Goal: Task Accomplishment & Management: Complete application form

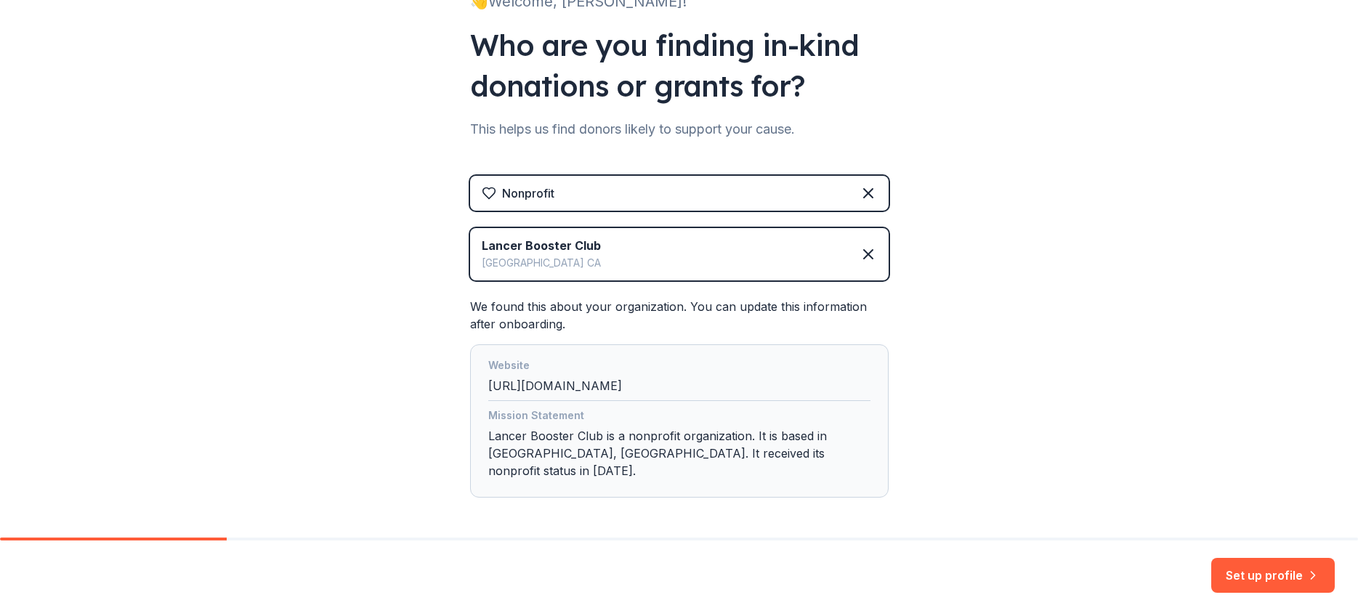
scroll to position [167, 0]
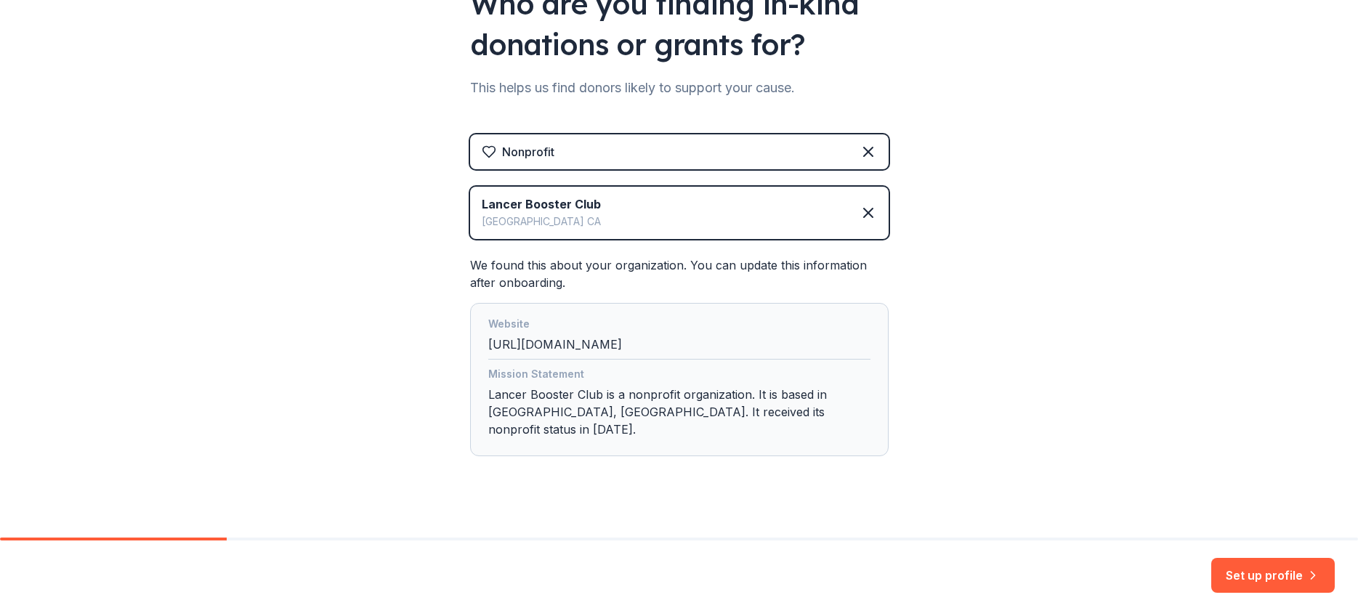
click at [744, 341] on div "Website [URL][DOMAIN_NAME]" at bounding box center [679, 337] width 382 height 44
drag, startPoint x: 571, startPoint y: 345, endPoint x: 630, endPoint y: 368, distance: 63.3
click at [571, 346] on div "Website [URL][DOMAIN_NAME]" at bounding box center [679, 337] width 382 height 44
click at [1275, 575] on button "Set up profile" at bounding box center [1272, 575] width 123 height 35
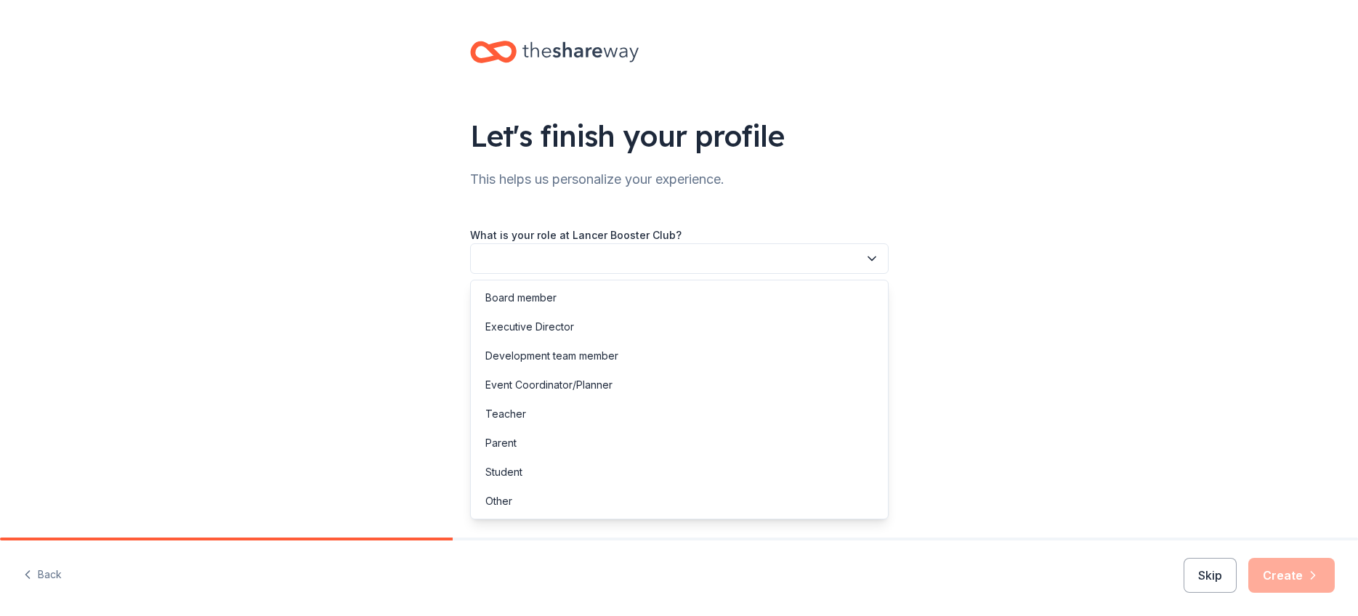
click at [621, 261] on button "button" at bounding box center [679, 258] width 418 height 31
click at [539, 301] on div "Board member" at bounding box center [520, 297] width 71 height 17
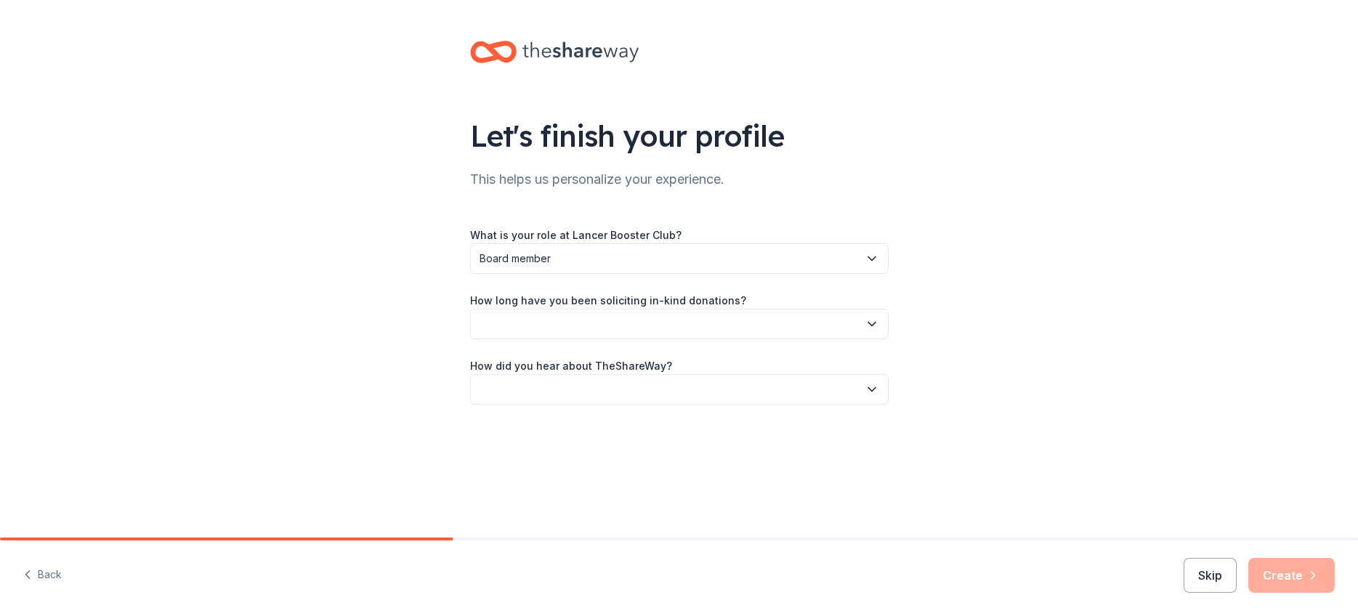
click at [557, 260] on span "Board member" at bounding box center [668, 258] width 379 height 17
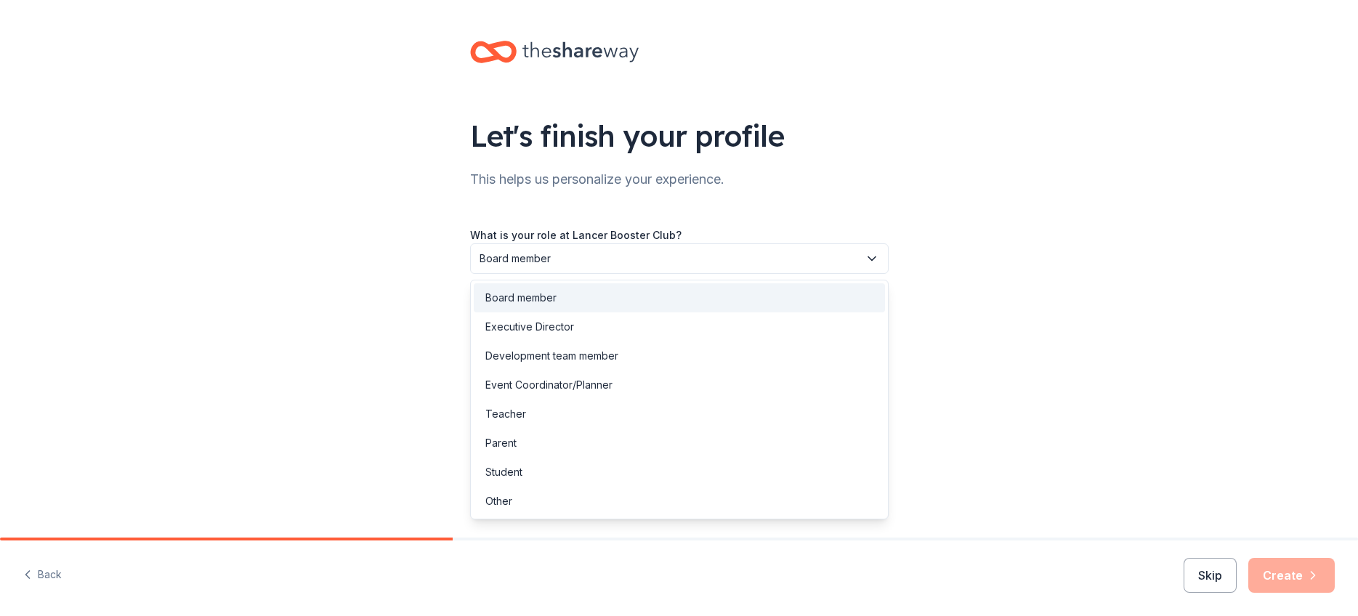
click at [549, 299] on div "Board member" at bounding box center [520, 297] width 71 height 17
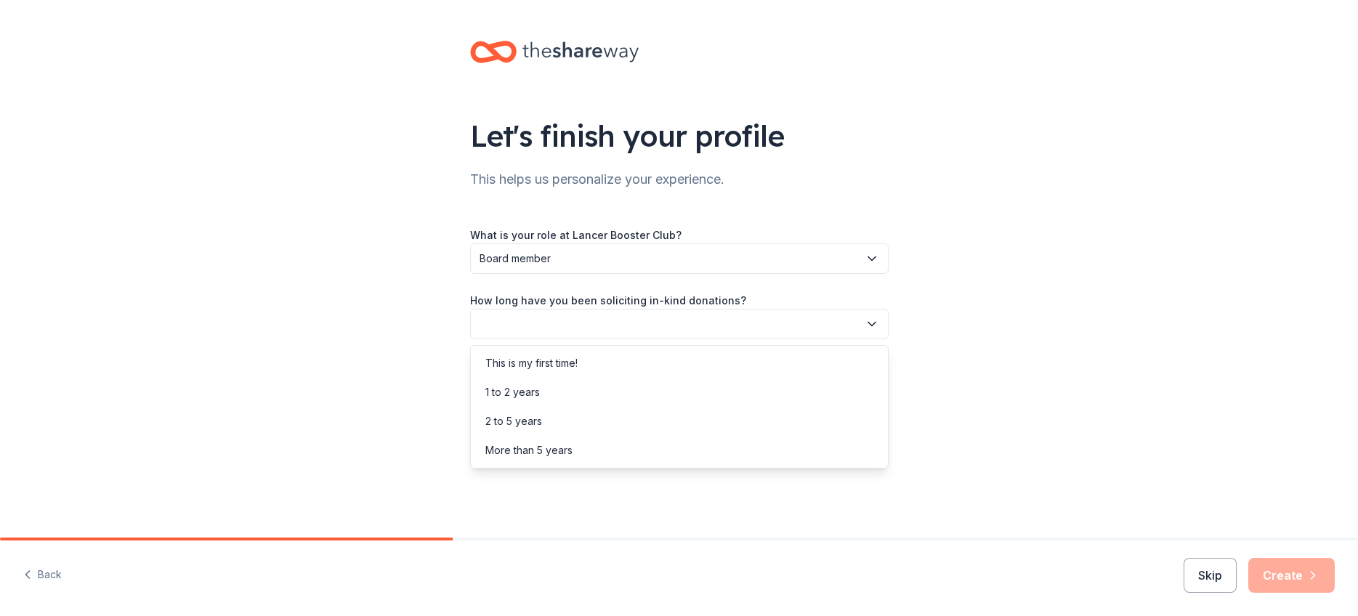
click at [554, 323] on button "button" at bounding box center [679, 324] width 418 height 31
click at [555, 361] on div "This is my first time!" at bounding box center [531, 362] width 92 height 17
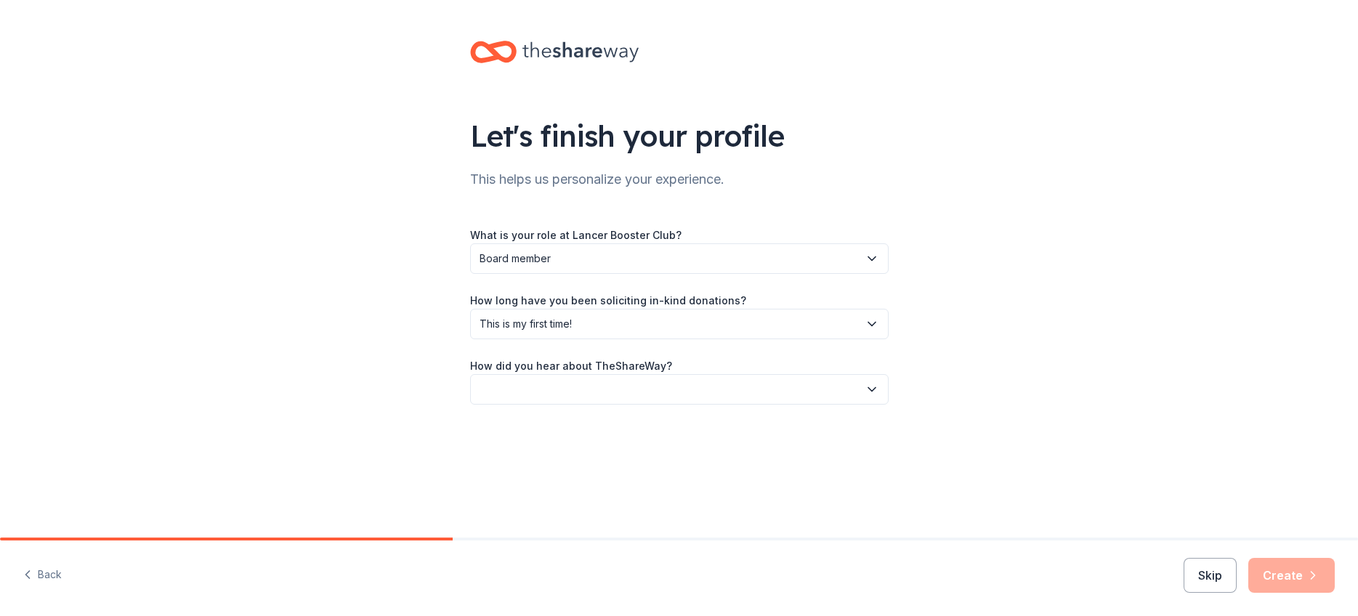
click at [604, 386] on button "button" at bounding box center [679, 389] width 418 height 31
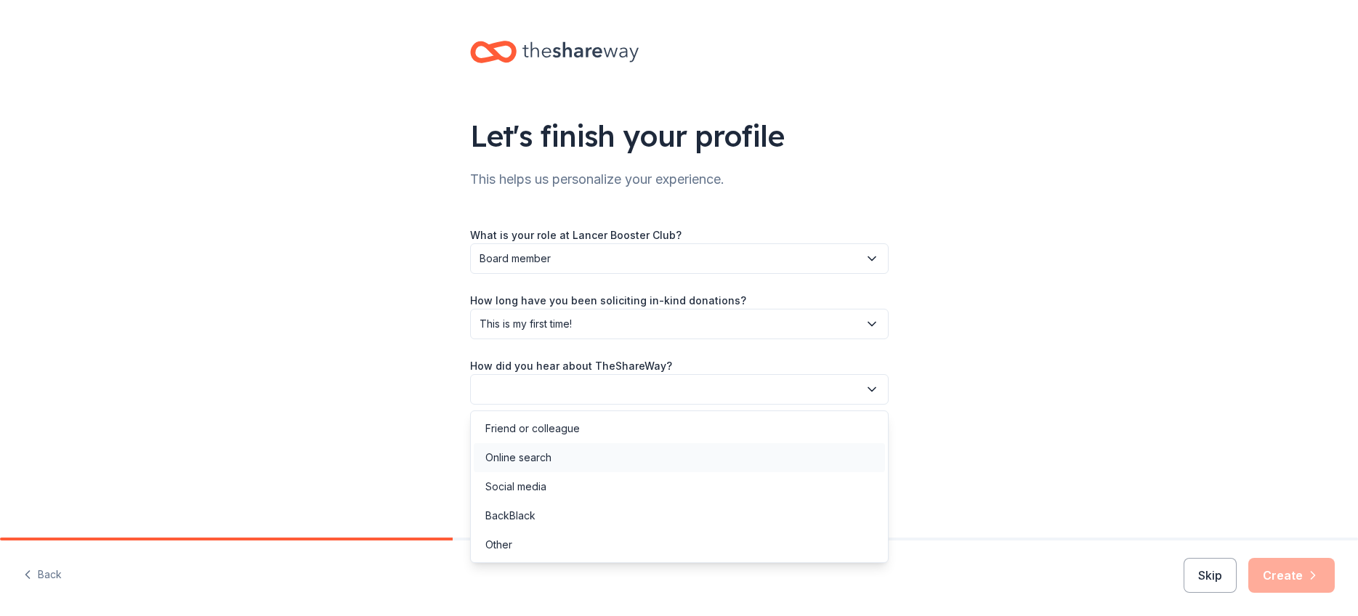
click at [548, 459] on div "Online search" at bounding box center [518, 457] width 66 height 17
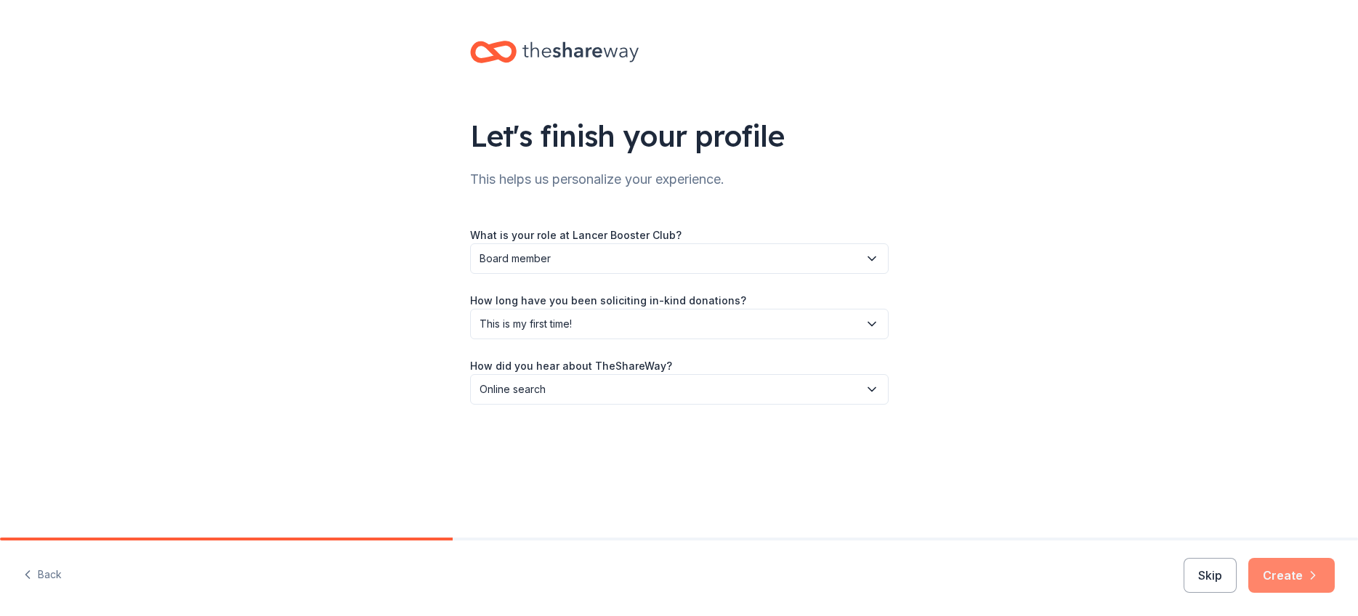
click at [1298, 578] on button "Create" at bounding box center [1291, 575] width 86 height 35
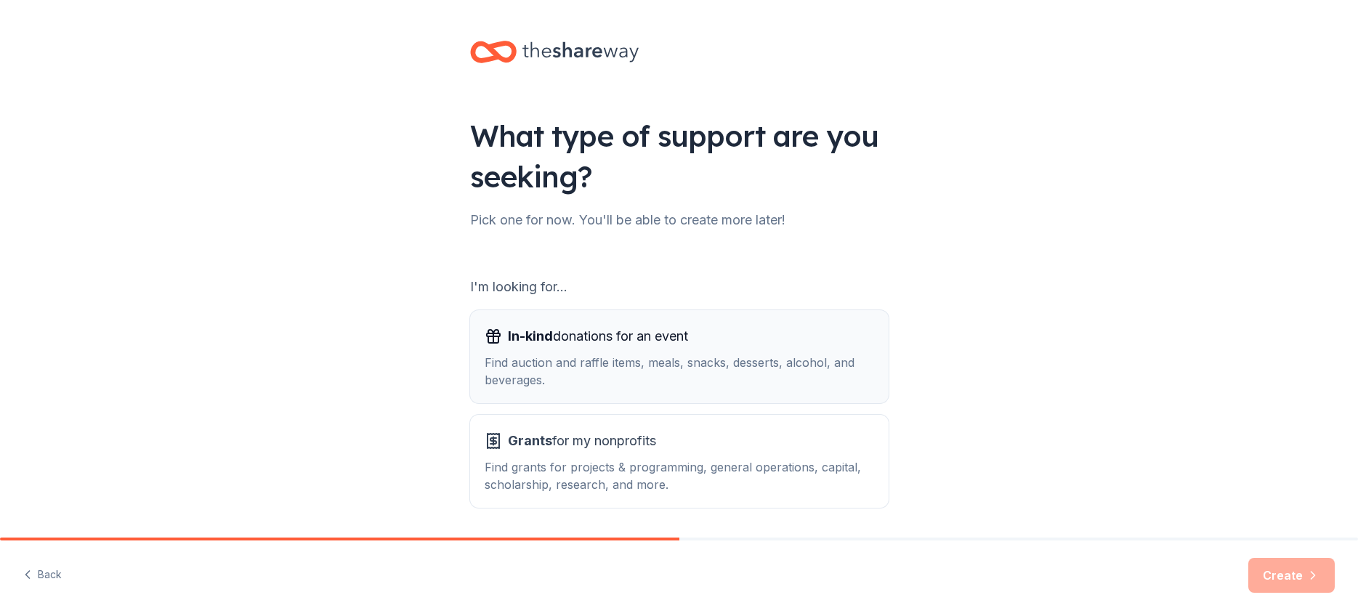
click at [627, 344] on span "In-kind donations for an event" at bounding box center [598, 336] width 180 height 23
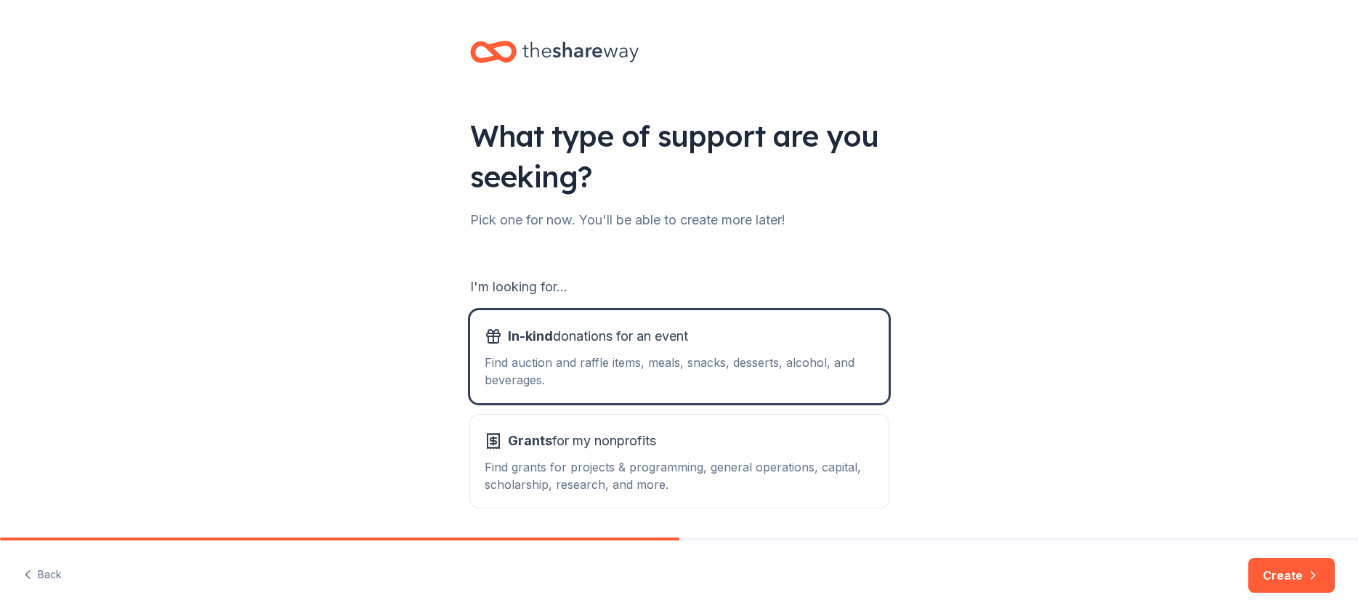
click at [1293, 578] on button "Create" at bounding box center [1291, 575] width 86 height 35
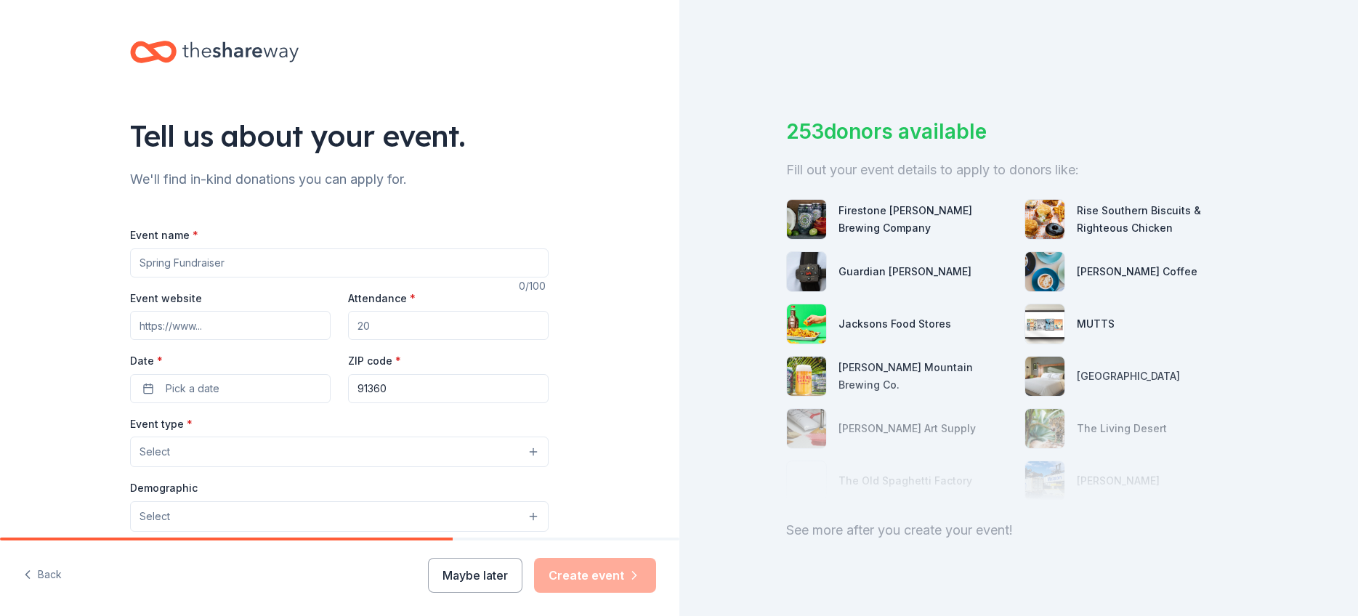
drag, startPoint x: 235, startPoint y: 258, endPoint x: 239, endPoint y: 264, distance: 7.9
click at [235, 258] on input "Event name *" at bounding box center [339, 262] width 418 height 29
type input "Fall Fundraiser"
click at [218, 323] on input "Event website" at bounding box center [230, 325] width 200 height 29
drag, startPoint x: 375, startPoint y: 330, endPoint x: 345, endPoint y: 325, distance: 30.1
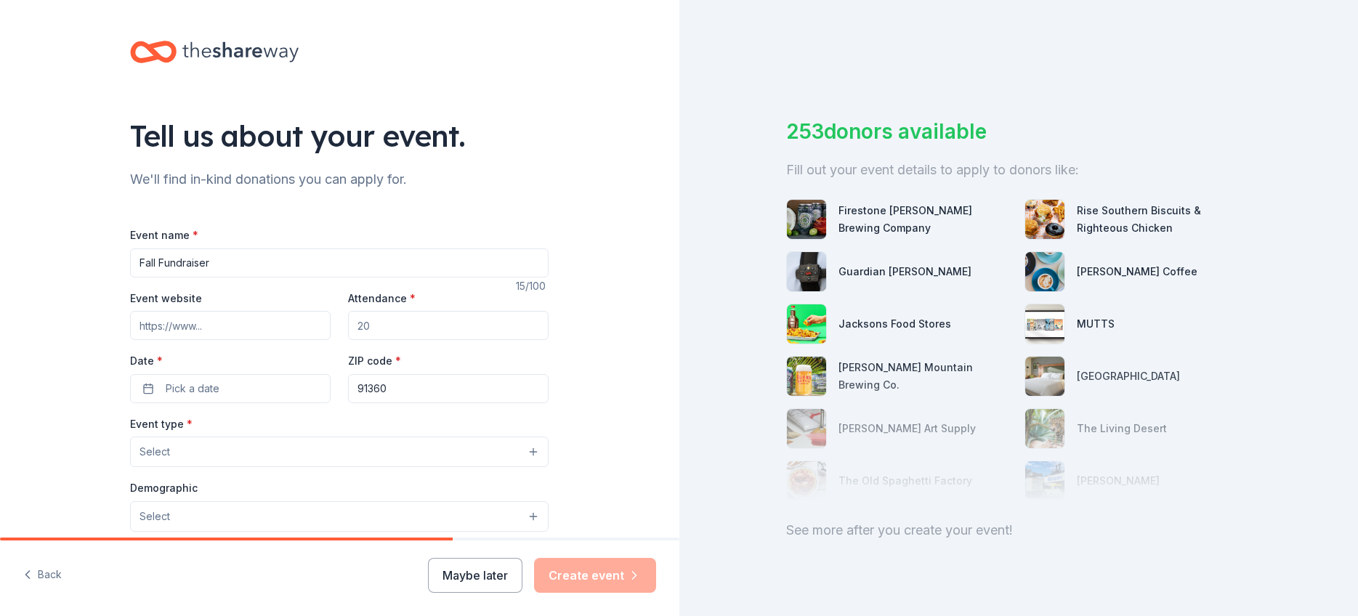
click at [345, 325] on div "Event website Attendance * Date * Pick a date ZIP code * 91360" at bounding box center [339, 346] width 418 height 114
type input "150"
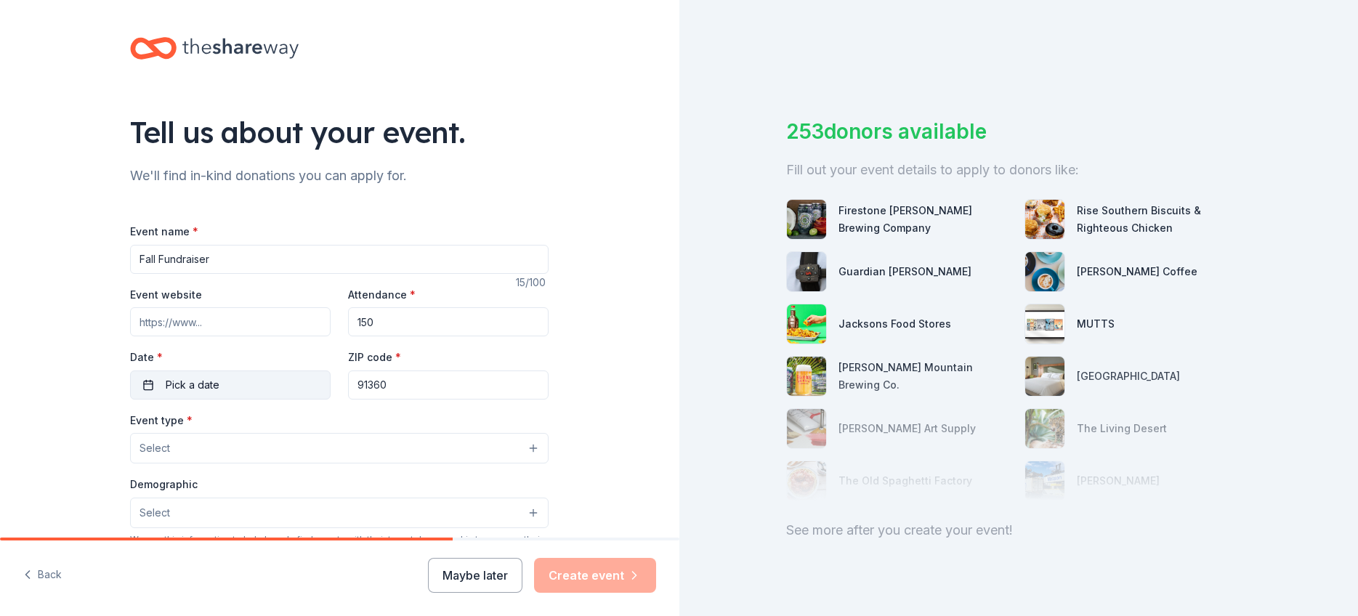
click at [256, 391] on button "Pick a date" at bounding box center [230, 384] width 200 height 29
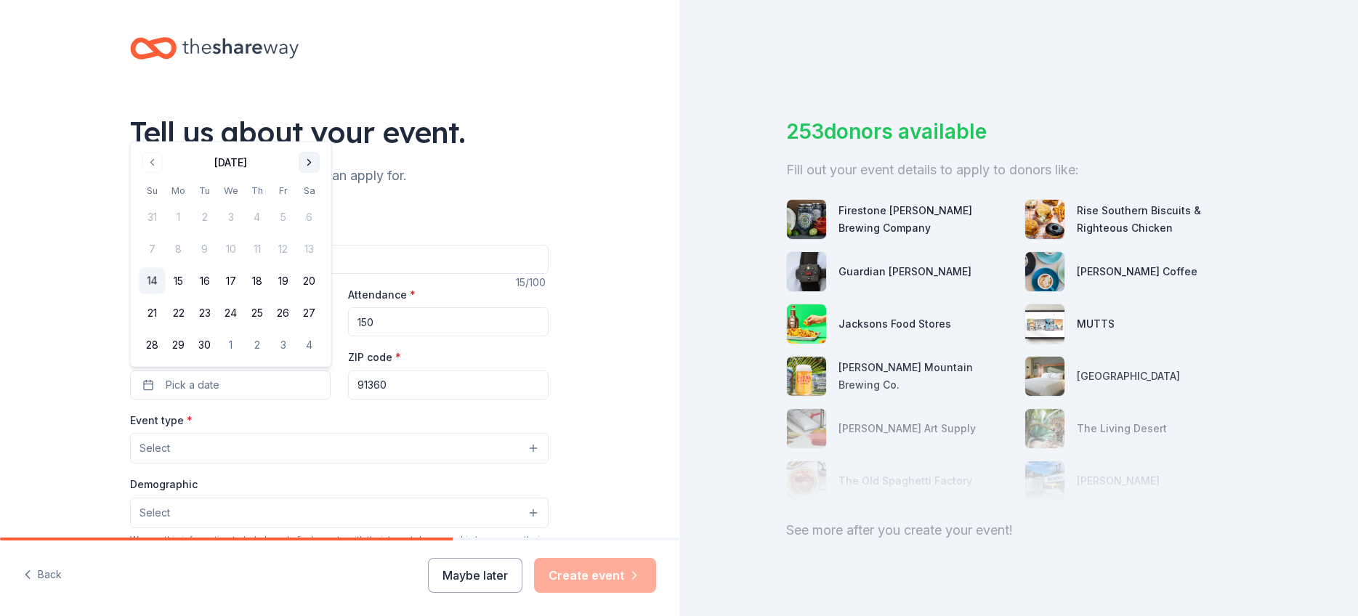
click at [310, 159] on button "Go to next month" at bounding box center [309, 163] width 20 height 20
click at [256, 249] on button "9" at bounding box center [257, 249] width 26 height 26
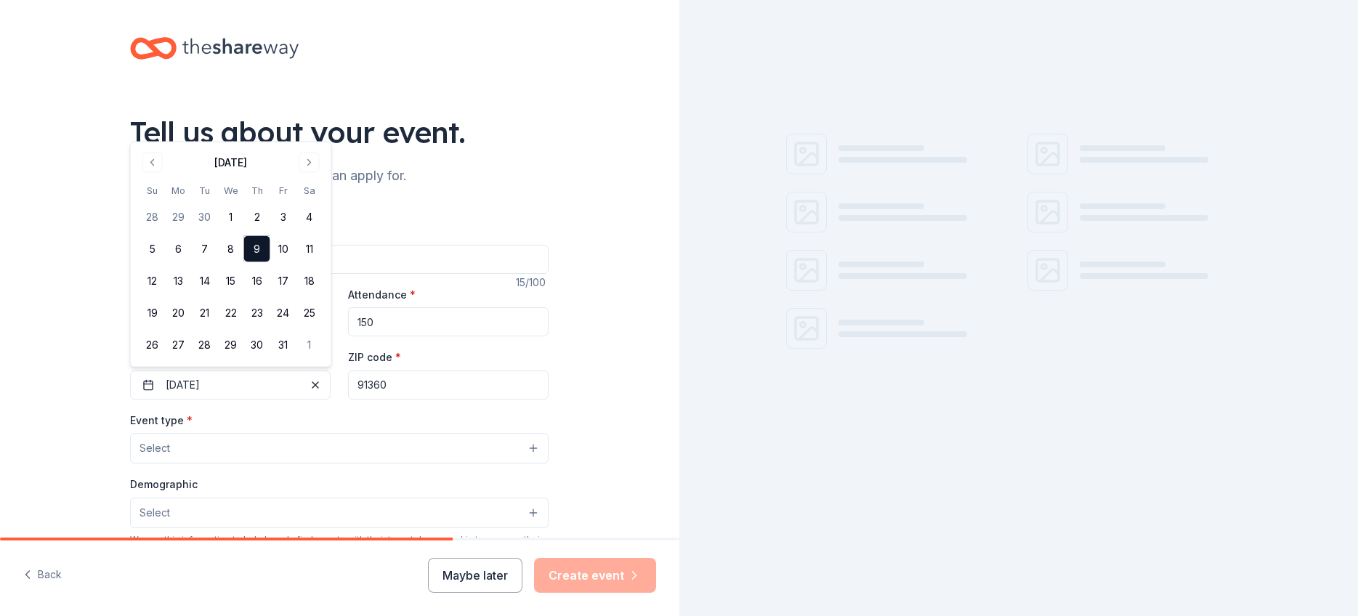
drag, startPoint x: 378, startPoint y: 378, endPoint x: 394, endPoint y: 380, distance: 16.0
click at [379, 378] on input "91360" at bounding box center [448, 384] width 200 height 29
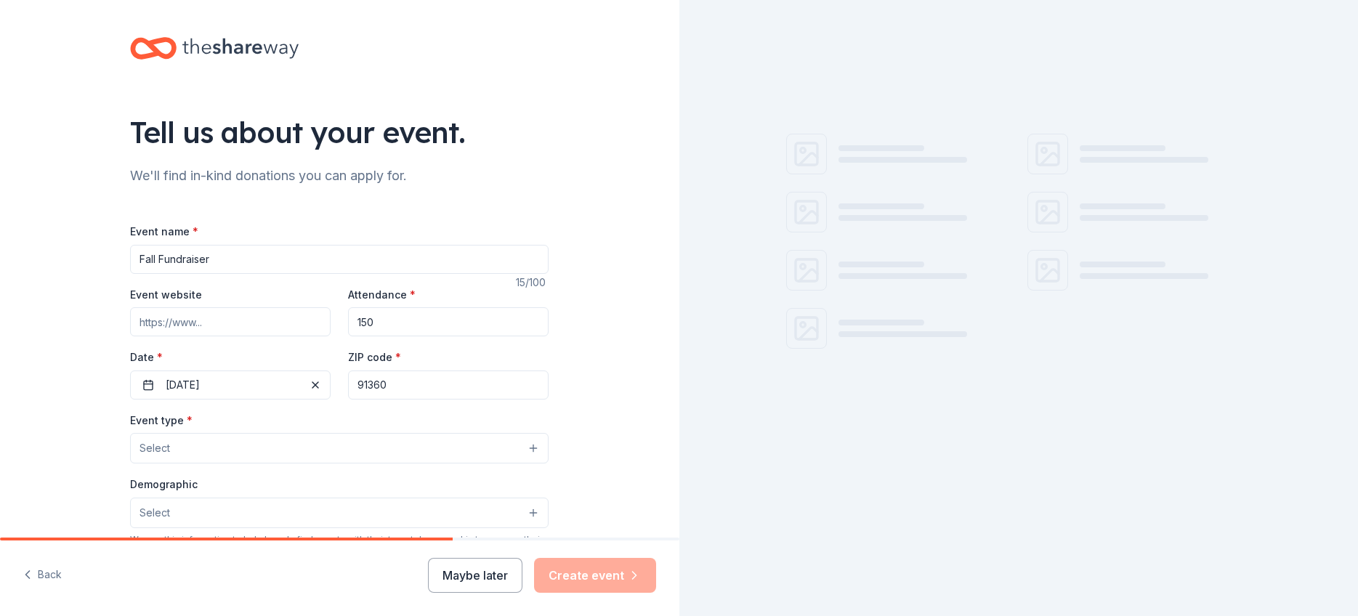
drag, startPoint x: 408, startPoint y: 384, endPoint x: 312, endPoint y: 370, distance: 96.2
click at [330, 376] on div "Event website Attendance * 150 Date * 10/09/2025 ZIP code * 91360" at bounding box center [339, 342] width 418 height 114
type input "91320"
click at [212, 323] on input "Event website" at bounding box center [230, 321] width 200 height 29
click at [34, 344] on div "Tell us about your event. We'll find in-kind donations you can apply for. Event…" at bounding box center [339, 479] width 679 height 967
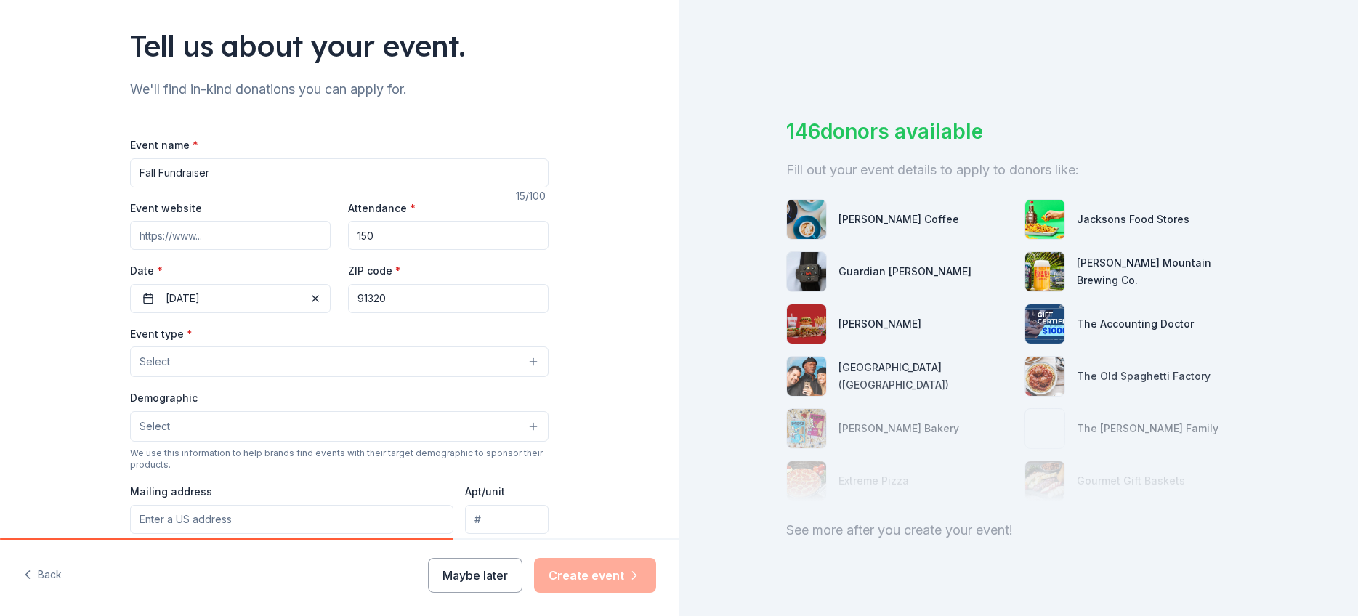
scroll to position [100, 0]
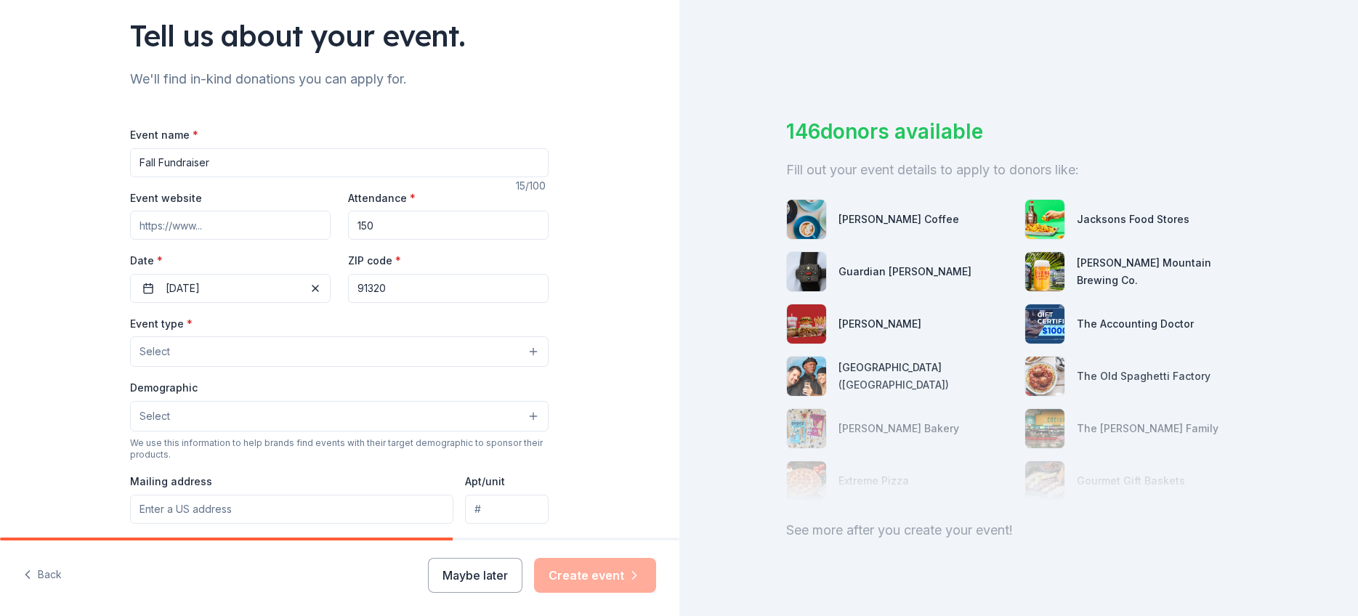
click at [173, 349] on button "Select" at bounding box center [339, 351] width 418 height 31
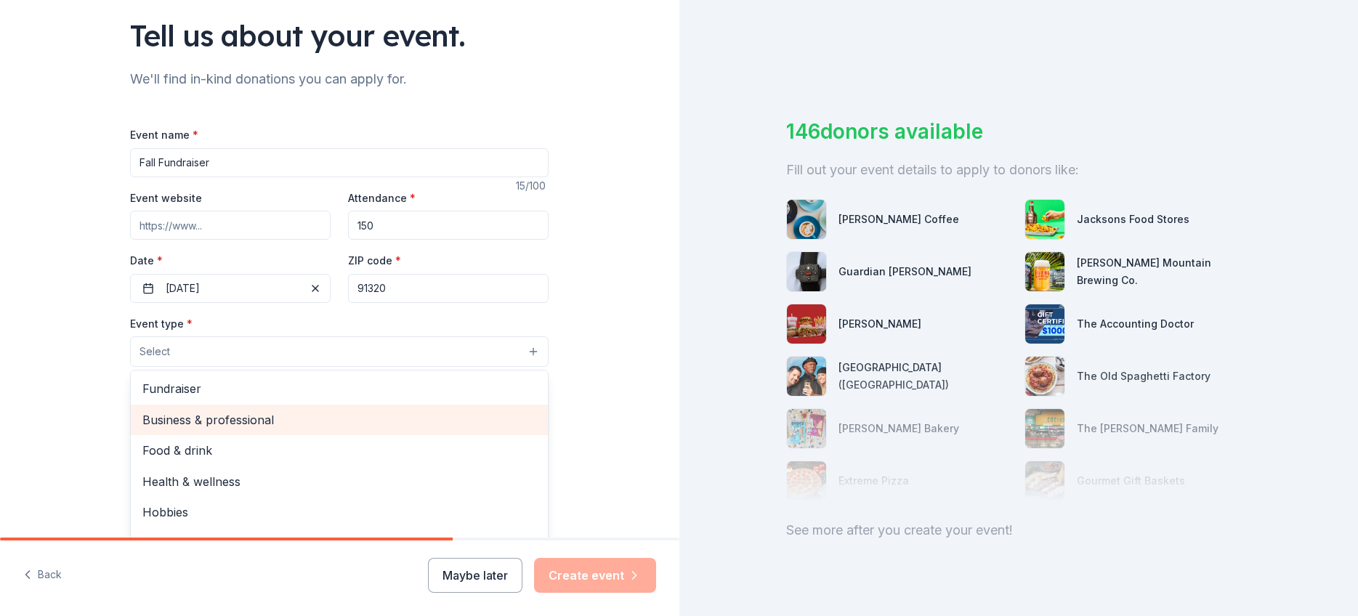
scroll to position [96, 0]
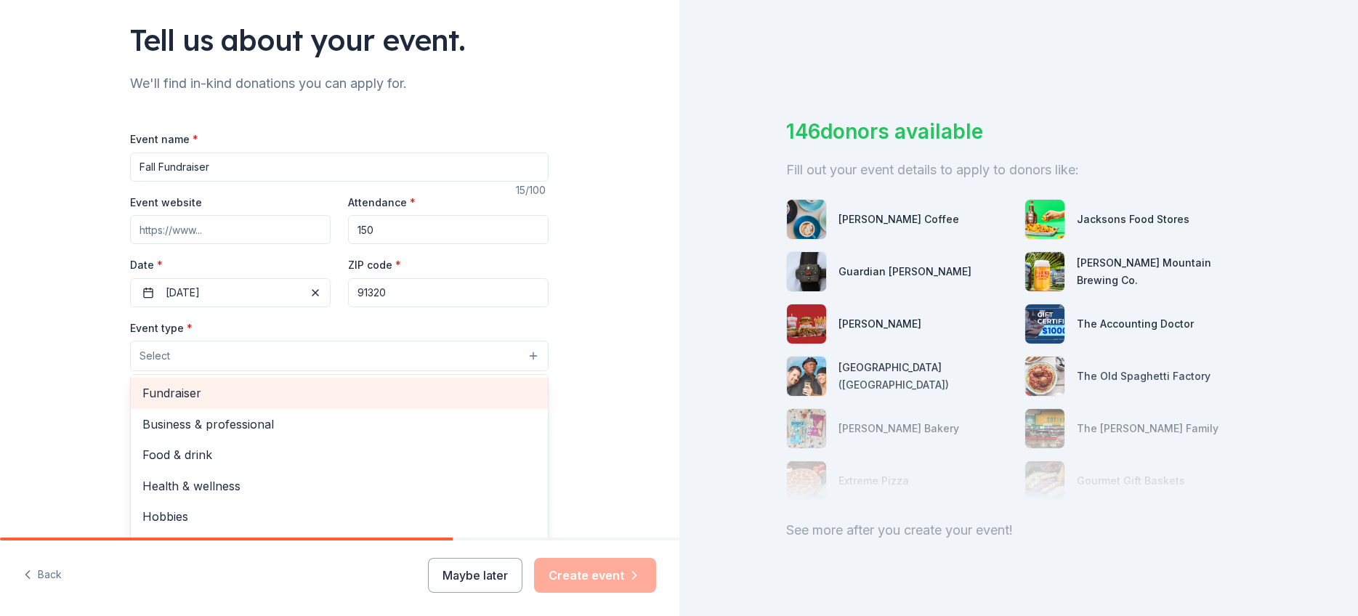
click at [182, 396] on span "Fundraiser" at bounding box center [339, 393] width 394 height 19
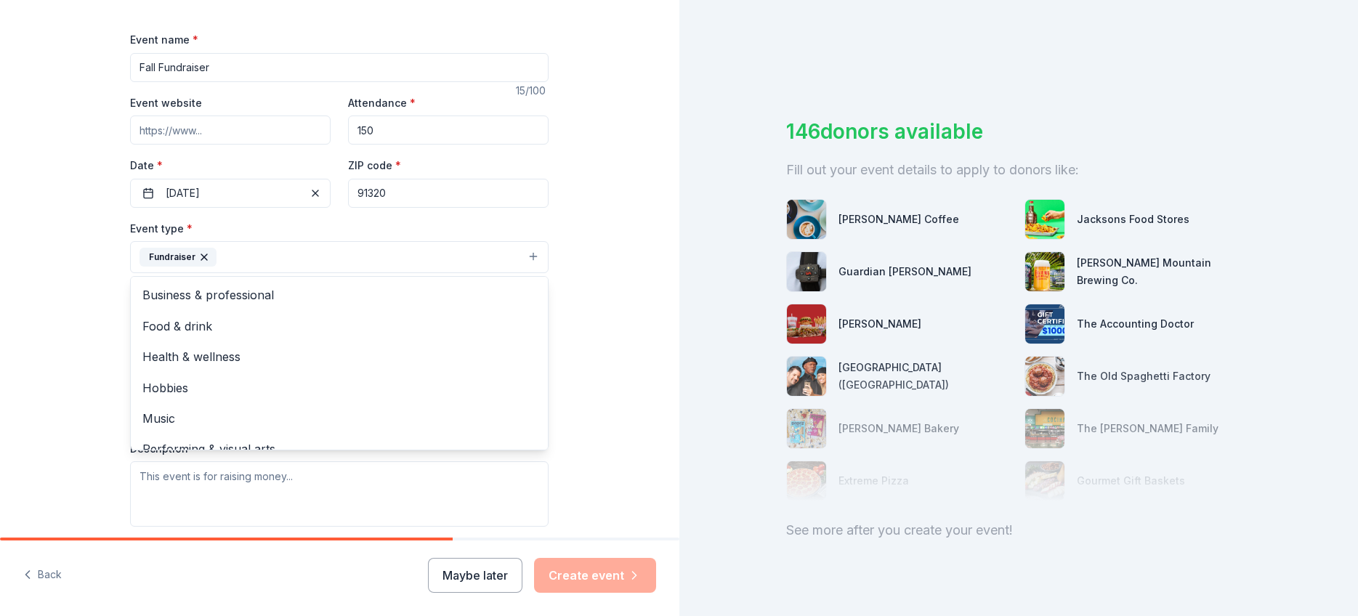
scroll to position [198, 0]
click at [92, 394] on div "Tell us about your event. We'll find in-kind donations you can apply for. Event…" at bounding box center [339, 286] width 679 height 968
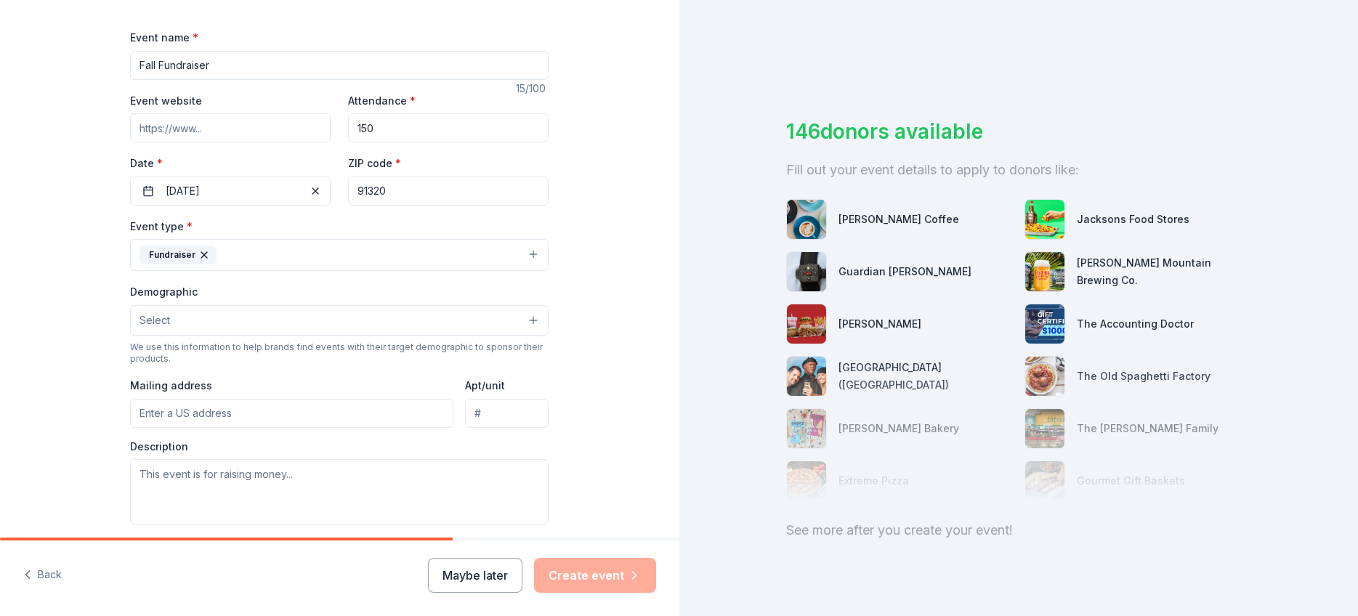
click at [360, 254] on button "Fundraiser" at bounding box center [339, 255] width 418 height 32
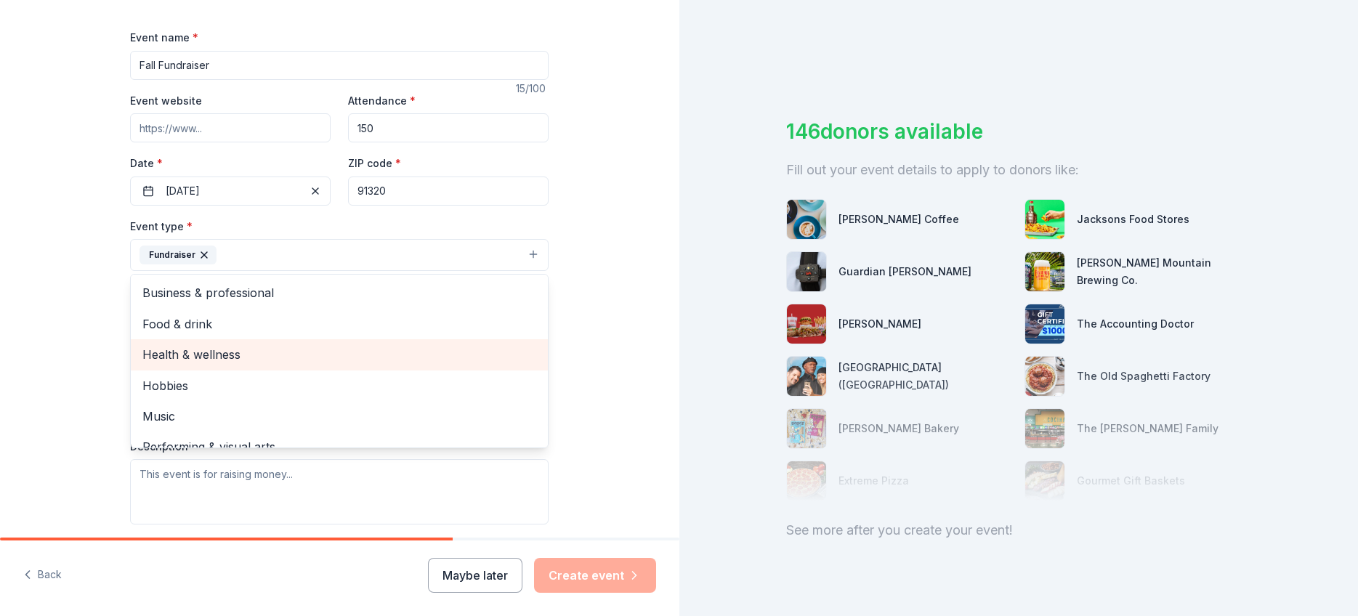
scroll to position [17, 0]
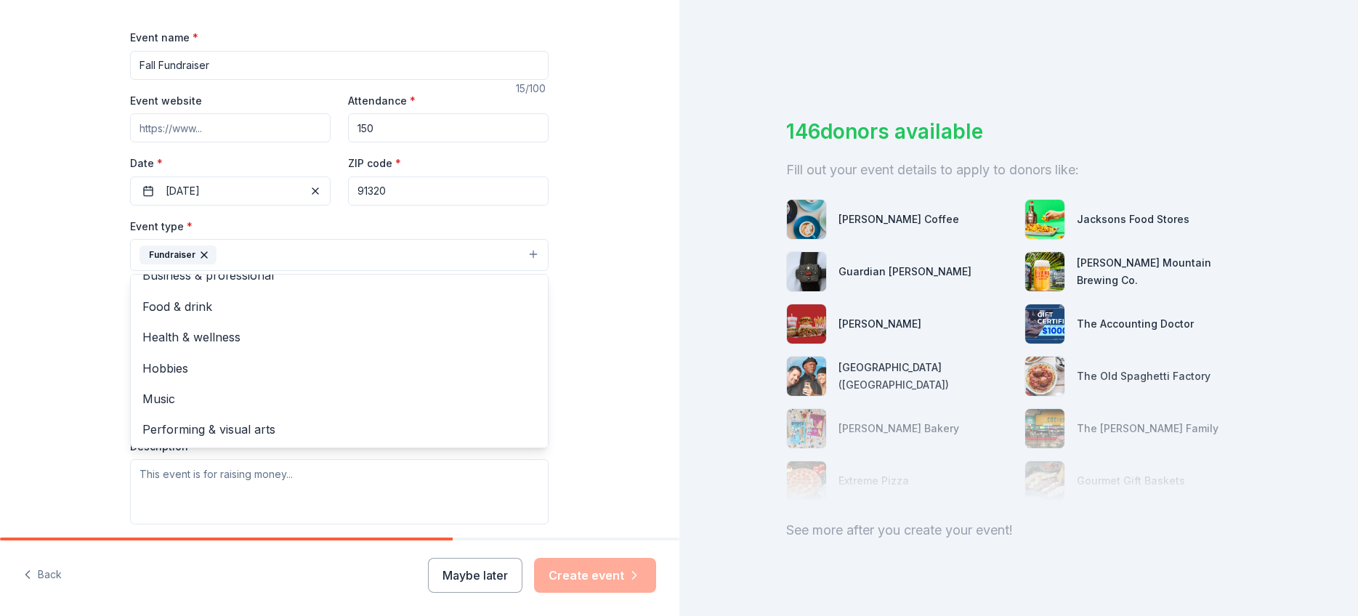
drag, startPoint x: 84, startPoint y: 359, endPoint x: 102, endPoint y: 370, distance: 21.0
click at [84, 359] on div "Tell us about your event. We'll find in-kind donations you can apply for. Event…" at bounding box center [339, 286] width 679 height 968
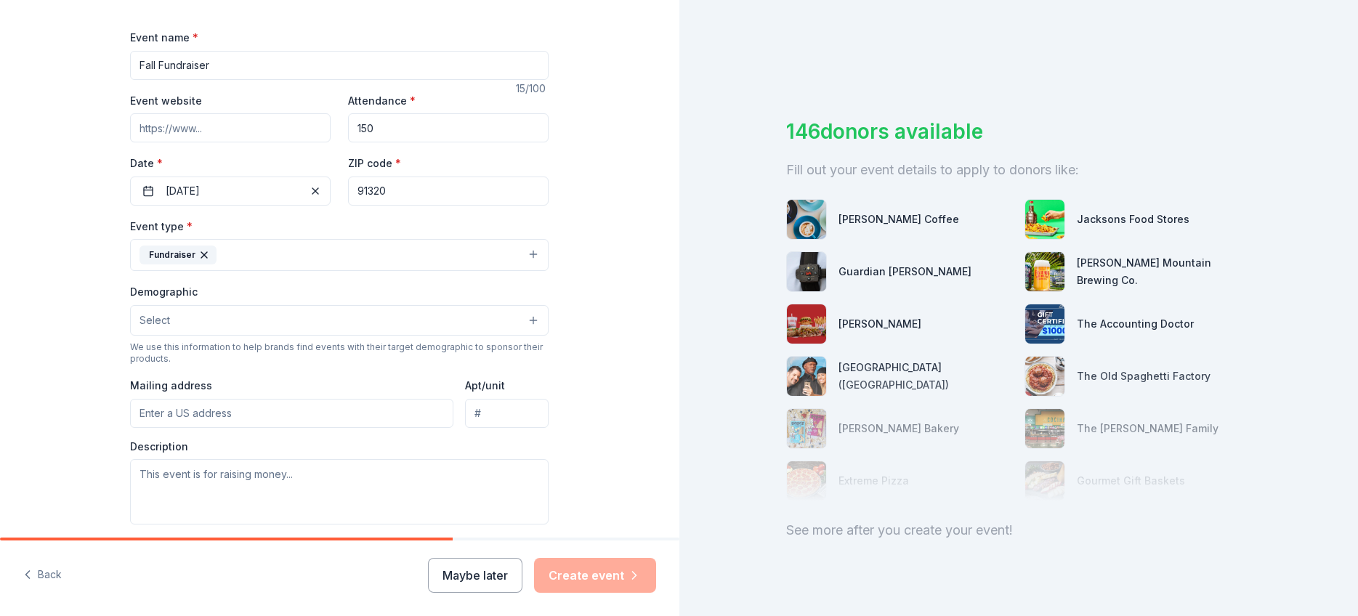
click at [206, 319] on button "Select" at bounding box center [339, 320] width 418 height 31
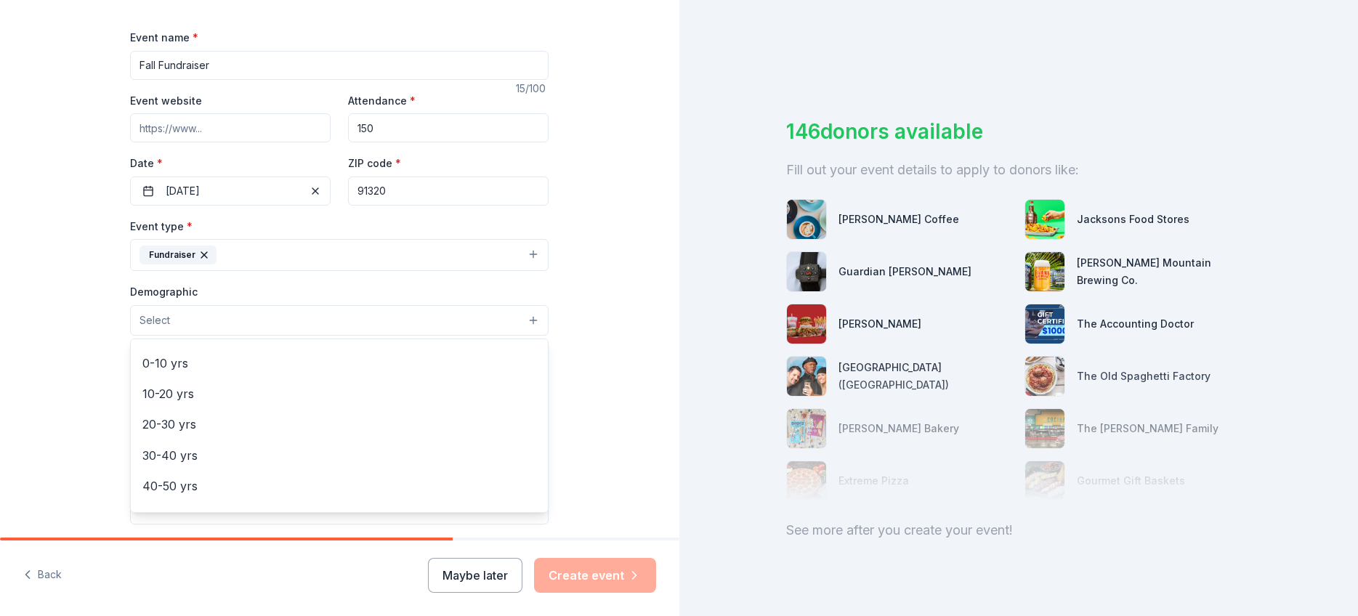
scroll to position [89, 0]
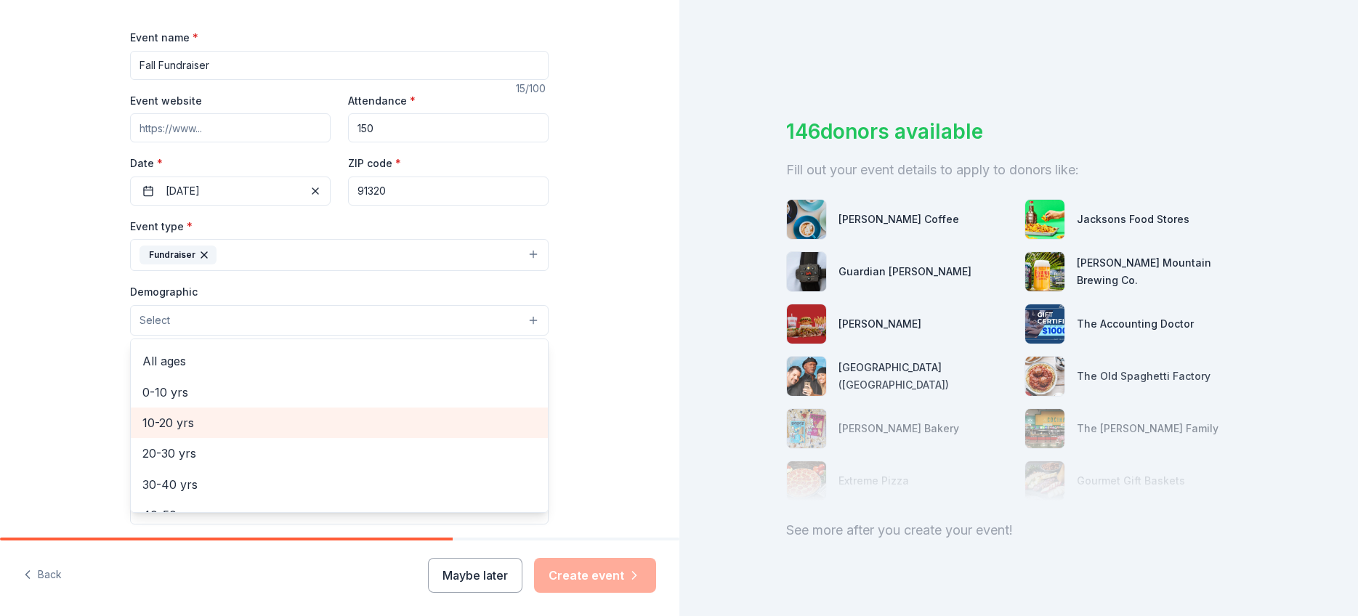
click at [245, 416] on span "10-20 yrs" at bounding box center [339, 422] width 394 height 19
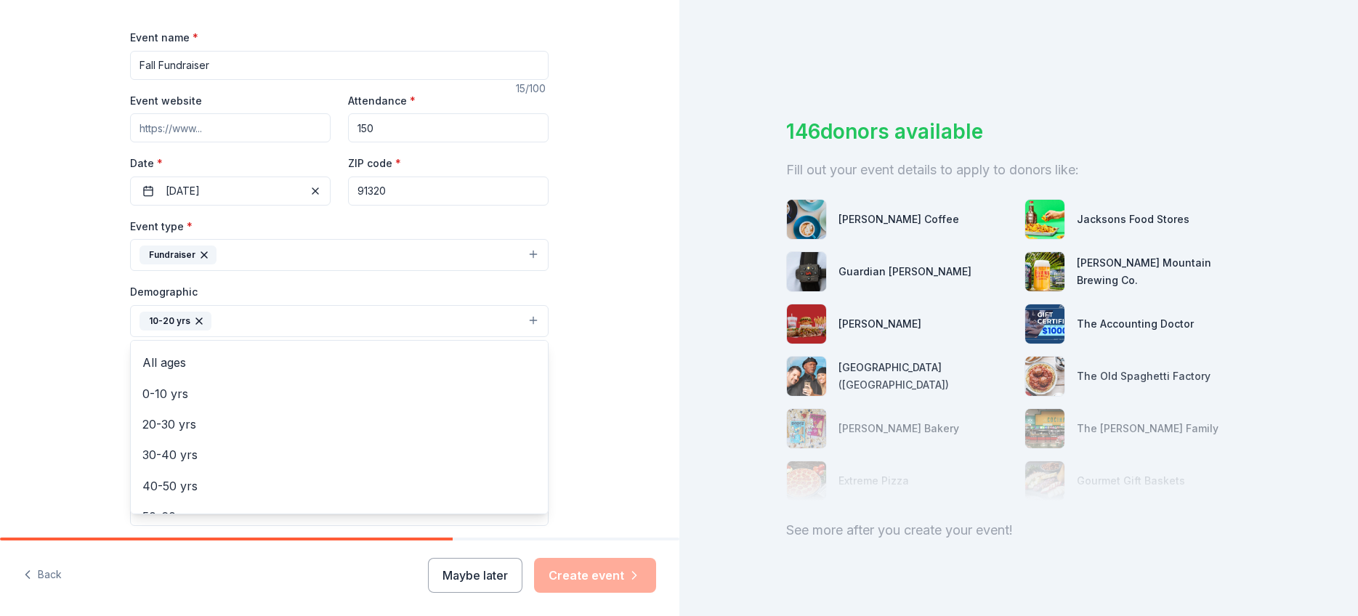
click at [60, 391] on div "Tell us about your event. We'll find in-kind donations you can apply for. Event…" at bounding box center [339, 287] width 679 height 970
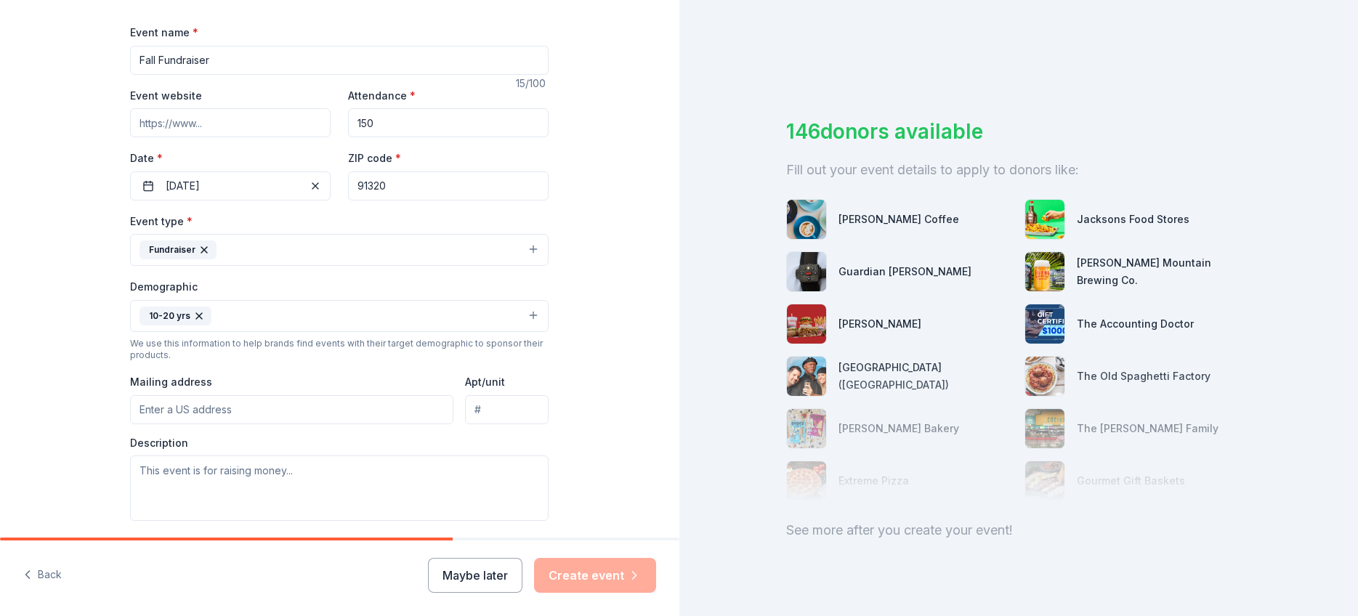
click at [253, 315] on button "10-20 yrs" at bounding box center [339, 316] width 418 height 32
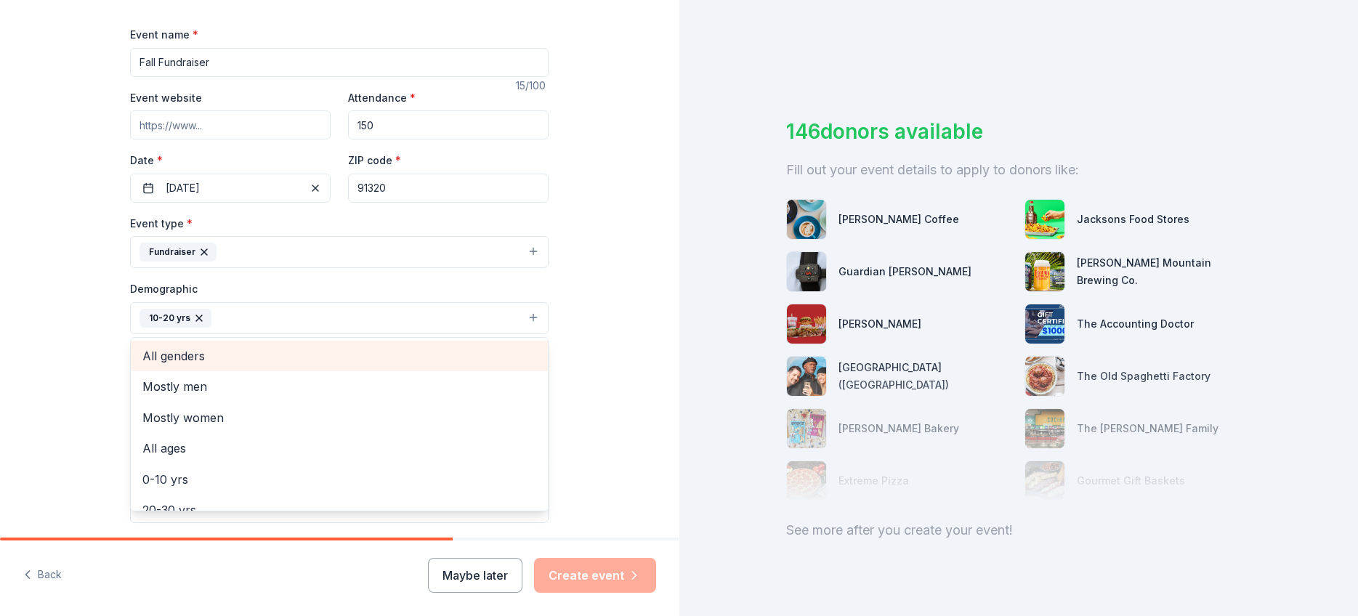
scroll to position [169, 0]
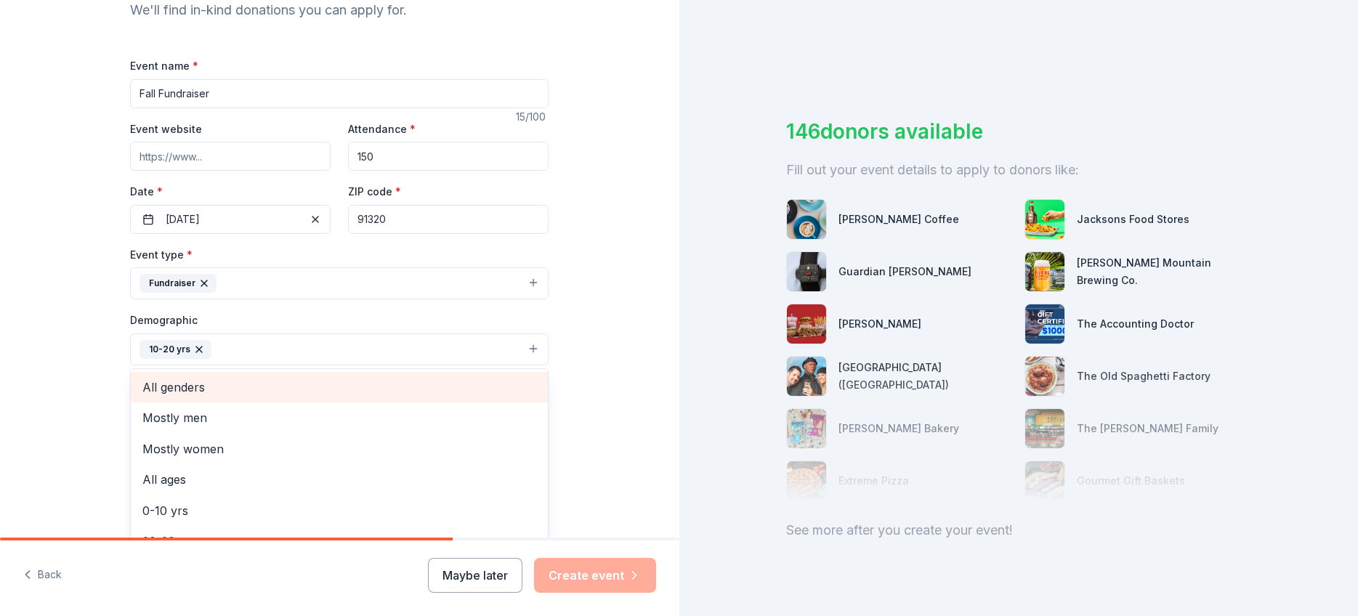
click at [233, 389] on span "All genders" at bounding box center [339, 387] width 394 height 19
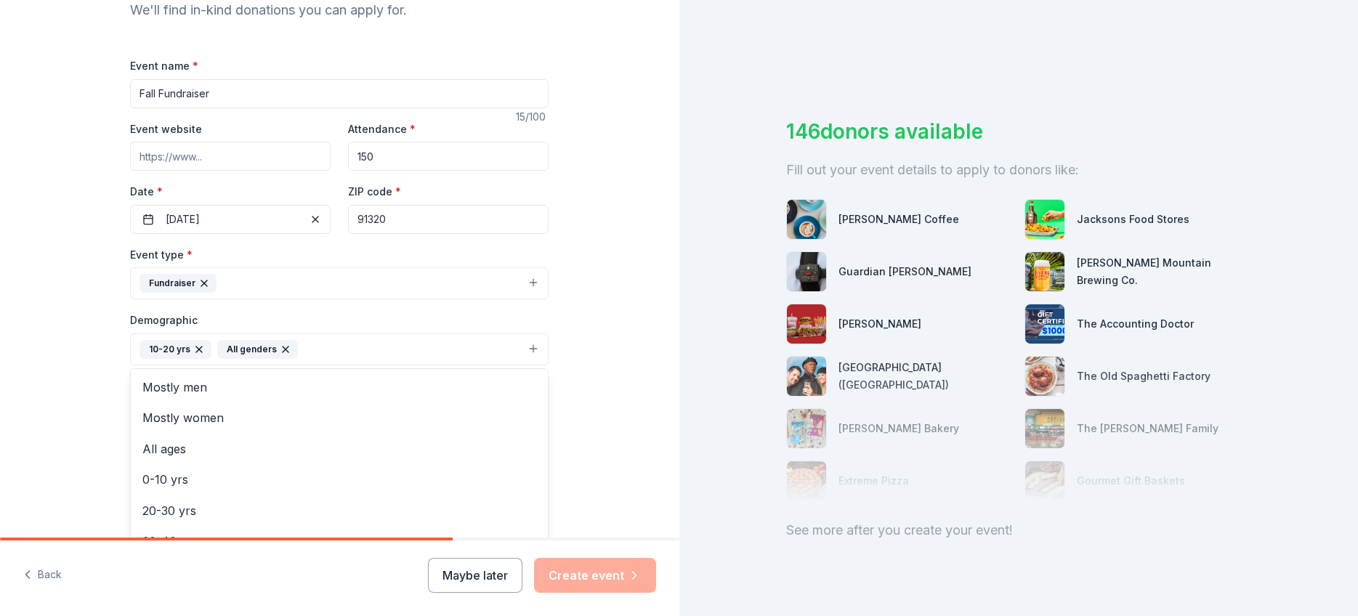
click at [81, 354] on div "Tell us about your event. We'll find in-kind donations you can apply for. Event…" at bounding box center [339, 316] width 679 height 970
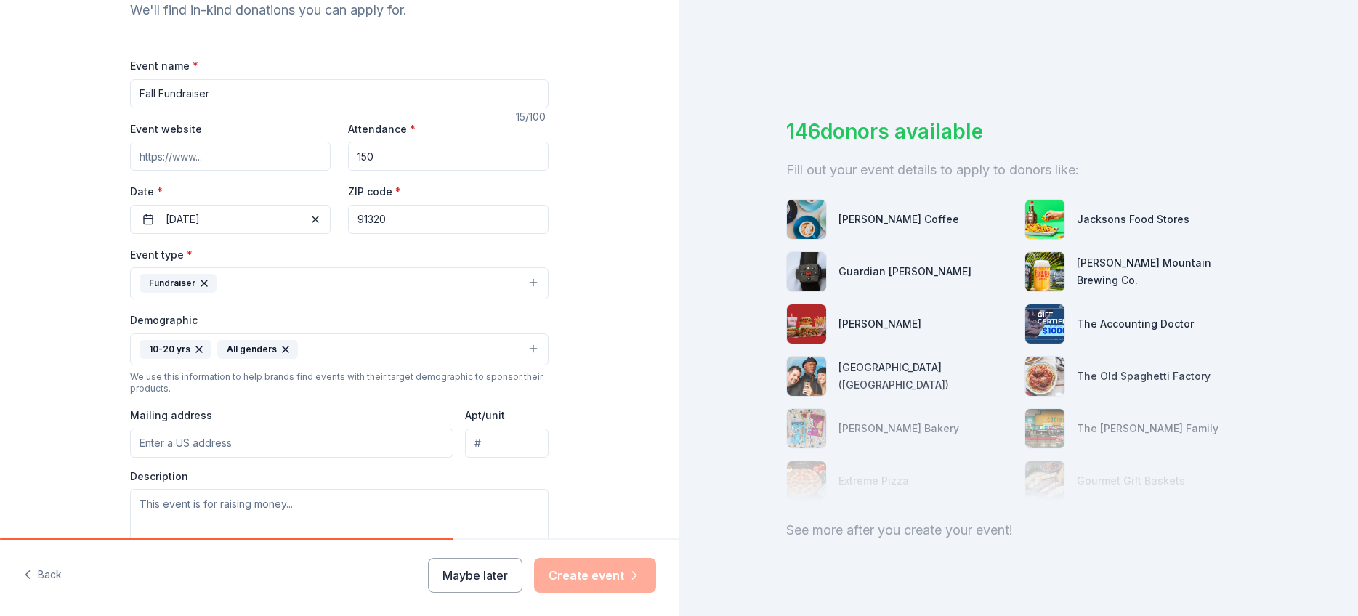
click at [333, 350] on button "10-20 yrs All genders" at bounding box center [339, 349] width 418 height 32
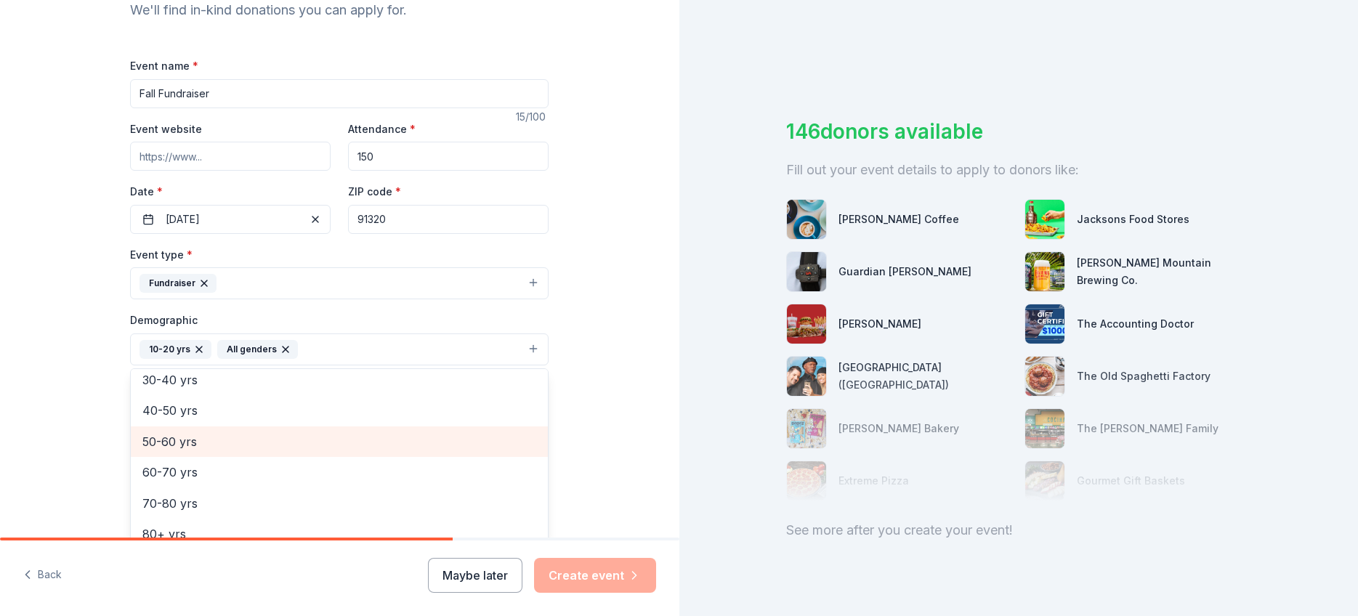
scroll to position [171, 0]
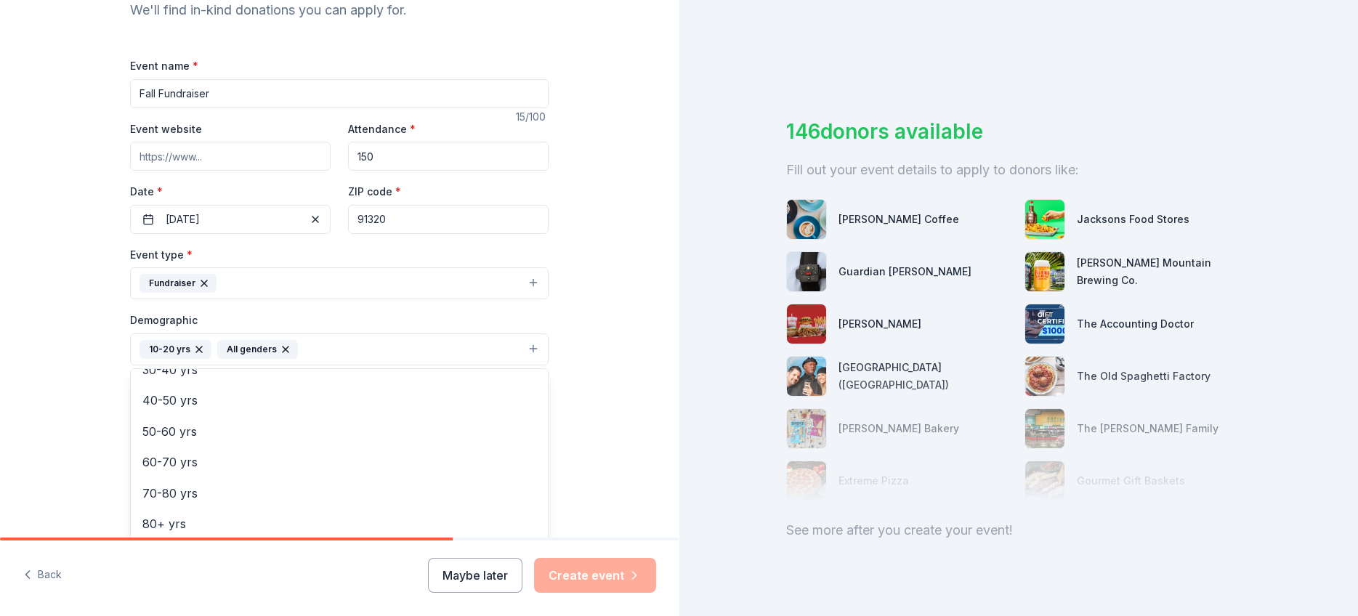
click at [97, 418] on div "Tell us about your event. We'll find in-kind donations you can apply for. Event…" at bounding box center [339, 316] width 679 height 970
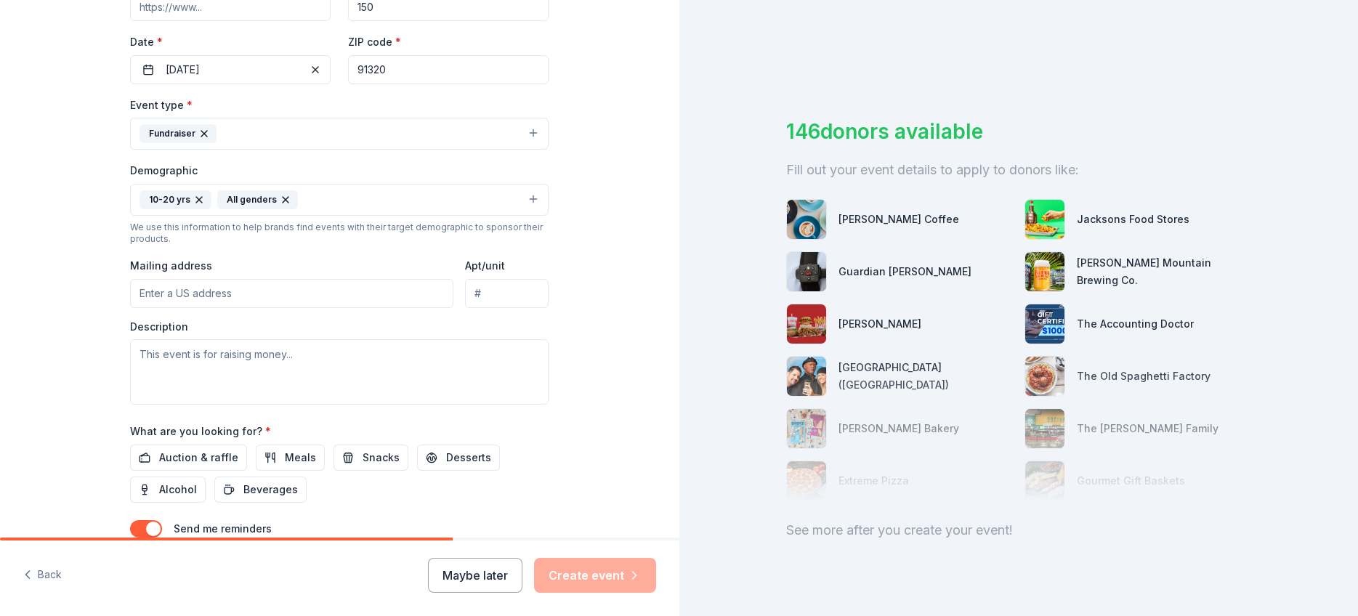
scroll to position [356, 0]
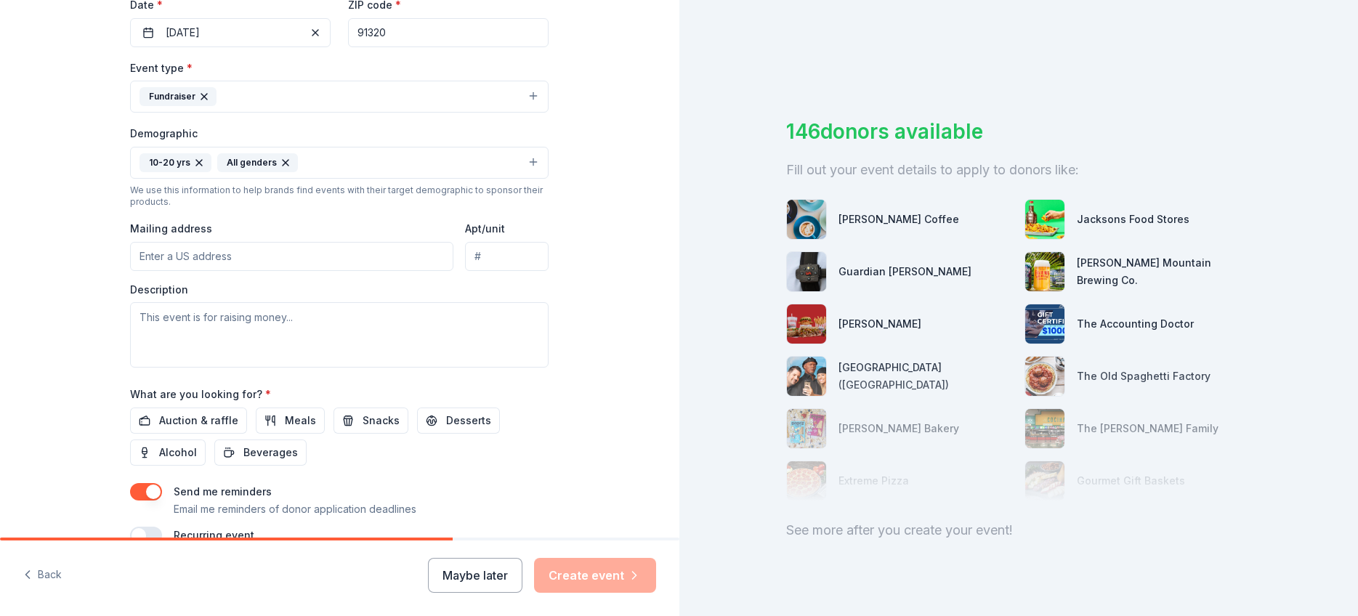
click at [173, 259] on input "Mailing address" at bounding box center [291, 256] width 323 height 29
click at [264, 254] on input "11941 Barranca Rd CAMARILLO" at bounding box center [291, 256] width 323 height 29
click at [264, 255] on input "11941 Barranca Rd CAMARILLO" at bounding box center [291, 256] width 323 height 29
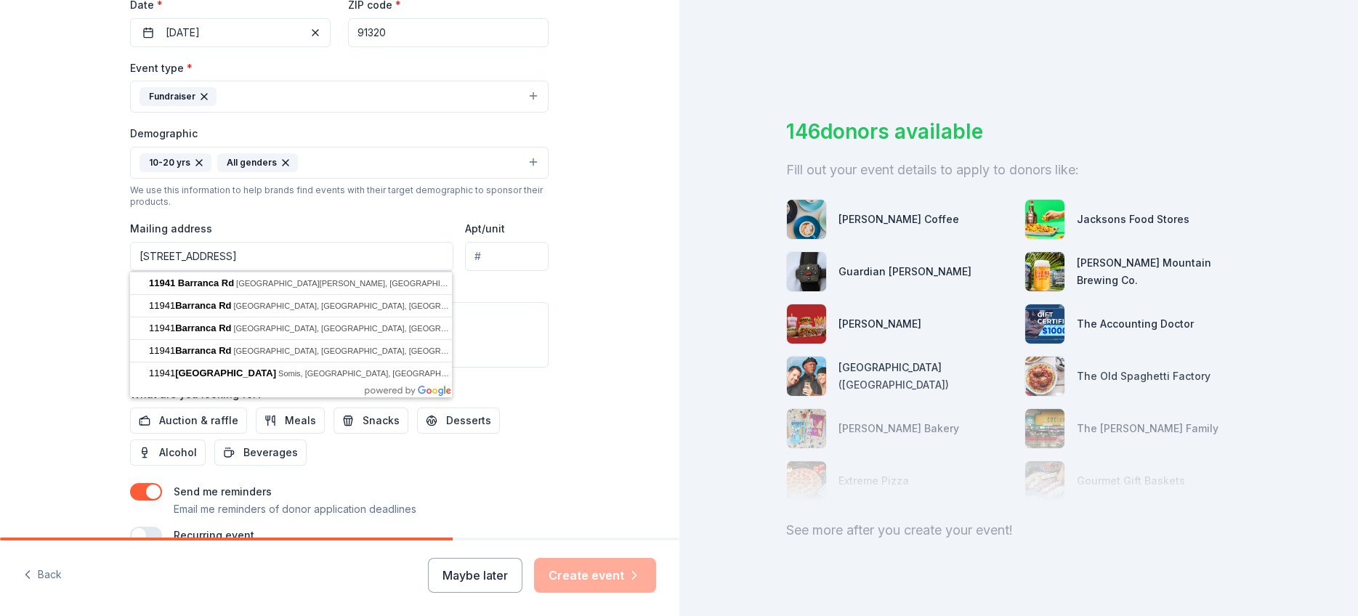
click at [64, 291] on div "Tell us about your event. We'll find in-kind donations you can apply for. Event…" at bounding box center [339, 129] width 679 height 970
click at [240, 259] on input "11941 Barranca Rd" at bounding box center [291, 256] width 323 height 29
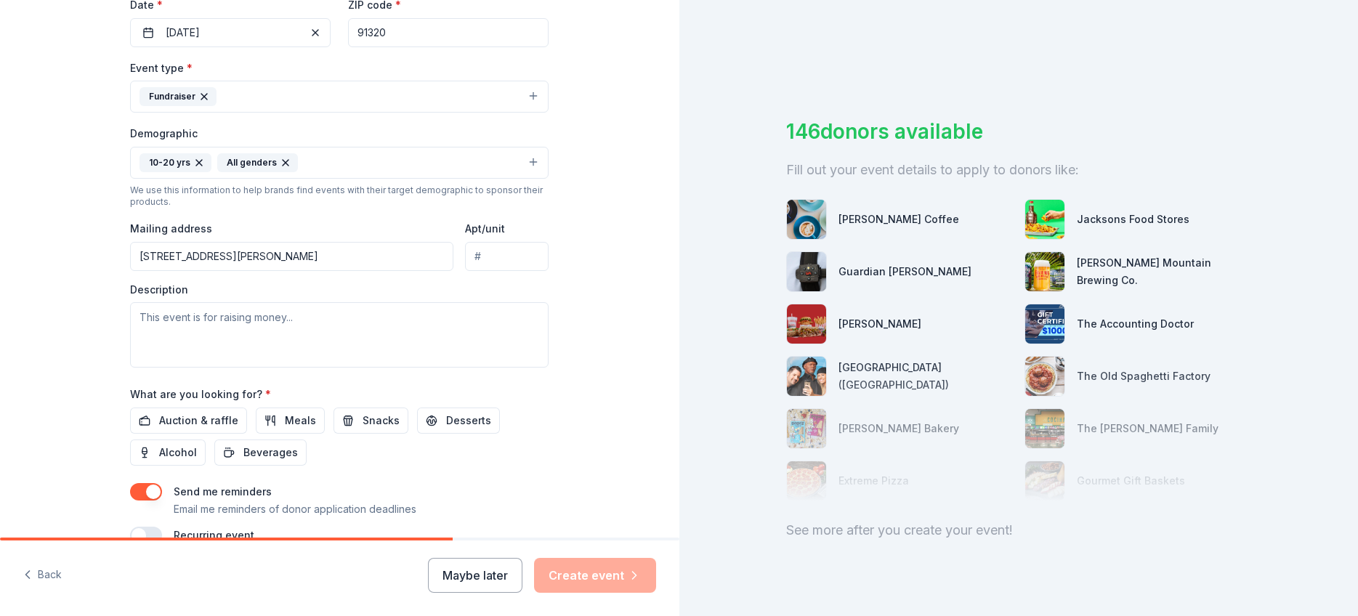
type input "11941 Barranca Road, Santa Rosa Valley, CA, 93012"
click at [55, 331] on div "Tell us about your event. We'll find in-kind donations you can apply for. Event…" at bounding box center [339, 129] width 679 height 970
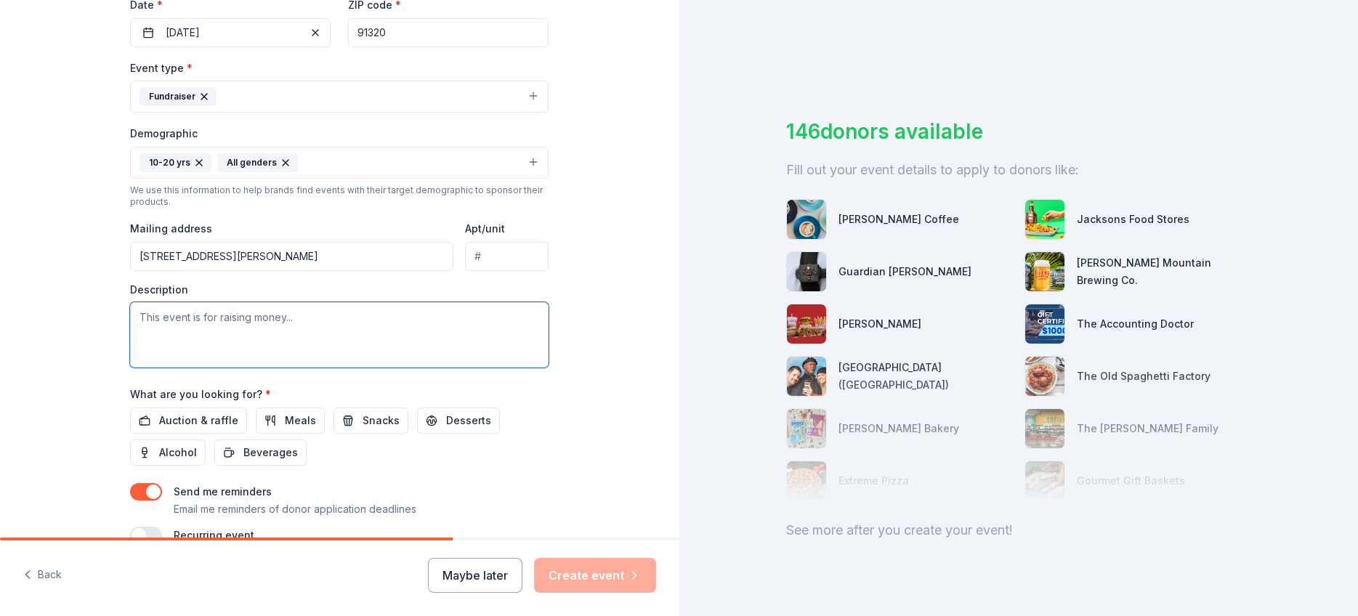
click at [210, 317] on textarea at bounding box center [339, 334] width 418 height 65
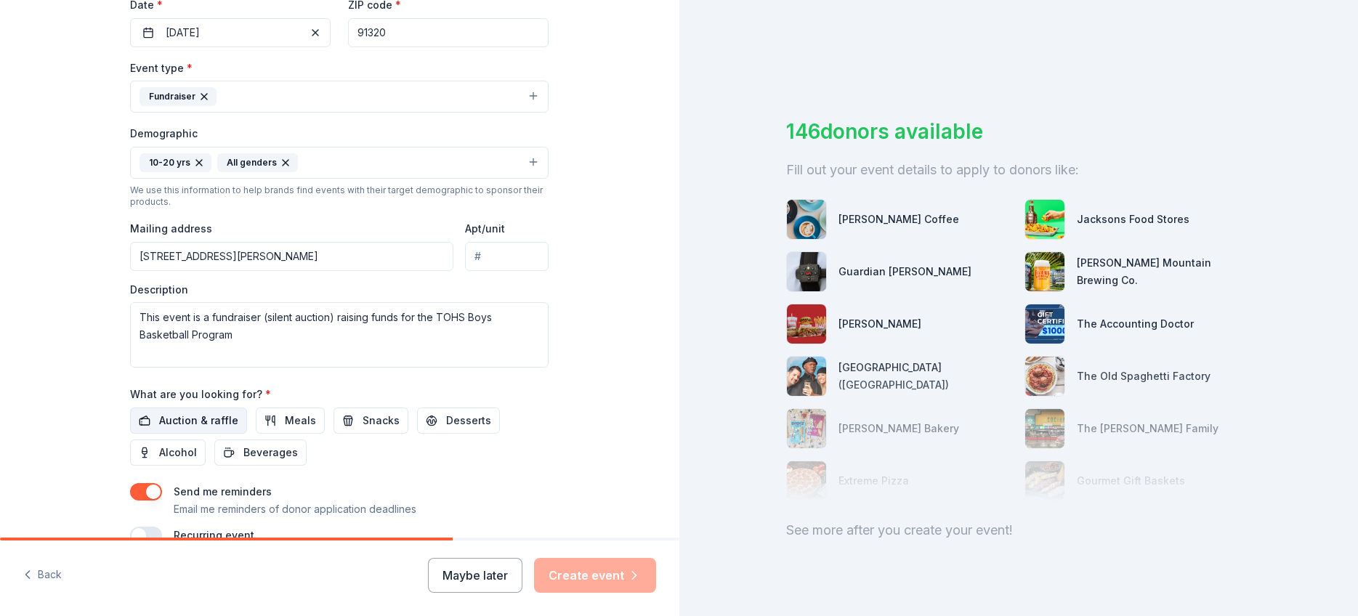
click at [198, 422] on span "Auction & raffle" at bounding box center [198, 420] width 79 height 17
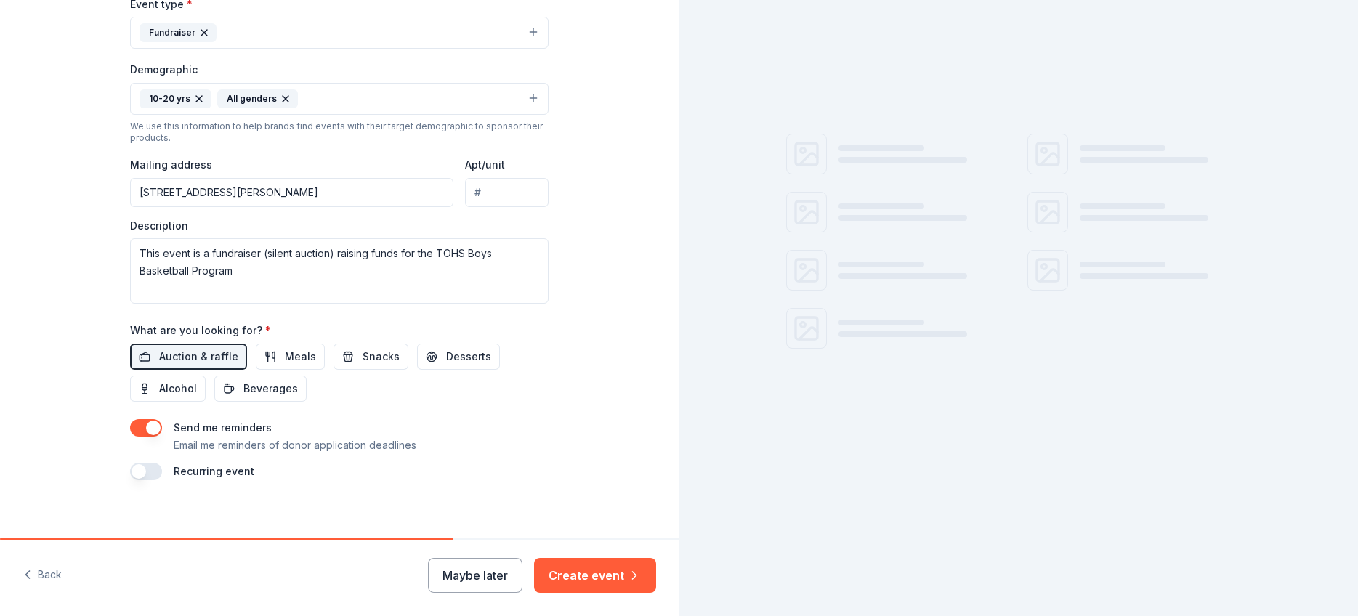
scroll to position [432, 0]
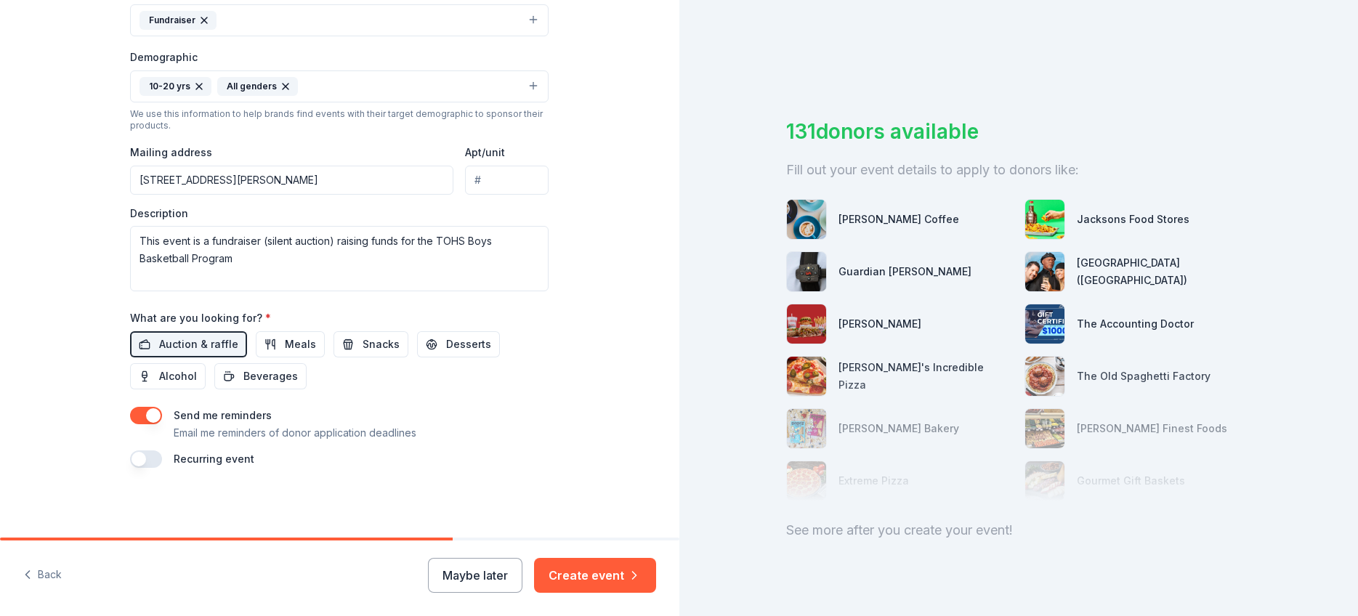
drag, startPoint x: 583, startPoint y: 570, endPoint x: 596, endPoint y: 490, distance: 80.3
click at [583, 569] on button "Create event" at bounding box center [595, 575] width 122 height 35
click at [263, 260] on textarea "This event is a fundraiser (silent auction) raising funds for the TOHS Boys Bas…" at bounding box center [339, 258] width 418 height 65
type textarea "This event is a fundraiser (silent auction) raising funds for the TOHS Boys Bas…"
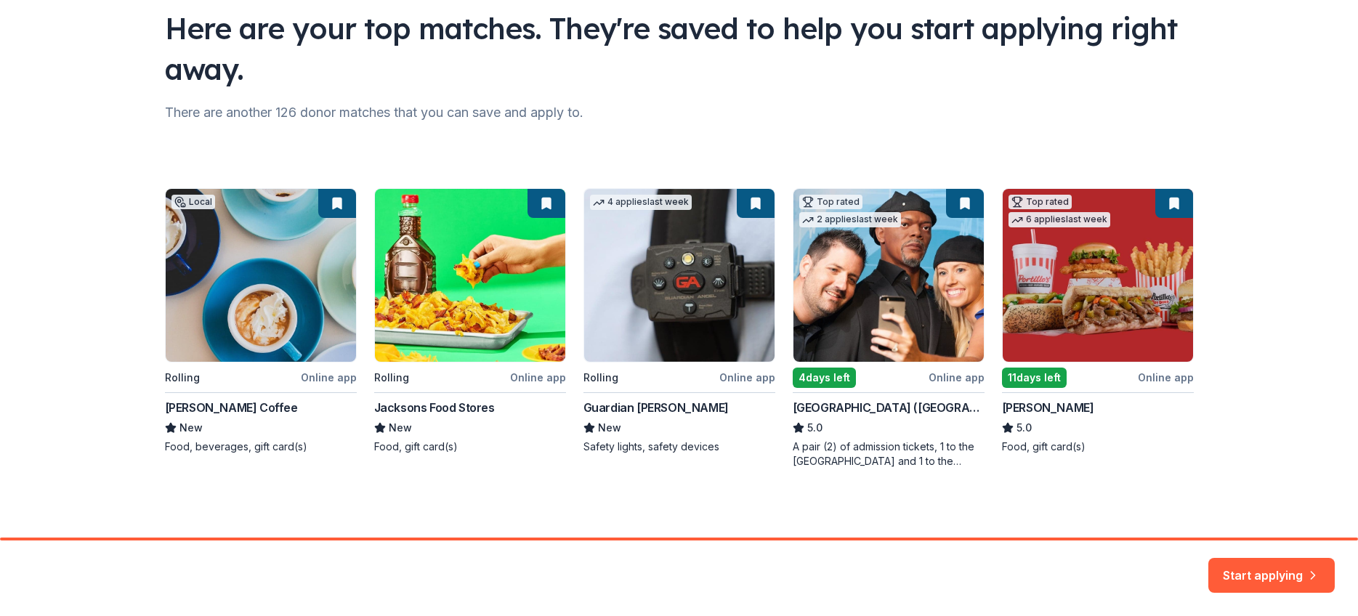
scroll to position [108, 0]
click at [870, 453] on div "Local Rolling Online app Simones Coffee New Food, beverages, gift card(s) Rolli…" at bounding box center [679, 327] width 1029 height 280
click at [932, 248] on div "Local Rolling Online app Simones Coffee New Food, beverages, gift card(s) Rolli…" at bounding box center [679, 327] width 1029 height 280
click at [856, 216] on div "Local Rolling Online app Simones Coffee New Food, beverages, gift card(s) Rolli…" at bounding box center [679, 327] width 1029 height 280
drag, startPoint x: 842, startPoint y: 200, endPoint x: 839, endPoint y: 331, distance: 130.8
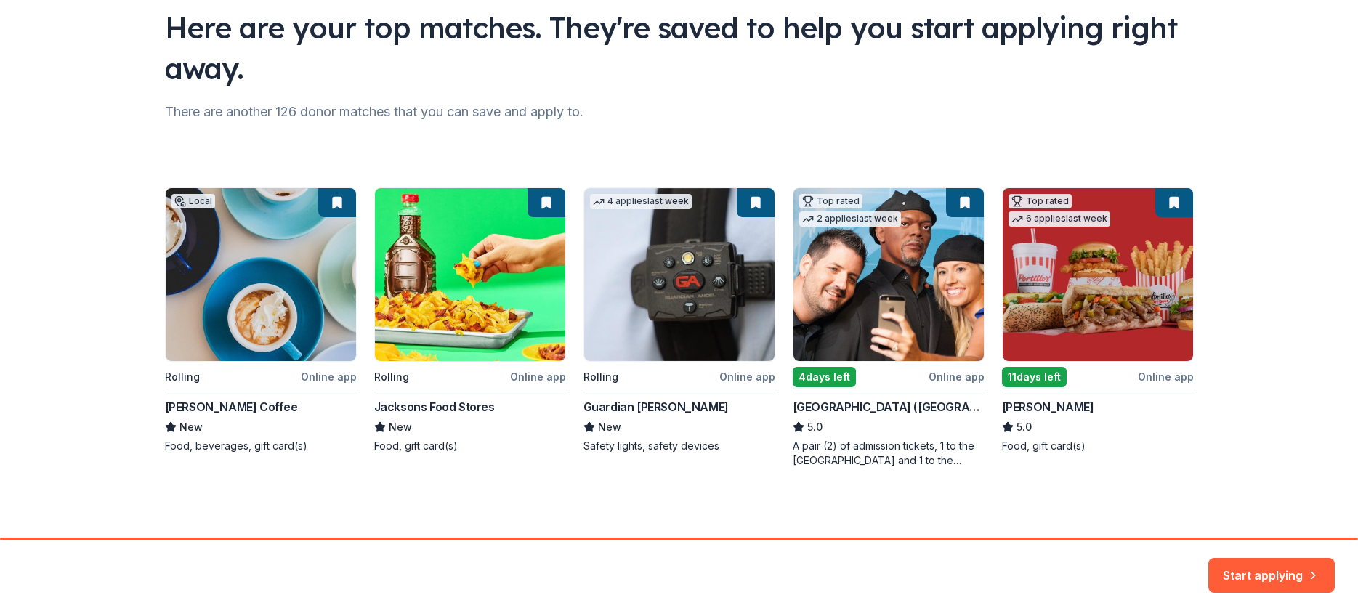
click at [842, 200] on div "Local Rolling Online app Simones Coffee New Food, beverages, gift card(s) Rolli…" at bounding box center [679, 327] width 1029 height 280
click at [838, 379] on div "Local Rolling Online app Simones Coffee New Food, beverages, gift card(s) Rolli…" at bounding box center [679, 327] width 1029 height 280
click at [966, 378] on div "Local Rolling Online app Simones Coffee New Food, beverages, gift card(s) Rolli…" at bounding box center [679, 327] width 1029 height 280
click at [1276, 567] on button "Start applying" at bounding box center [1271, 566] width 126 height 35
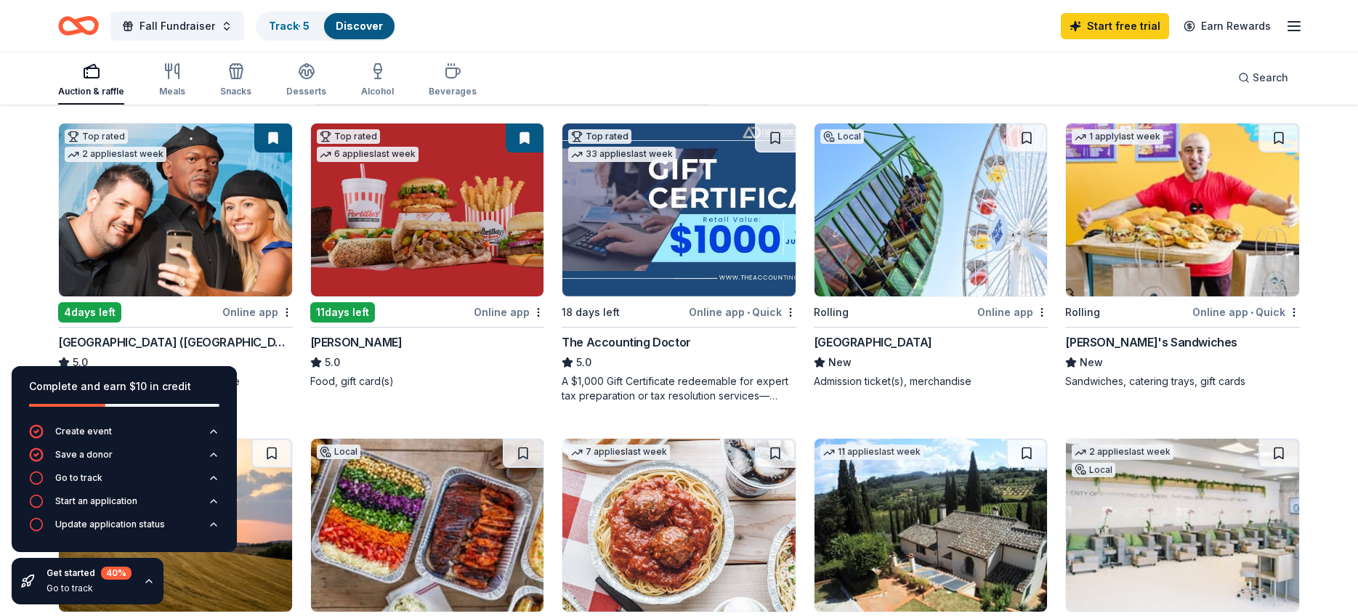
scroll to position [129, 0]
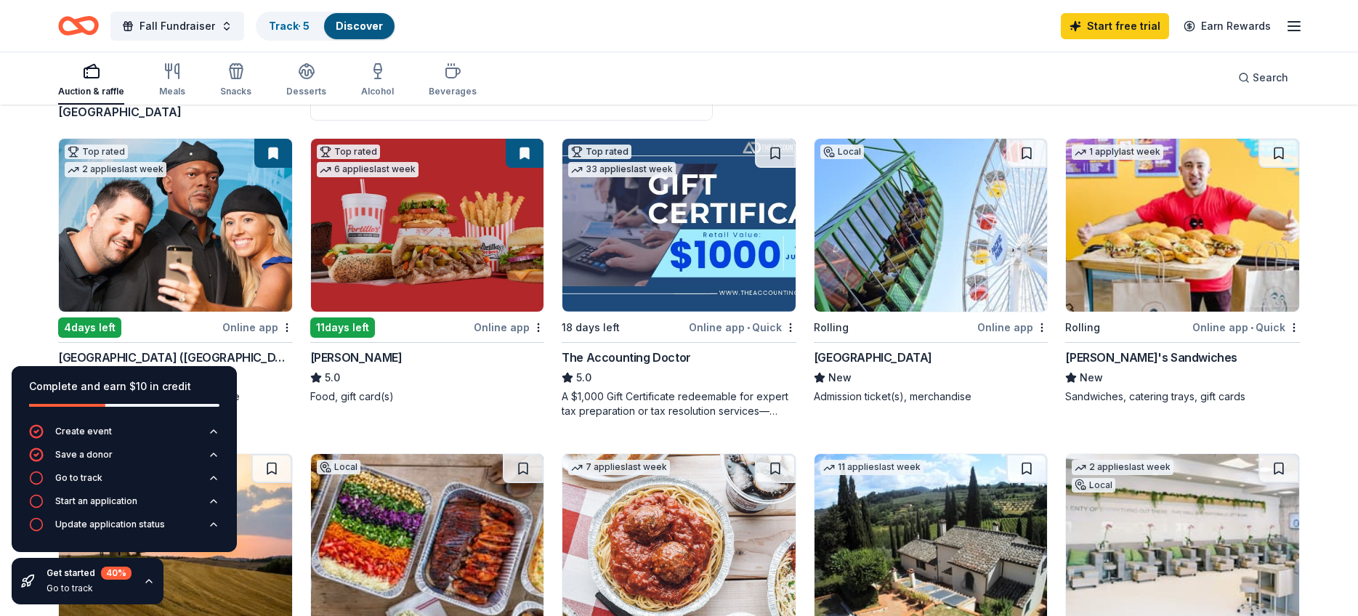
click at [251, 329] on div "Online app" at bounding box center [257, 327] width 70 height 18
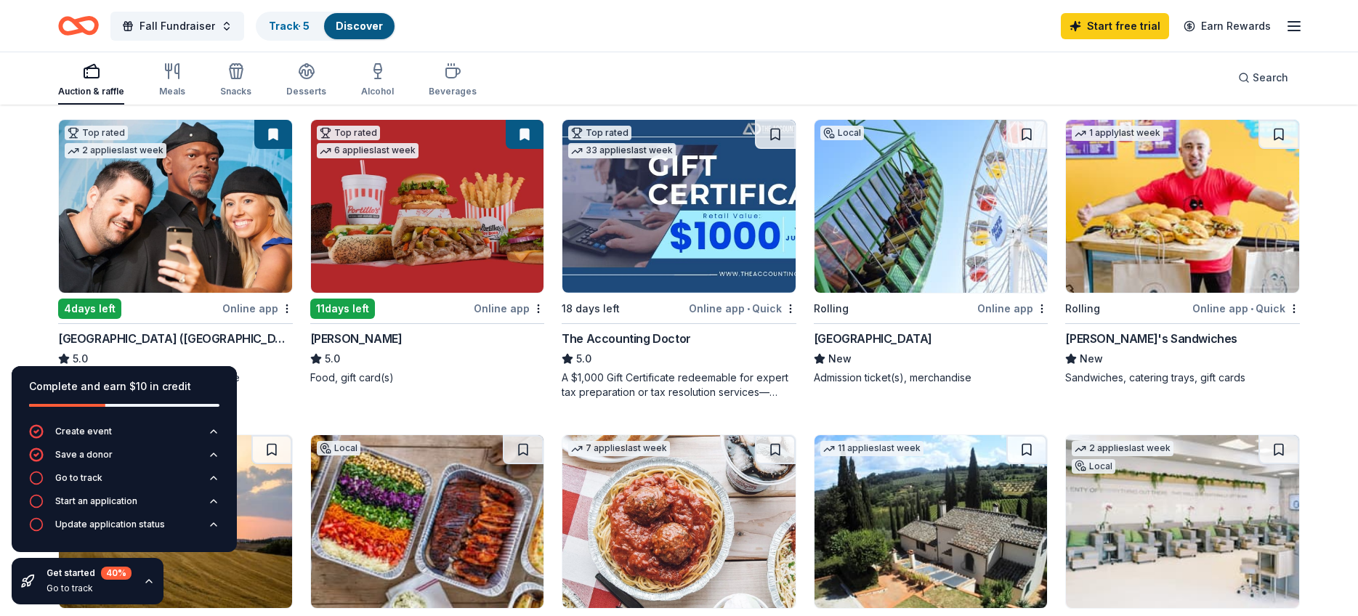
scroll to position [144, 0]
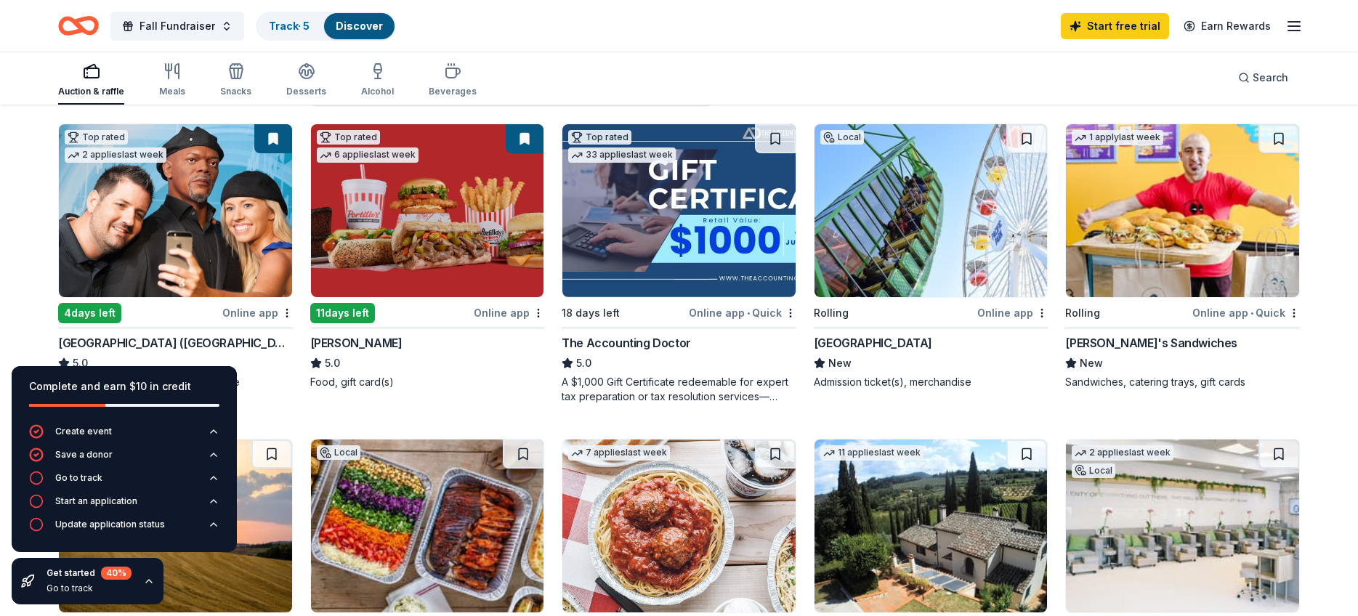
click at [910, 259] on img at bounding box center [930, 210] width 233 height 173
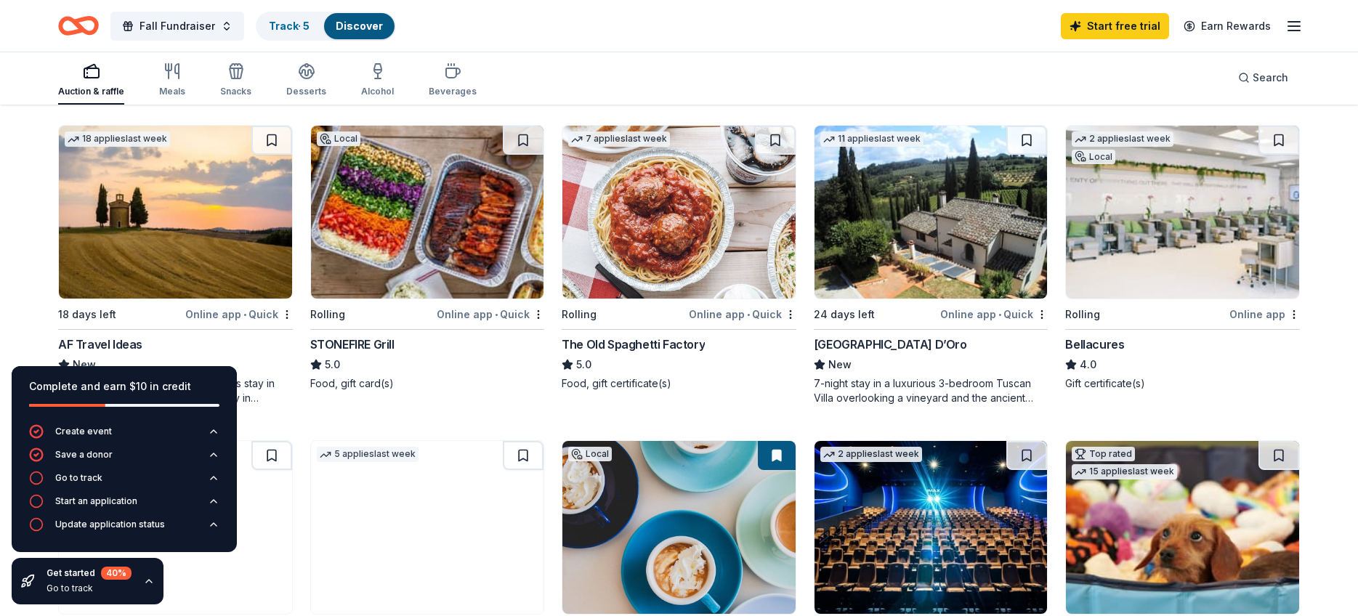
scroll to position [485, 0]
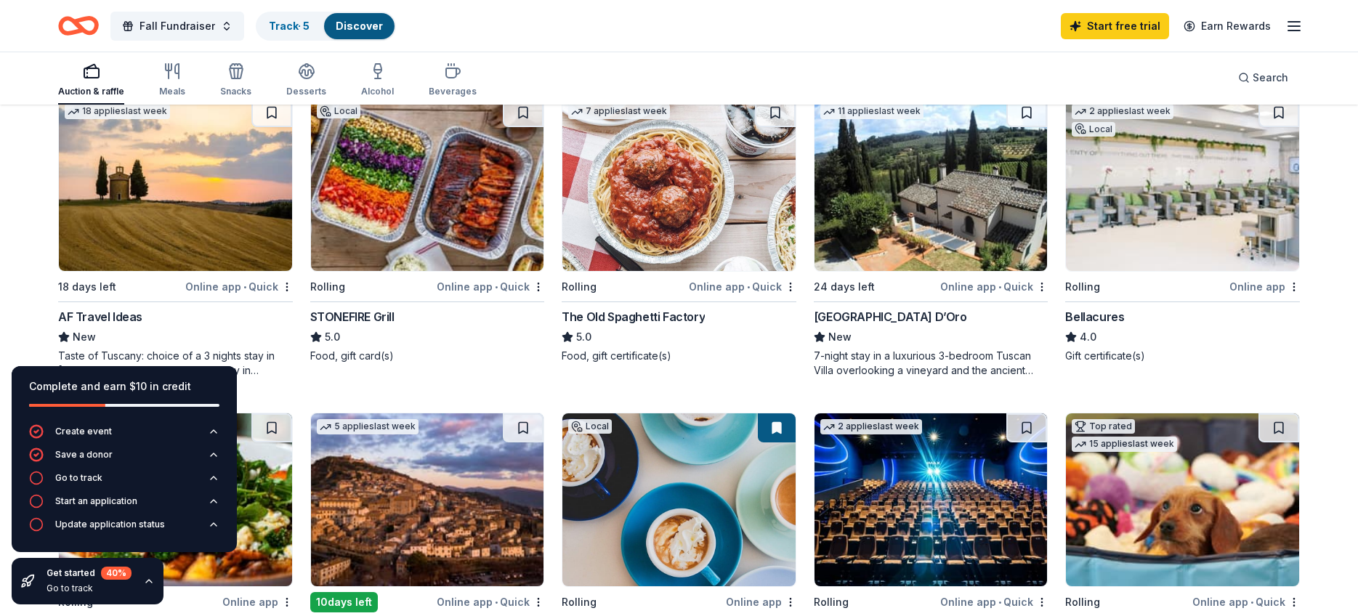
click at [435, 206] on img at bounding box center [427, 184] width 233 height 173
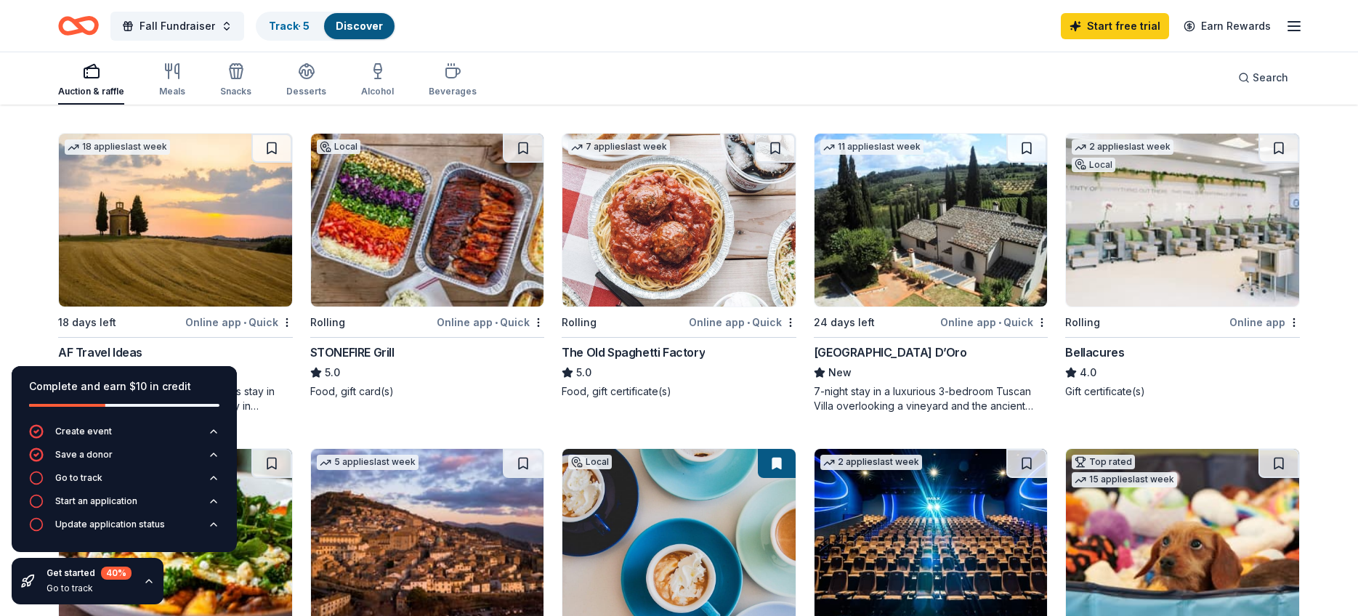
scroll to position [448, 0]
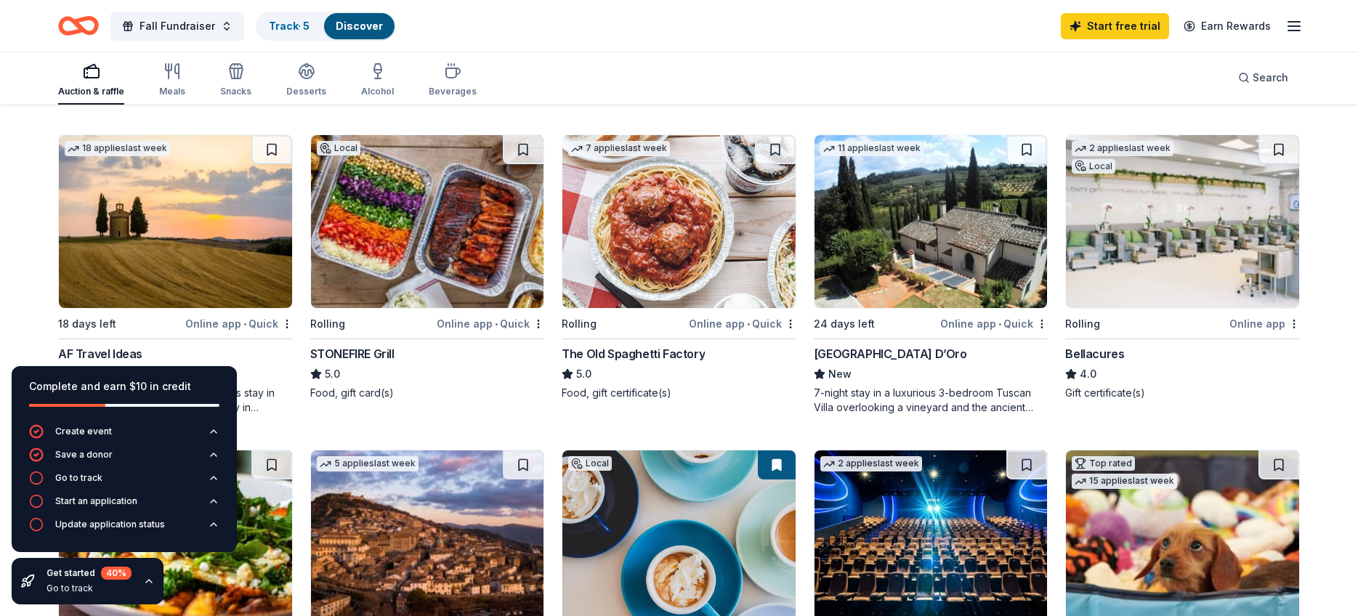
click at [689, 230] on img at bounding box center [678, 221] width 233 height 173
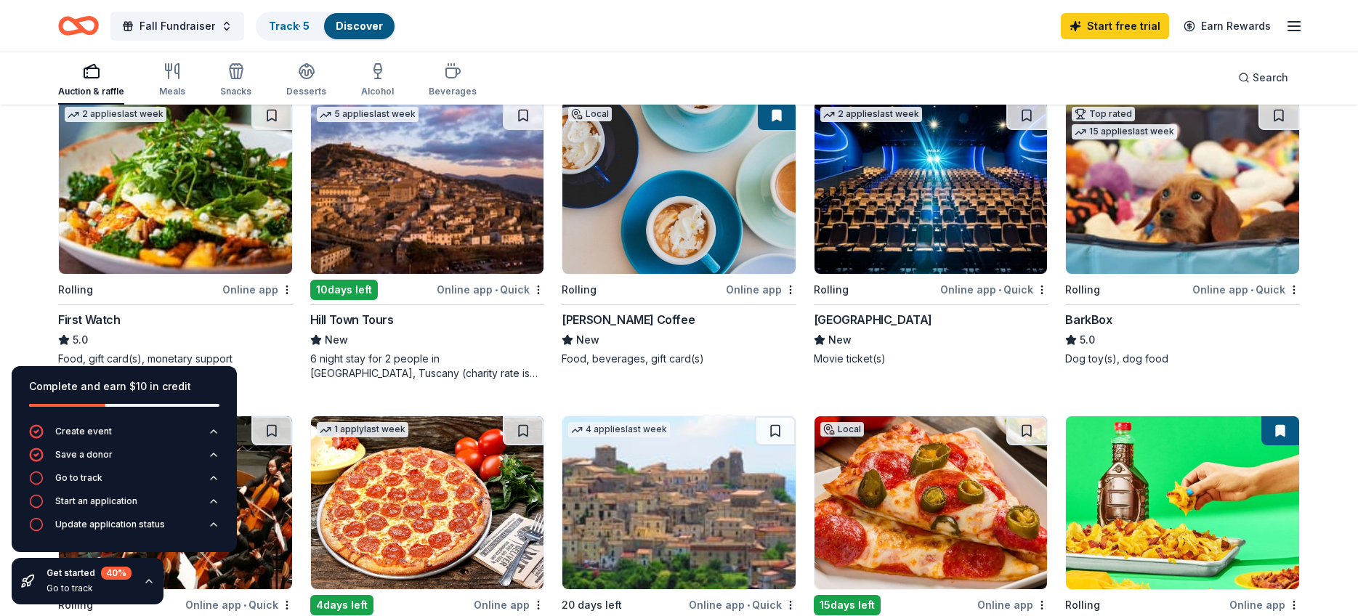
scroll to position [803, 0]
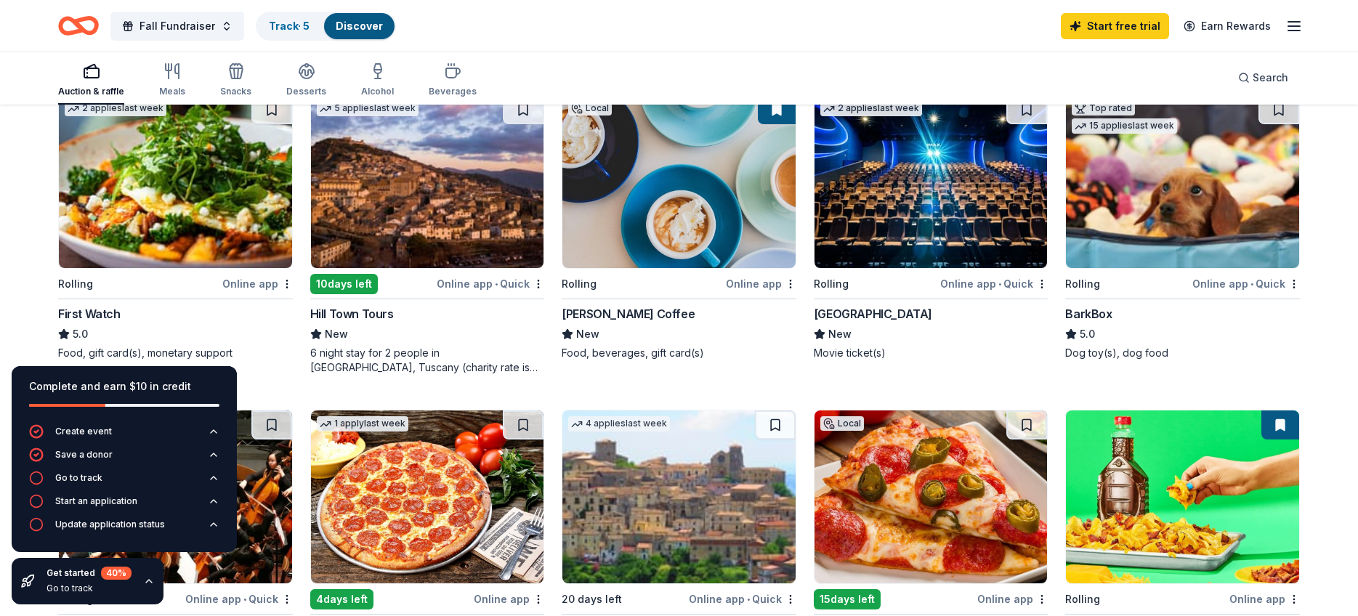
click at [984, 206] on img at bounding box center [930, 181] width 233 height 173
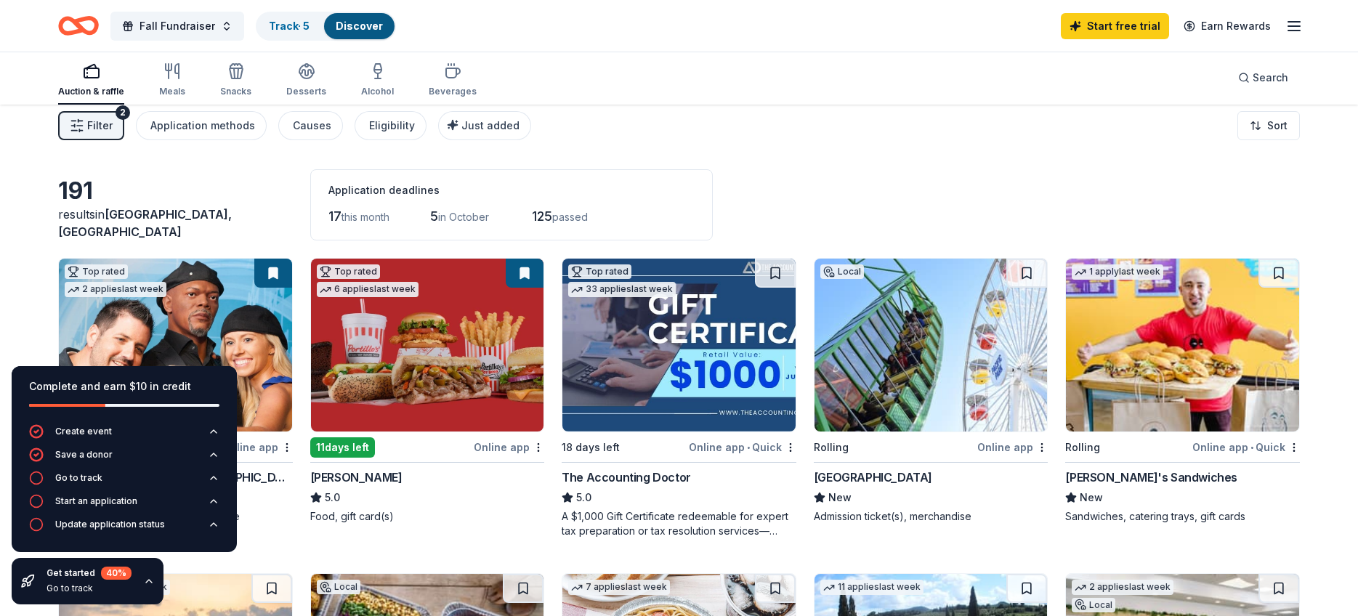
scroll to position [0, 0]
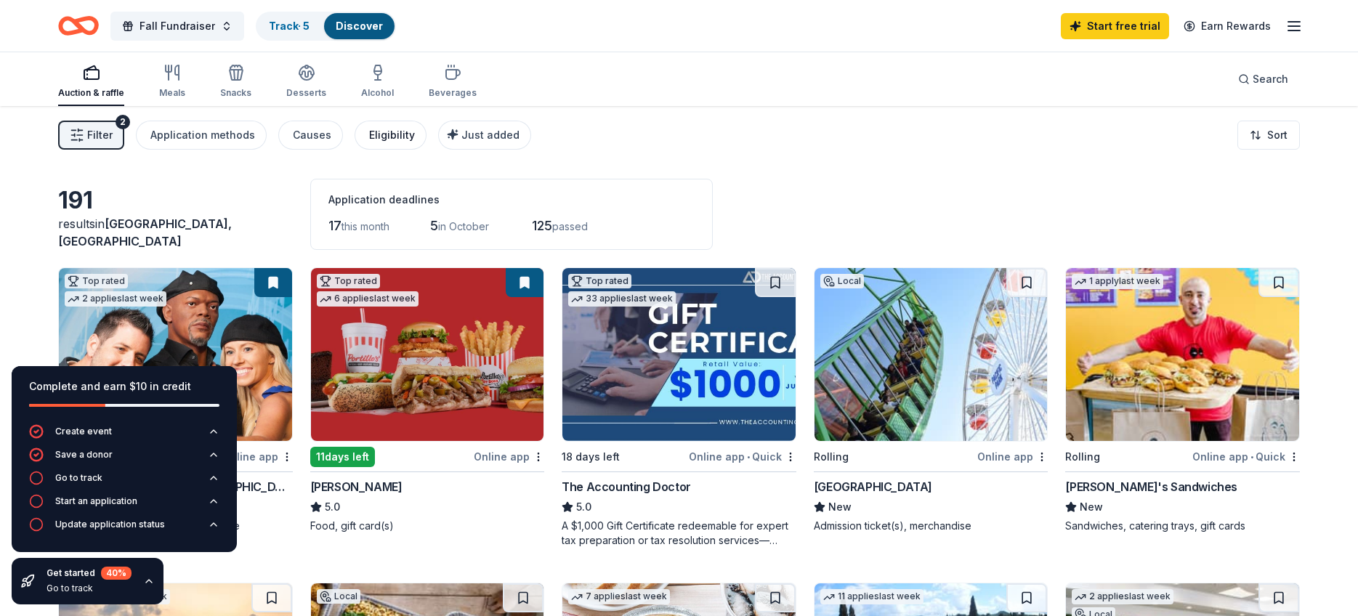
click at [378, 134] on div "Eligibility" at bounding box center [392, 134] width 46 height 17
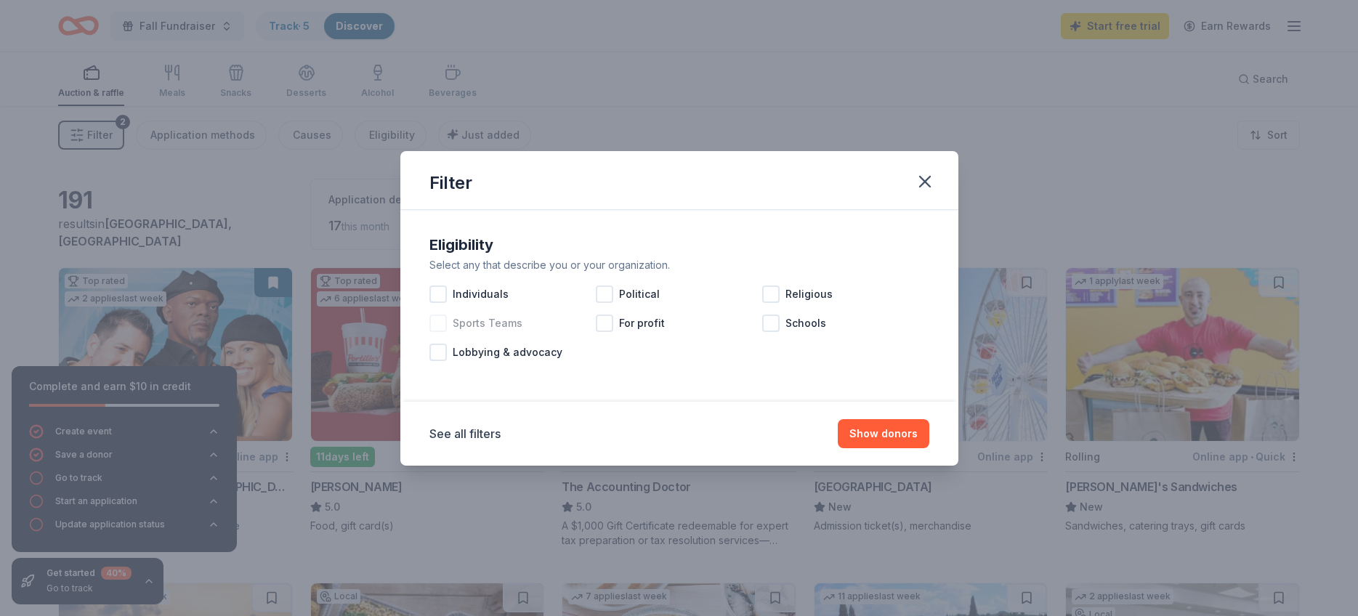
click at [437, 320] on div at bounding box center [437, 323] width 17 height 17
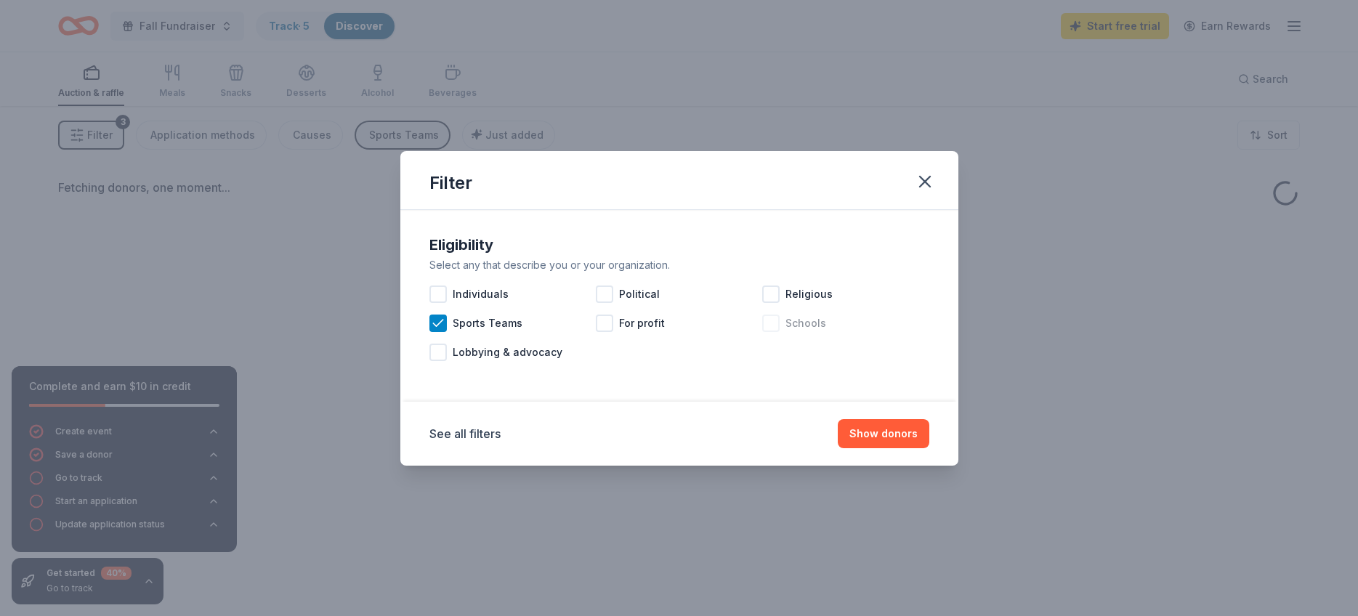
click at [771, 322] on div at bounding box center [770, 323] width 17 height 17
click at [871, 439] on button "Show donors" at bounding box center [884, 433] width 92 height 29
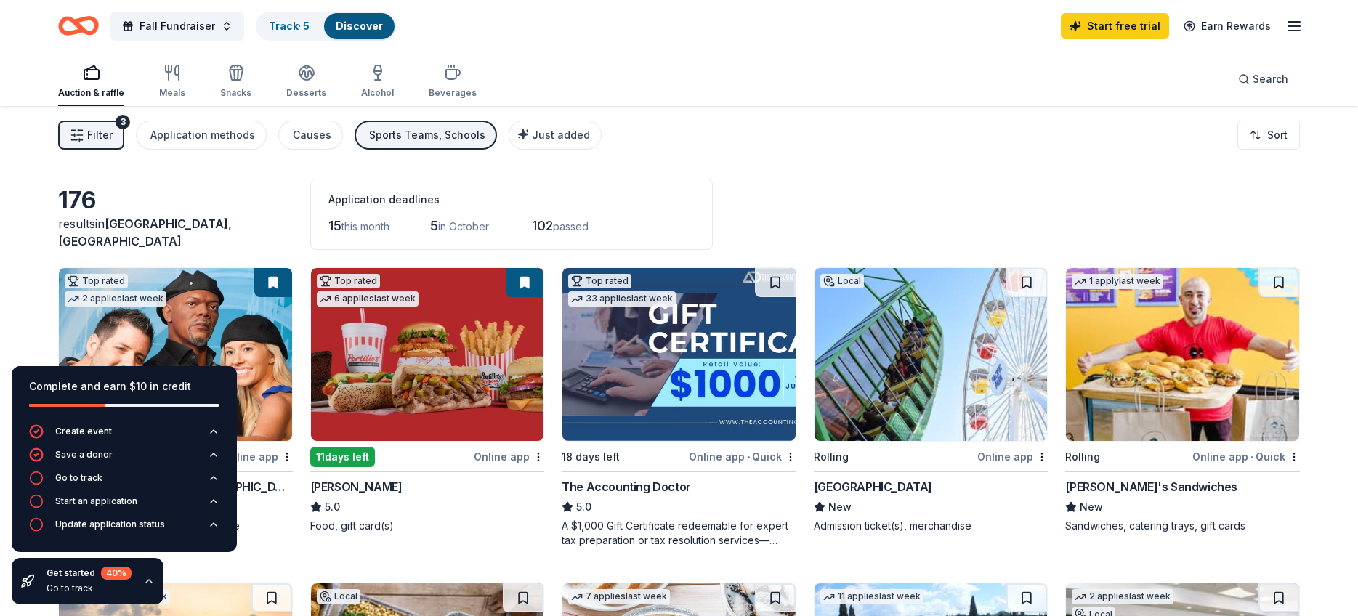
scroll to position [1, 0]
click at [105, 133] on span "Filter" at bounding box center [99, 134] width 25 height 17
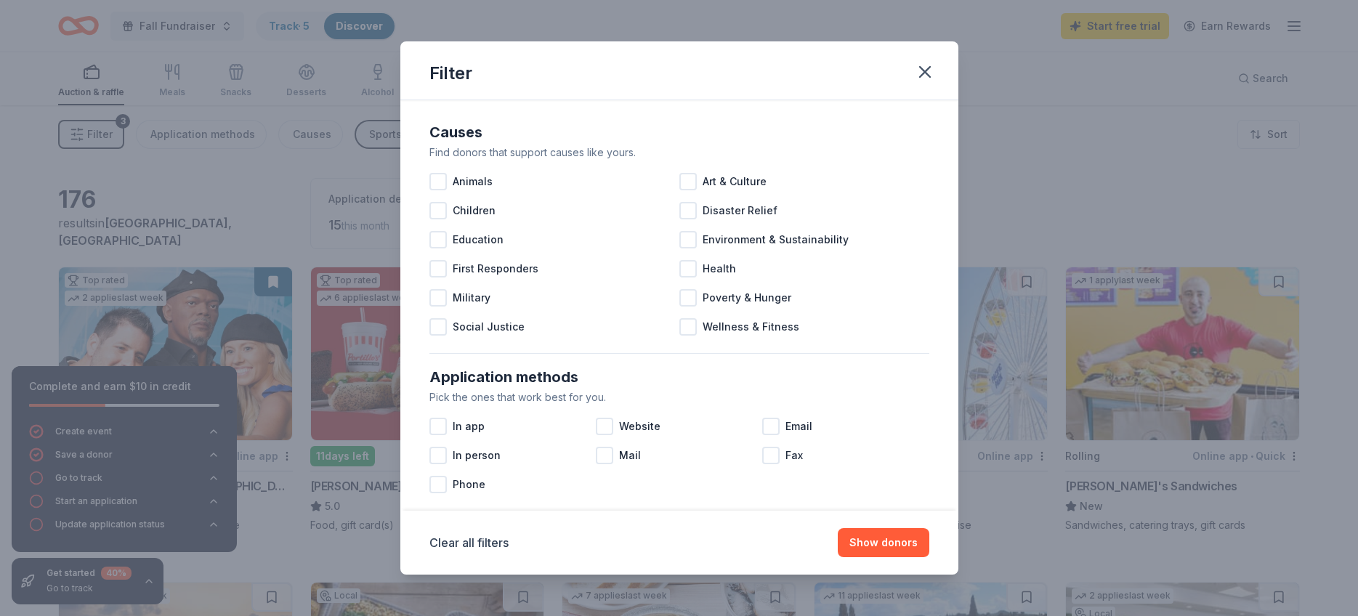
scroll to position [0, 0]
click at [926, 70] on icon "button" at bounding box center [925, 72] width 10 height 10
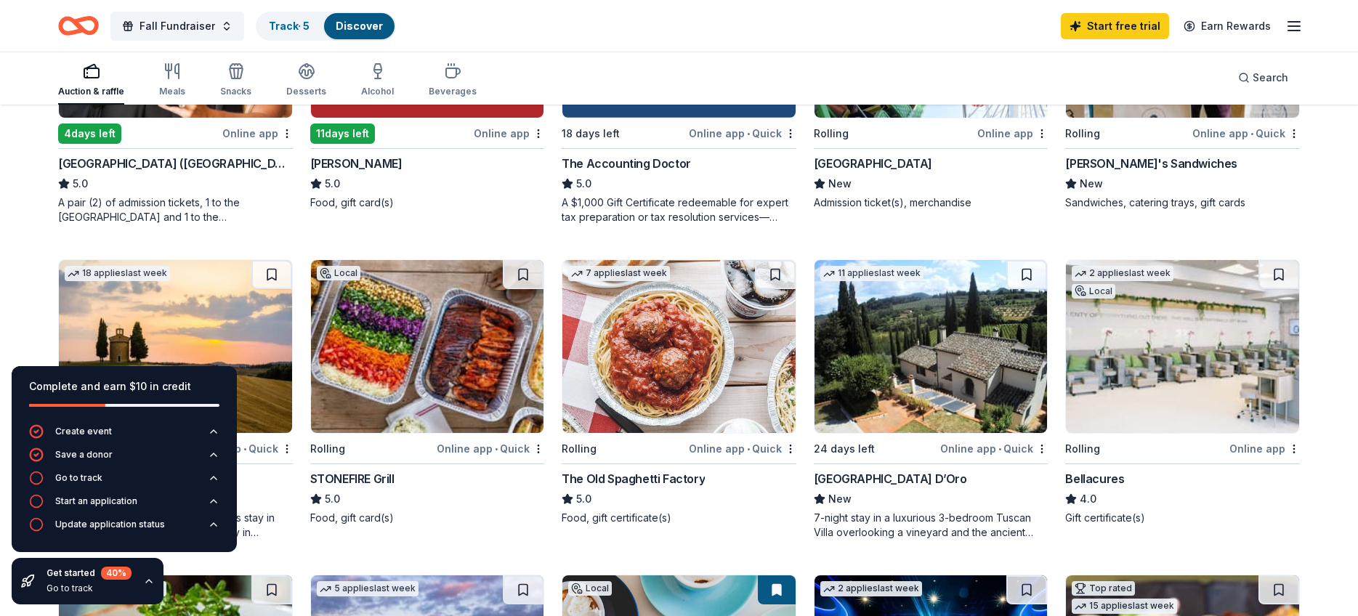
scroll to position [330, 0]
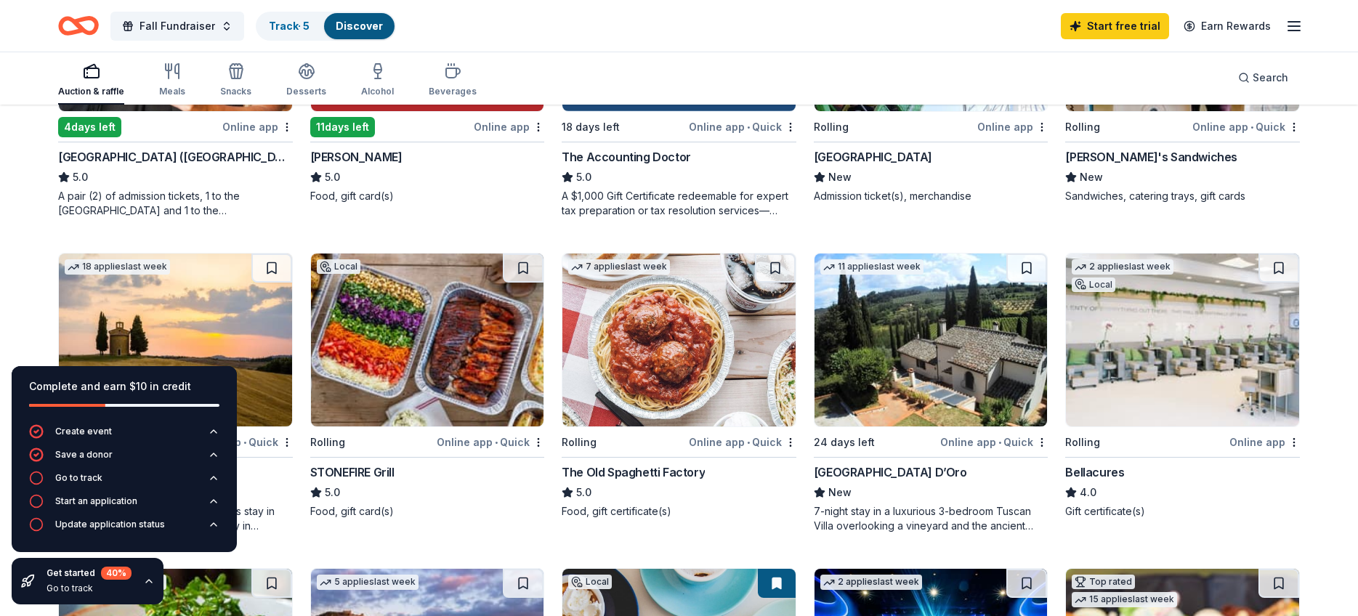
click at [147, 582] on icon "button" at bounding box center [149, 581] width 12 height 12
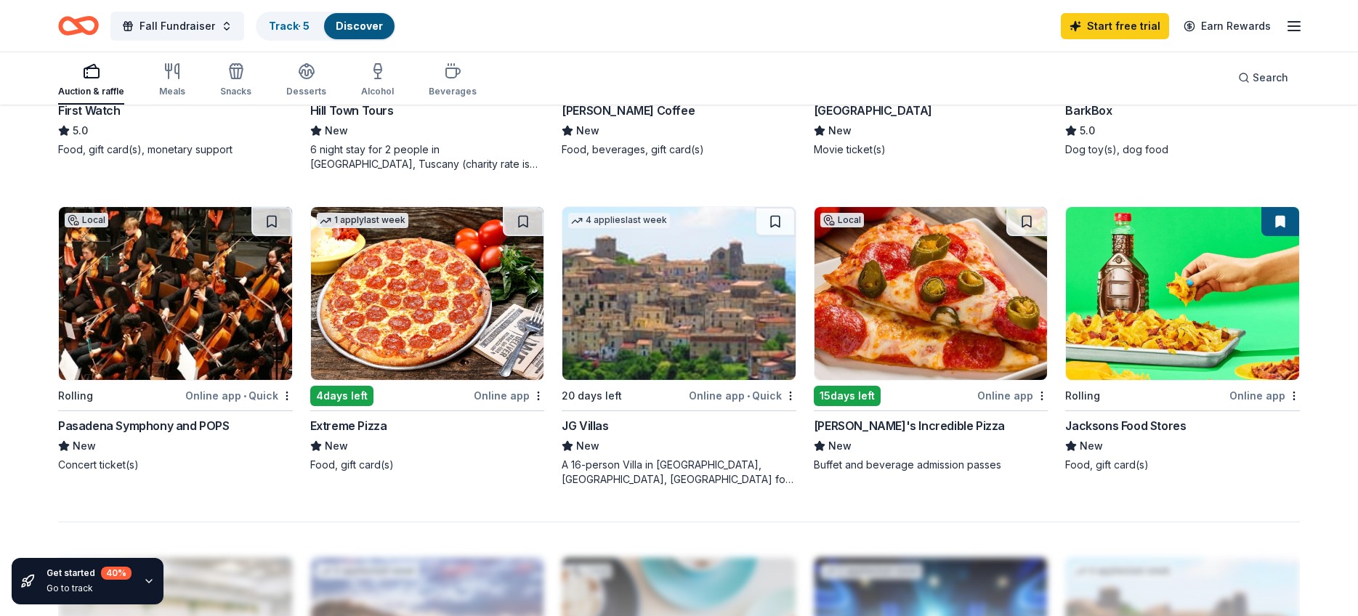
scroll to position [1005, 0]
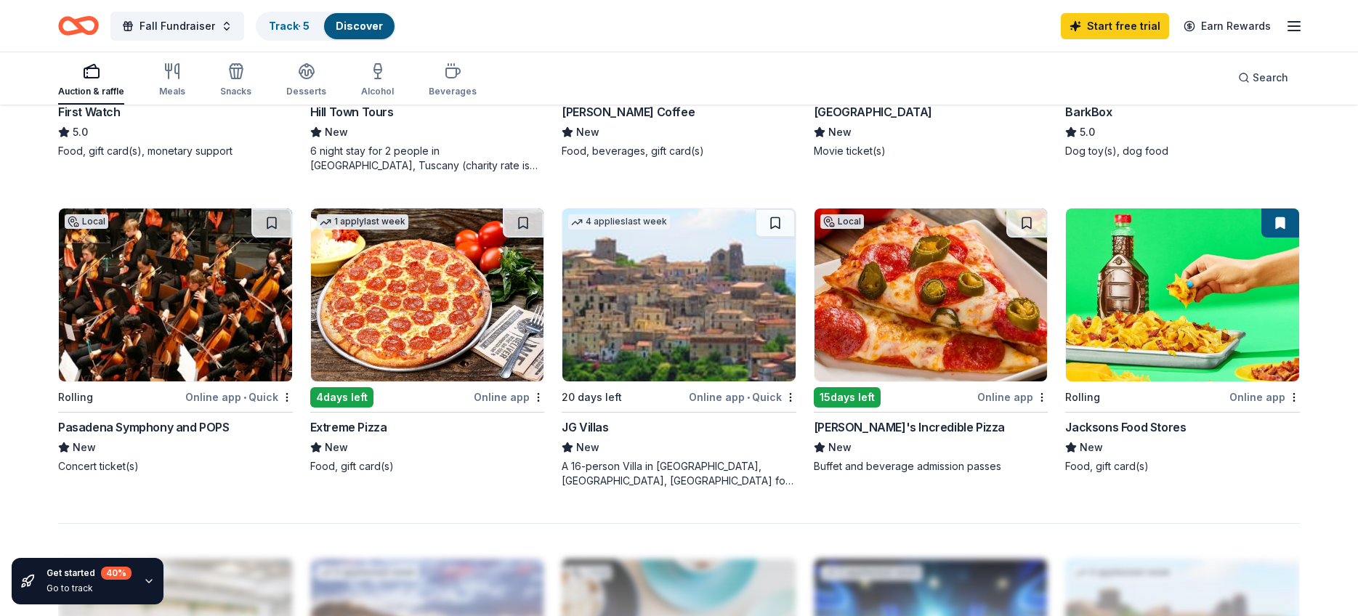
click at [169, 308] on img at bounding box center [175, 294] width 233 height 173
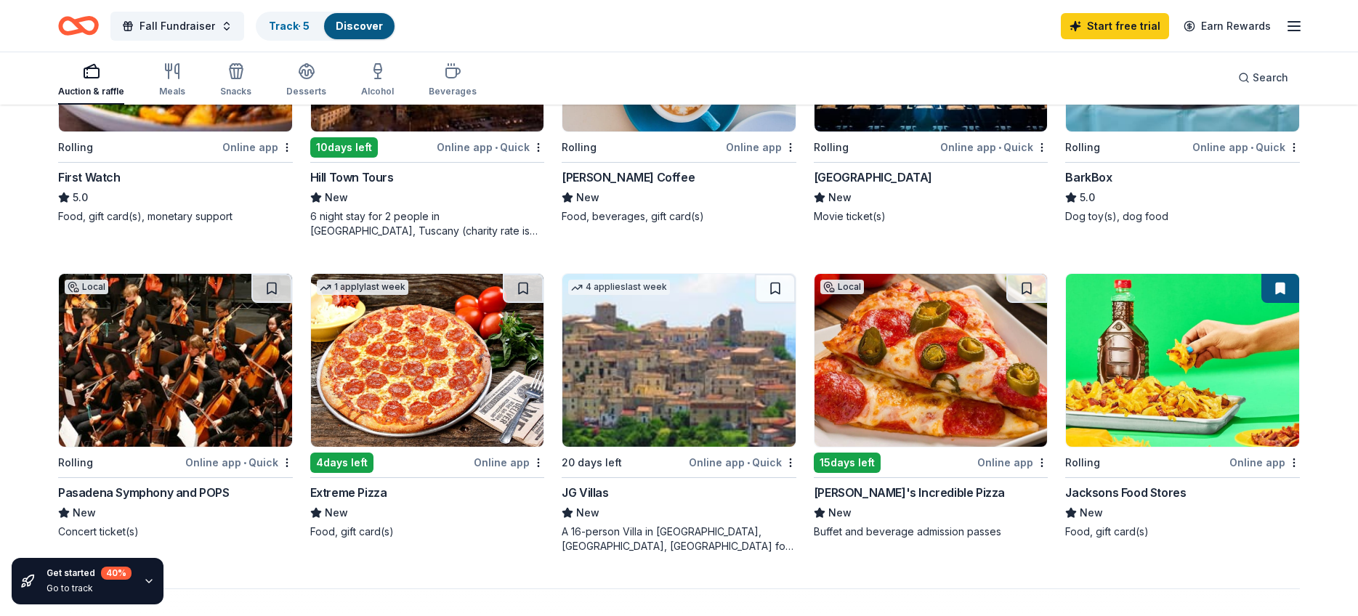
scroll to position [938, 0]
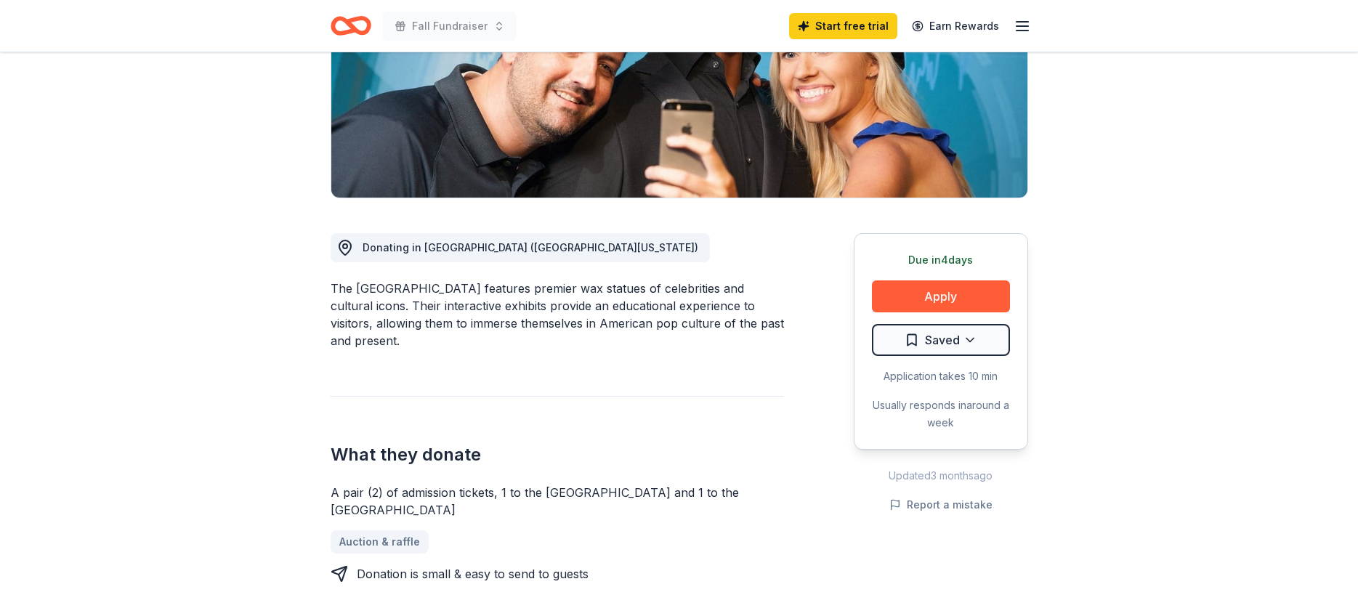
scroll to position [243, 0]
click at [944, 299] on button "Apply" at bounding box center [941, 297] width 138 height 32
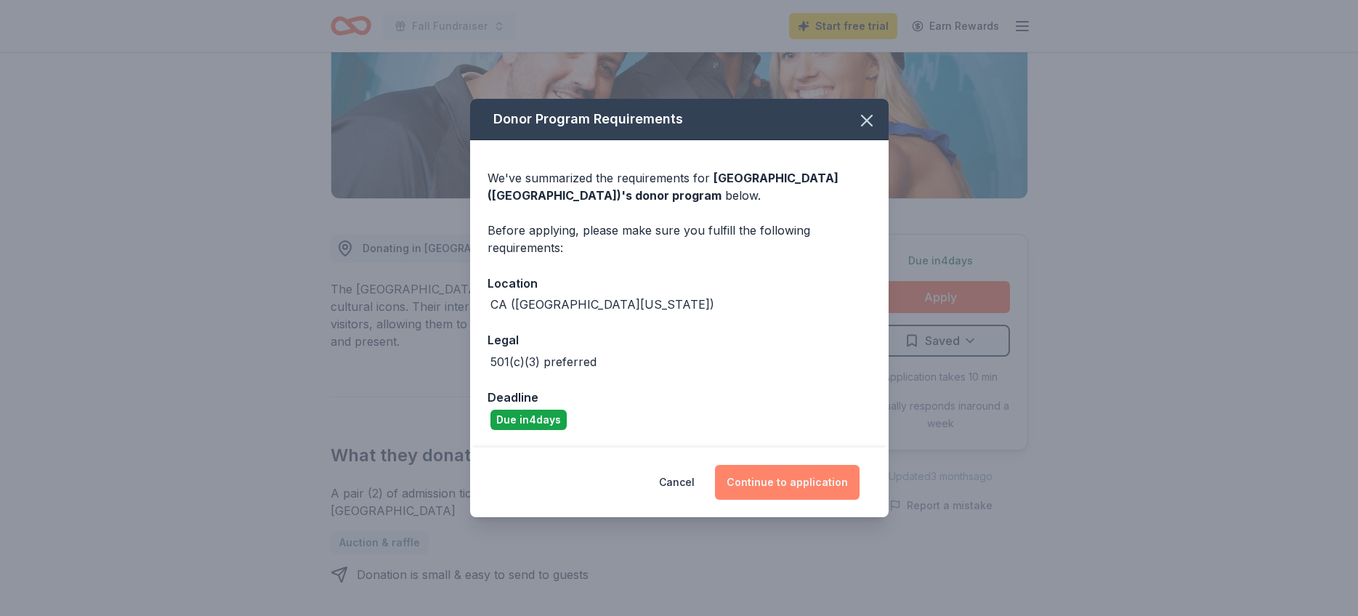
click at [811, 478] on button "Continue to application" at bounding box center [787, 482] width 145 height 35
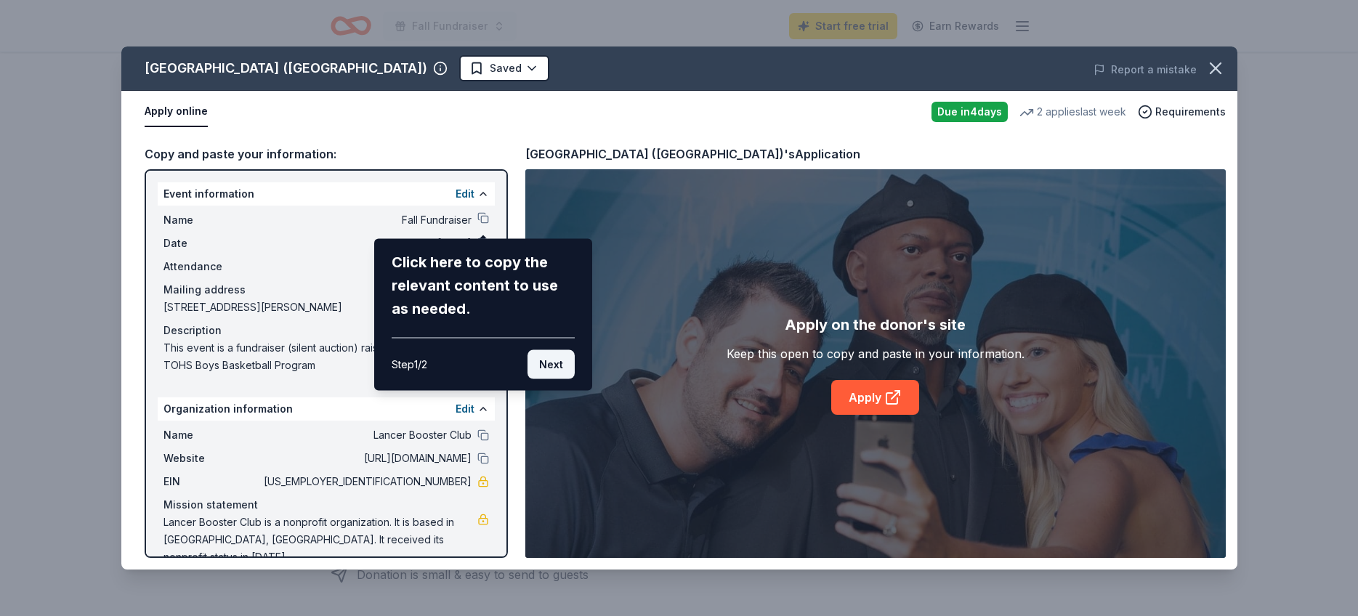
click at [548, 362] on button "Next" at bounding box center [550, 364] width 47 height 29
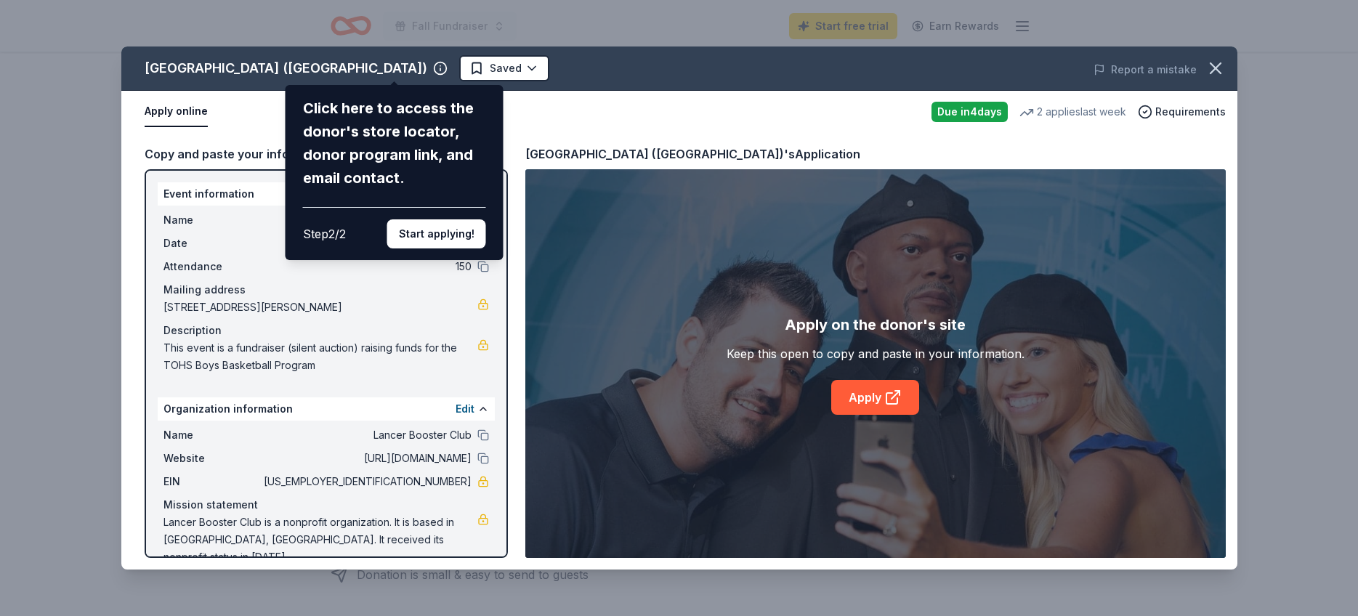
click at [427, 232] on button "Start applying!" at bounding box center [435, 233] width 99 height 29
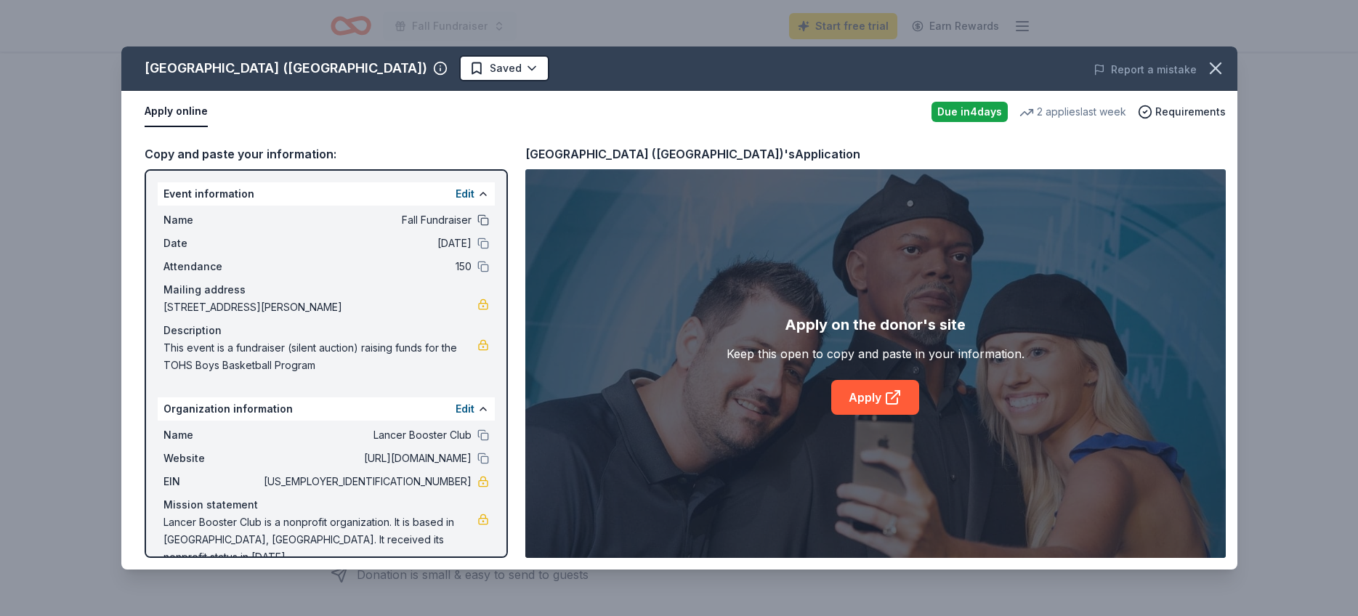
click at [482, 223] on button at bounding box center [483, 220] width 12 height 12
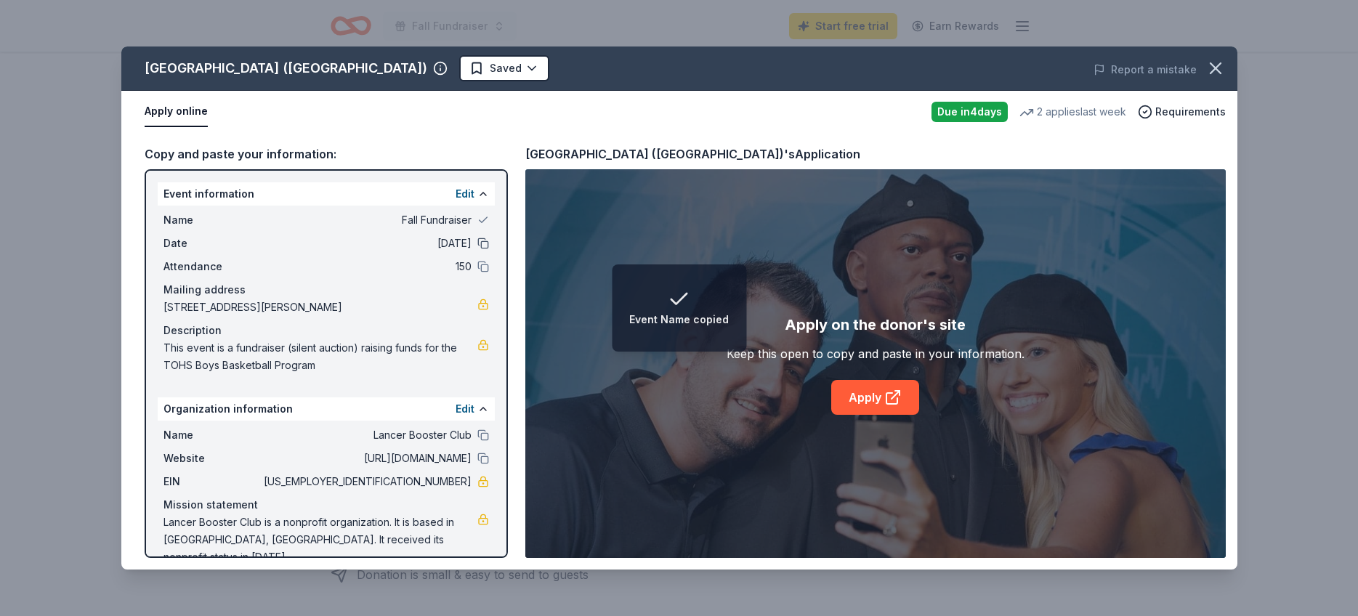
click at [485, 243] on button at bounding box center [483, 244] width 12 height 12
click at [486, 219] on button at bounding box center [483, 220] width 12 height 12
click at [484, 267] on button at bounding box center [483, 267] width 12 height 12
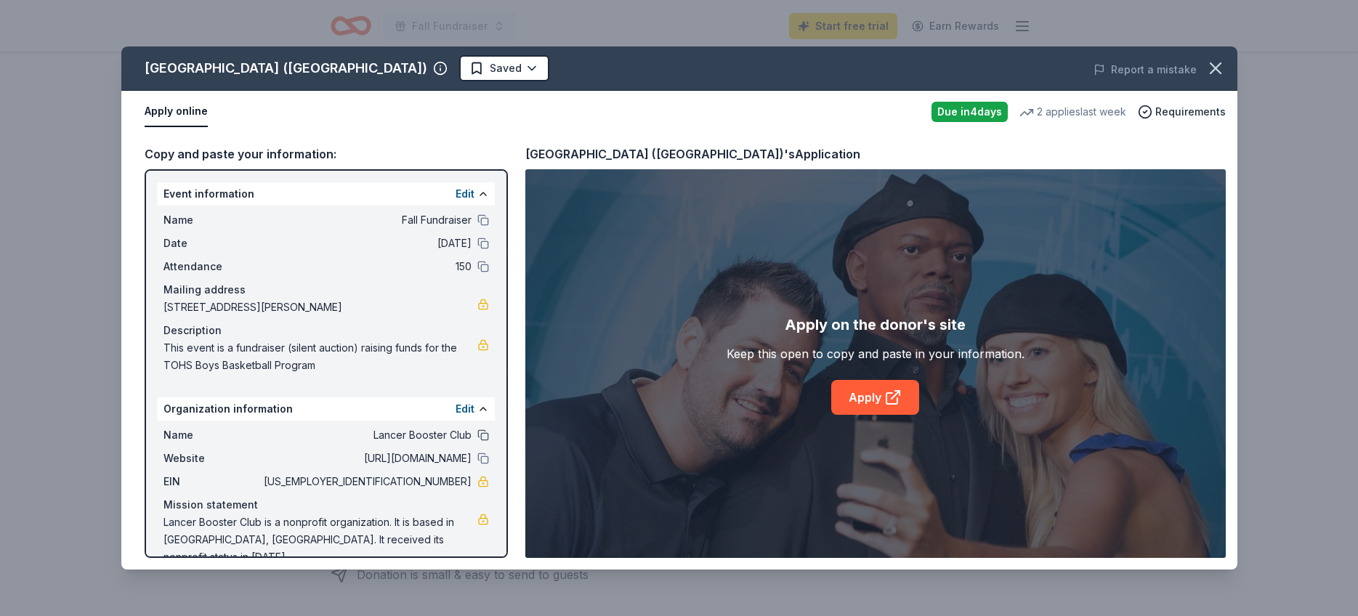
click at [481, 436] on button at bounding box center [483, 435] width 12 height 12
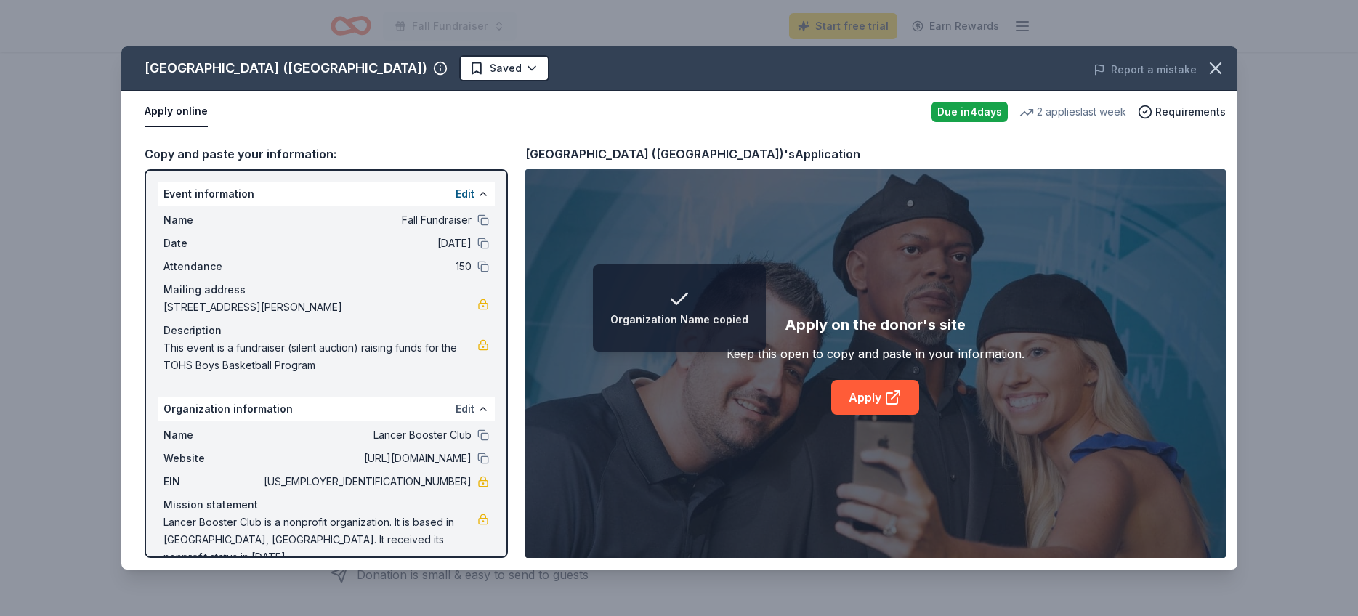
click at [462, 402] on button "Edit" at bounding box center [464, 408] width 19 height 17
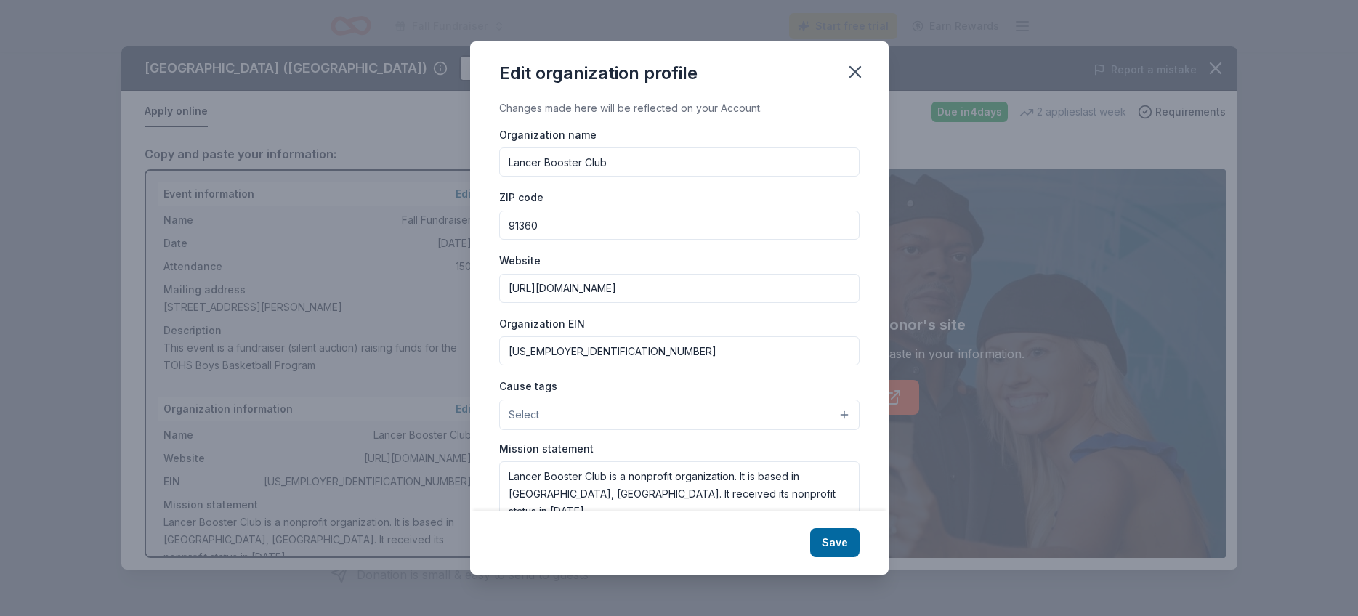
click at [574, 283] on input "http://www.conejousd.org/tohs/Athletics/WinterSports/BoysSoccer.aspx" at bounding box center [679, 288] width 360 height 29
type input "www.tohshoops.com"
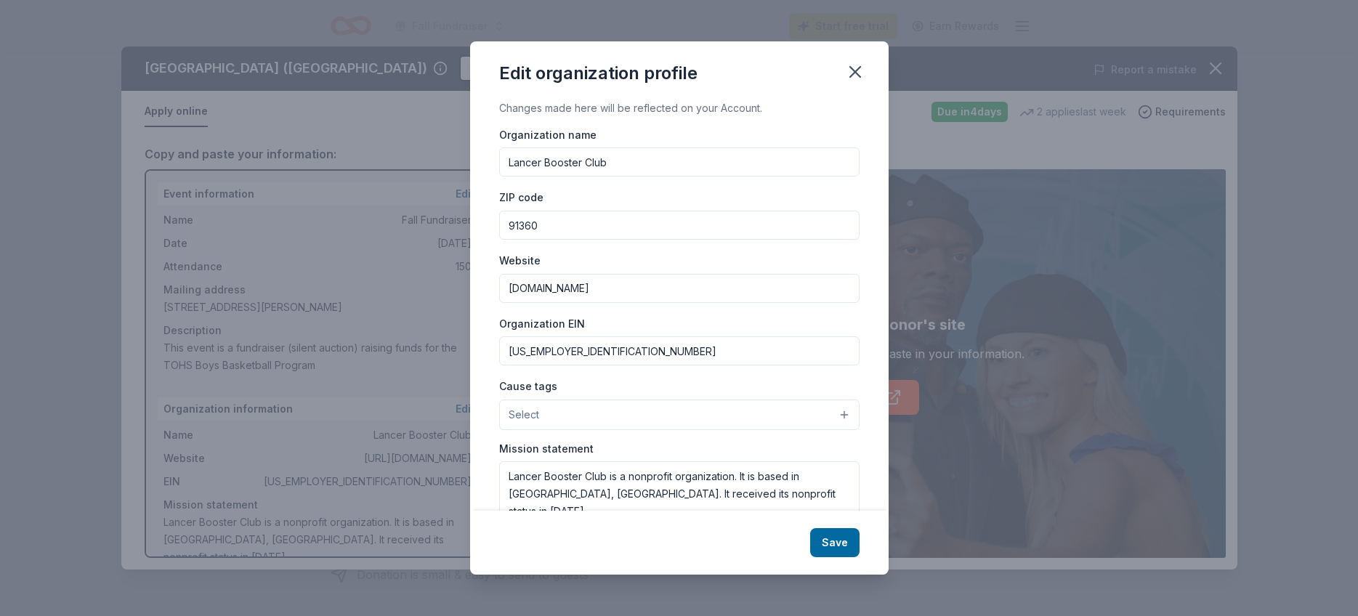
click at [602, 324] on div "Organization EIN 95-6153775" at bounding box center [679, 341] width 360 height 52
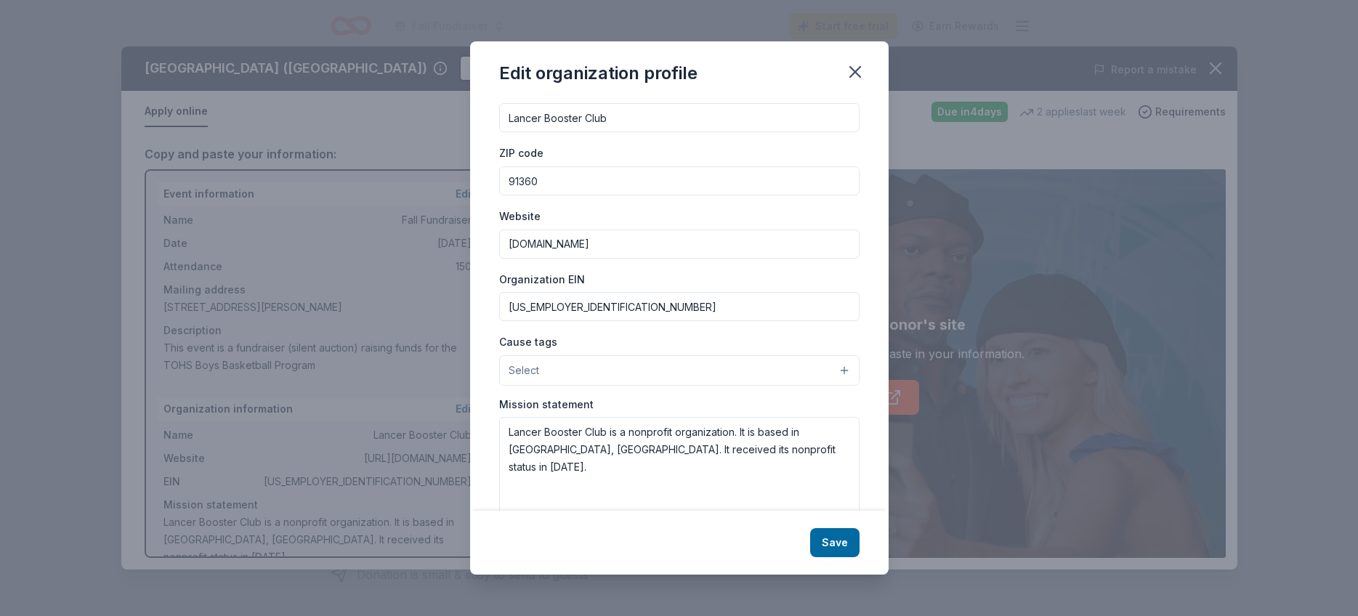
scroll to position [74, 0]
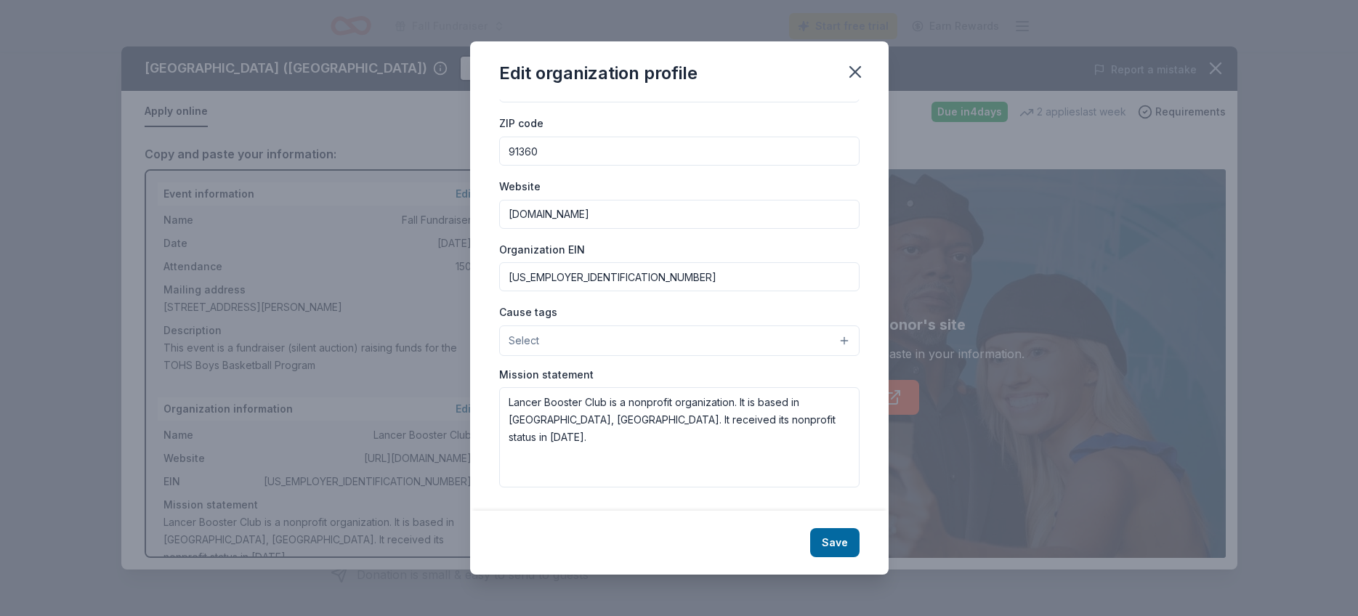
click at [672, 336] on button "Select" at bounding box center [679, 340] width 360 height 31
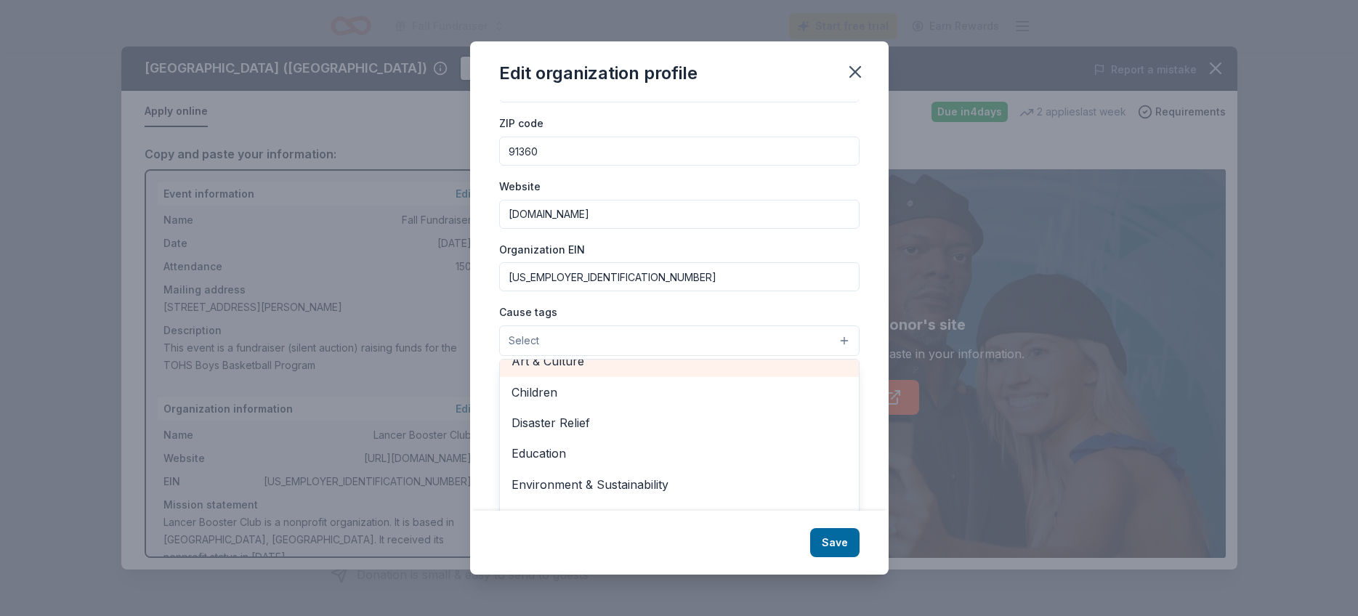
scroll to position [52, 0]
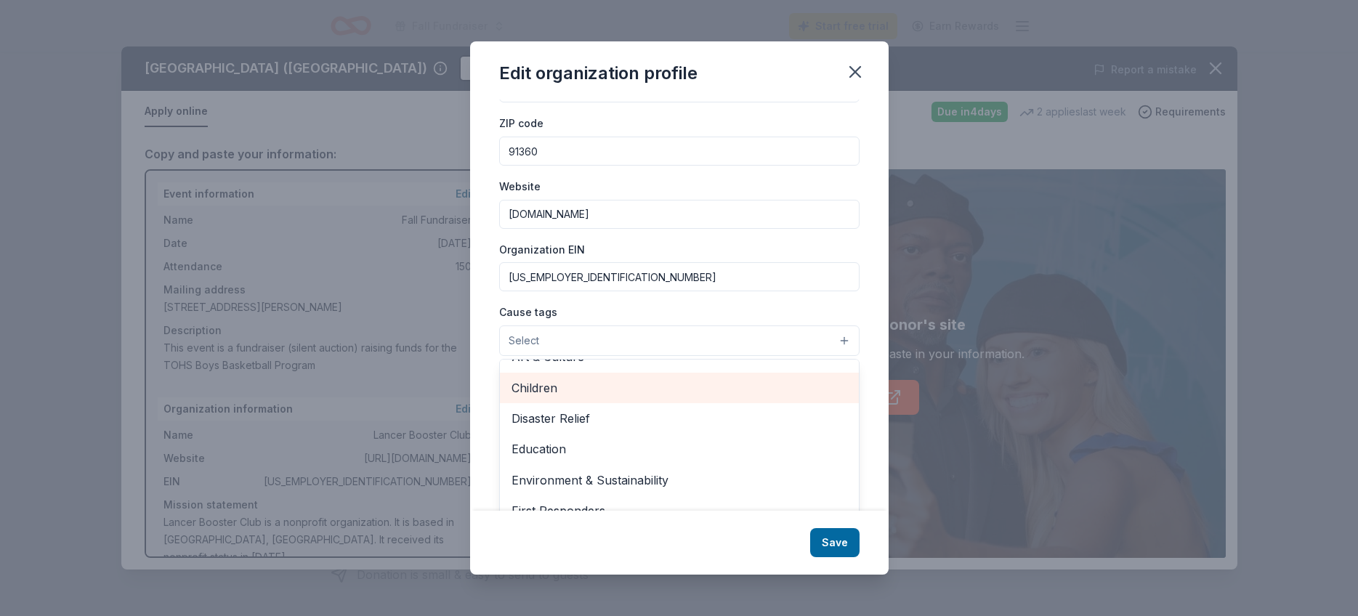
click at [554, 387] on span "Children" at bounding box center [679, 387] width 336 height 19
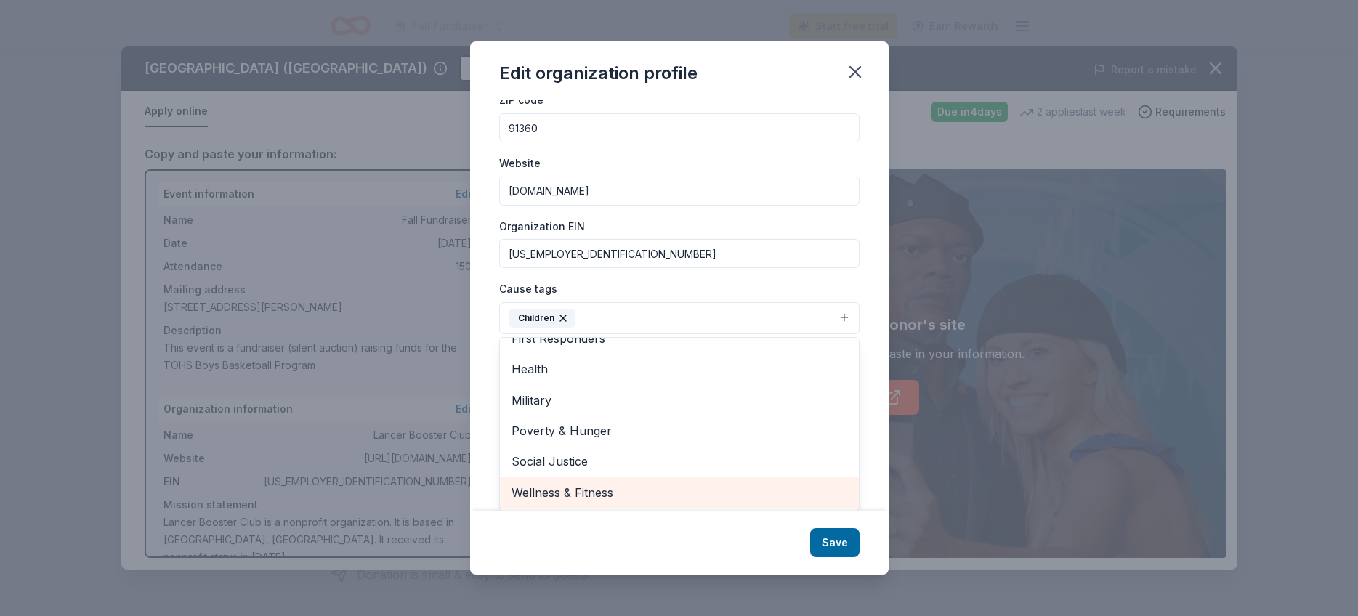
drag, startPoint x: 611, startPoint y: 490, endPoint x: 620, endPoint y: 491, distance: 8.8
click at [613, 490] on span "Wellness & Fitness" at bounding box center [679, 492] width 336 height 19
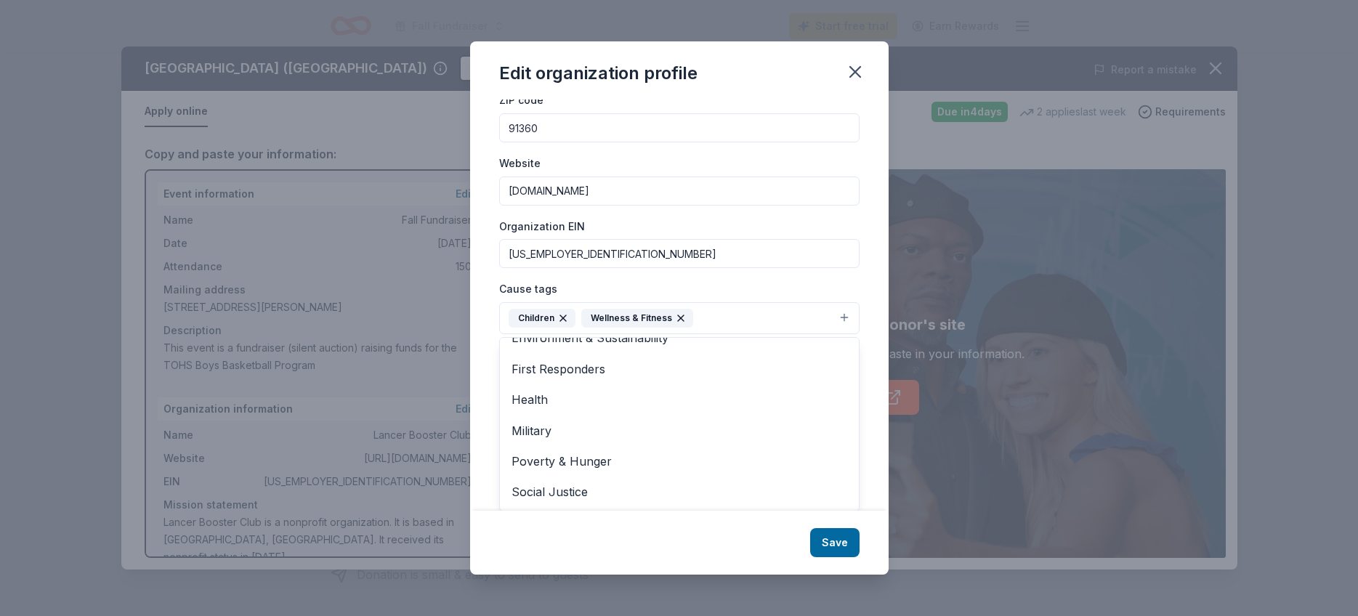
click at [845, 541] on div "Edit organization profile Changes made here will be reflected on your Account. …" at bounding box center [679, 307] width 418 height 533
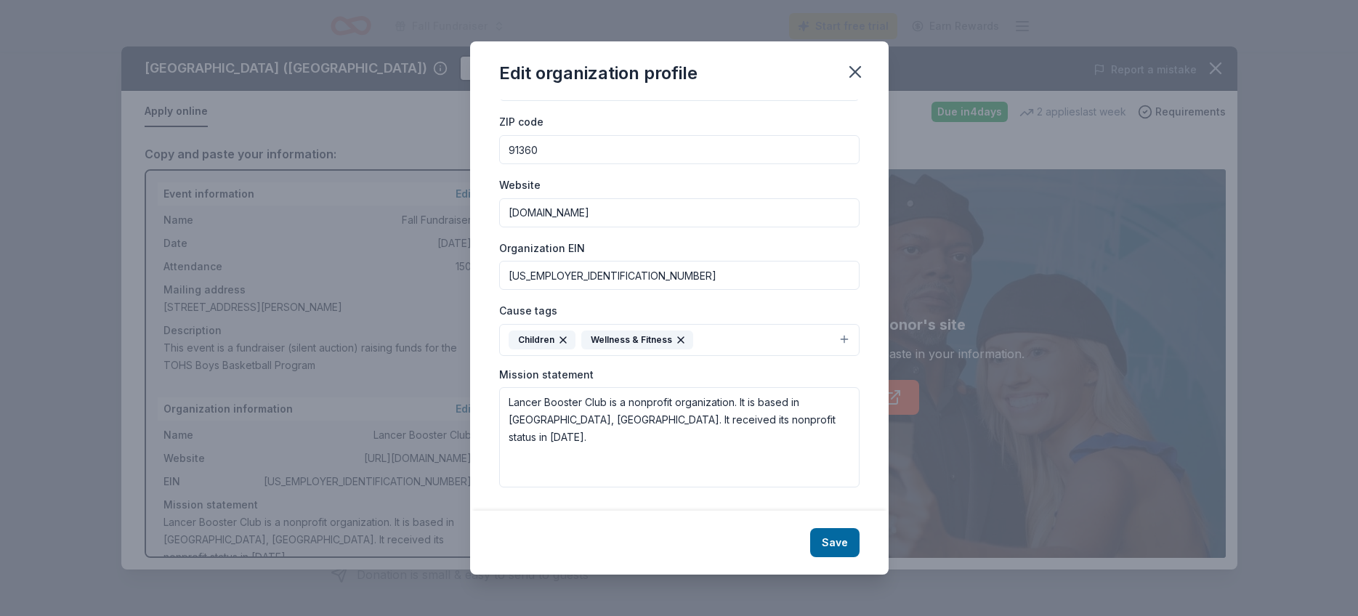
click at [827, 540] on button "Save" at bounding box center [834, 542] width 49 height 29
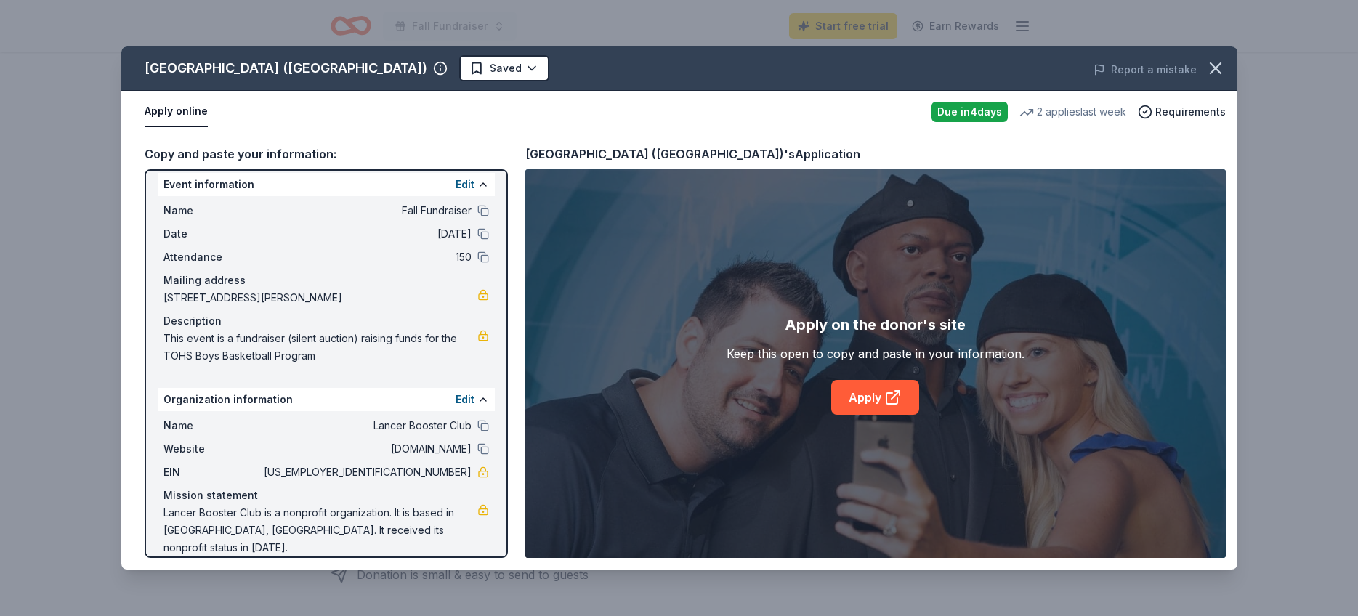
scroll to position [0, 0]
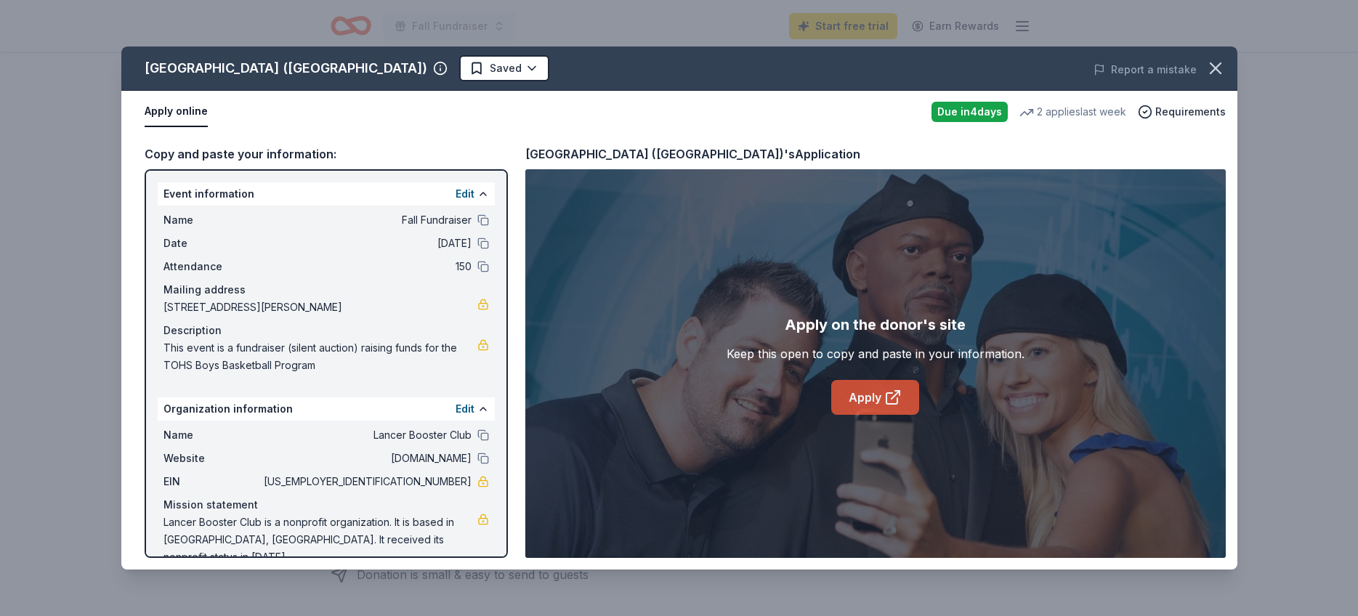
click at [864, 397] on link "Apply" at bounding box center [875, 397] width 88 height 35
click at [1208, 63] on icon "button" at bounding box center [1215, 68] width 20 height 20
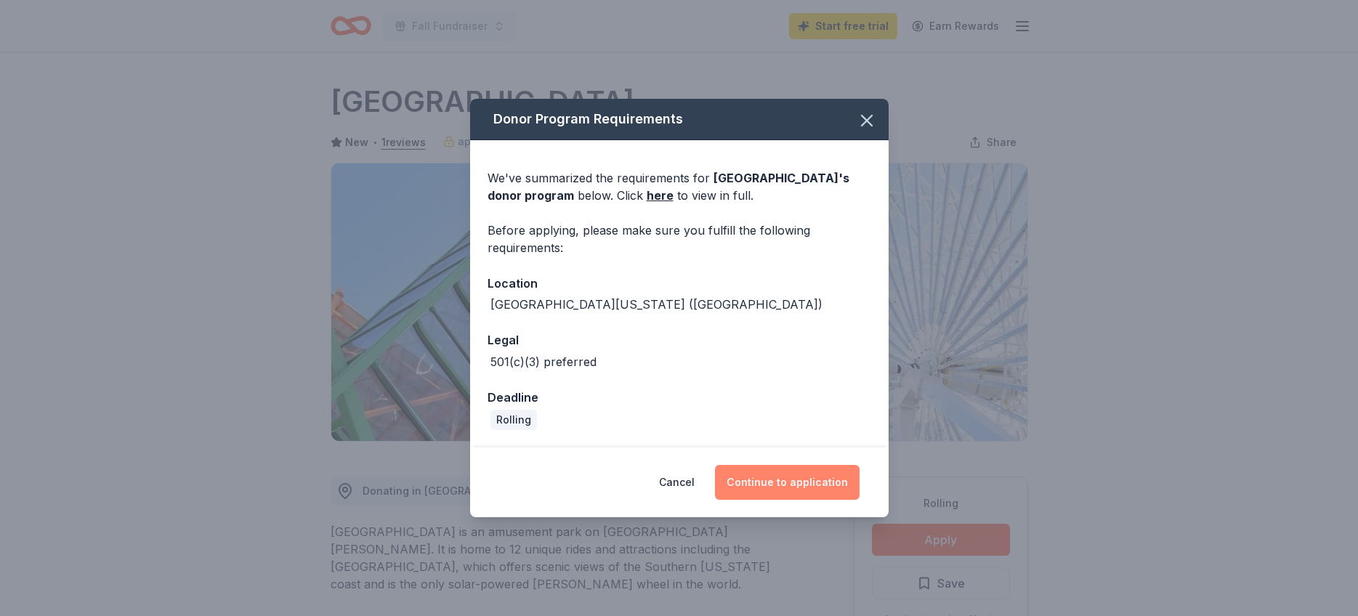
click at [787, 480] on button "Continue to application" at bounding box center [787, 482] width 145 height 35
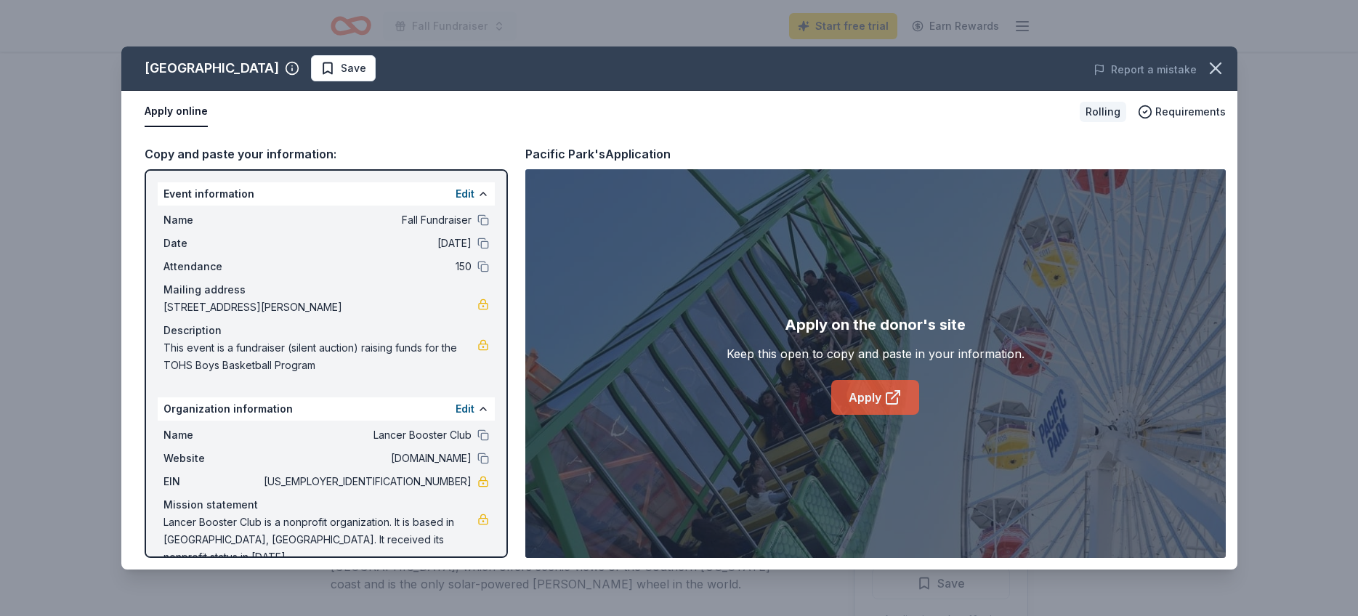
click at [884, 400] on icon at bounding box center [892, 397] width 17 height 17
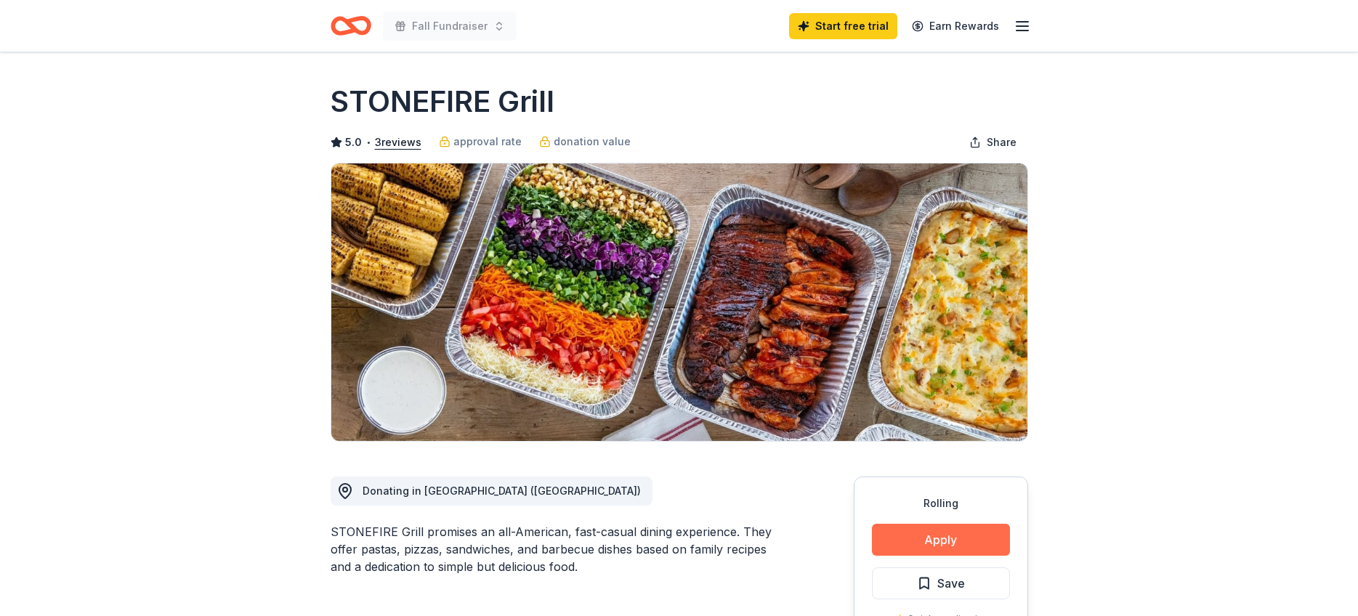
click at [955, 541] on button "Apply" at bounding box center [941, 540] width 138 height 32
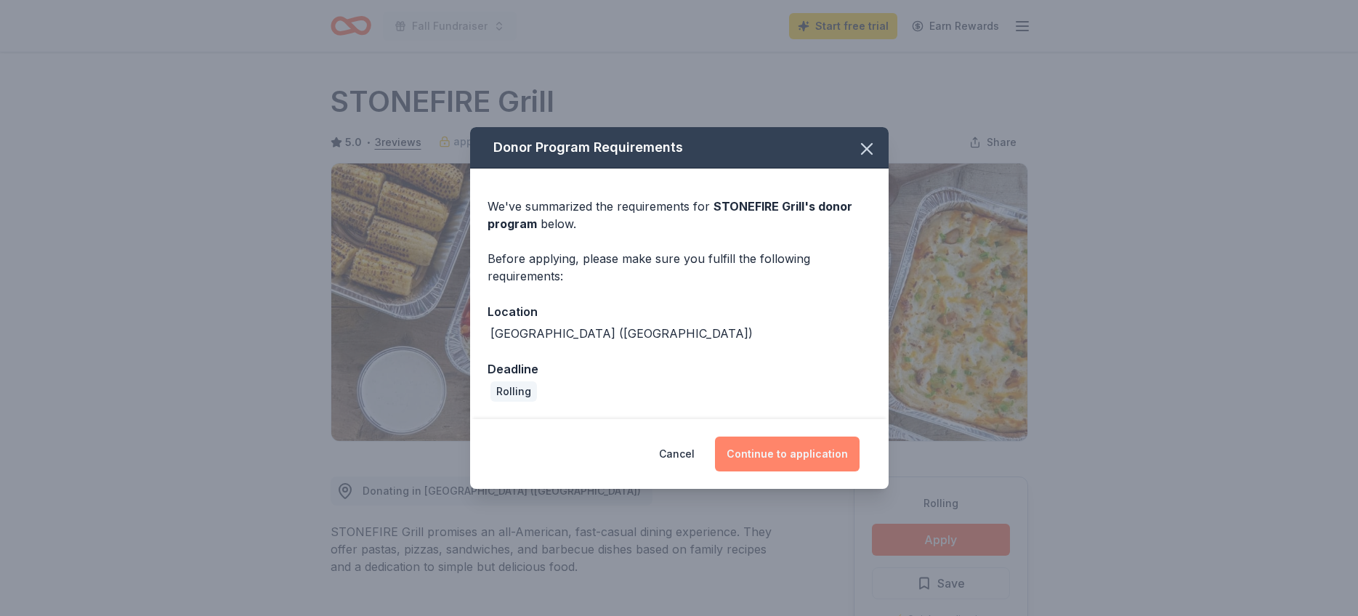
click at [777, 449] on button "Continue to application" at bounding box center [787, 454] width 145 height 35
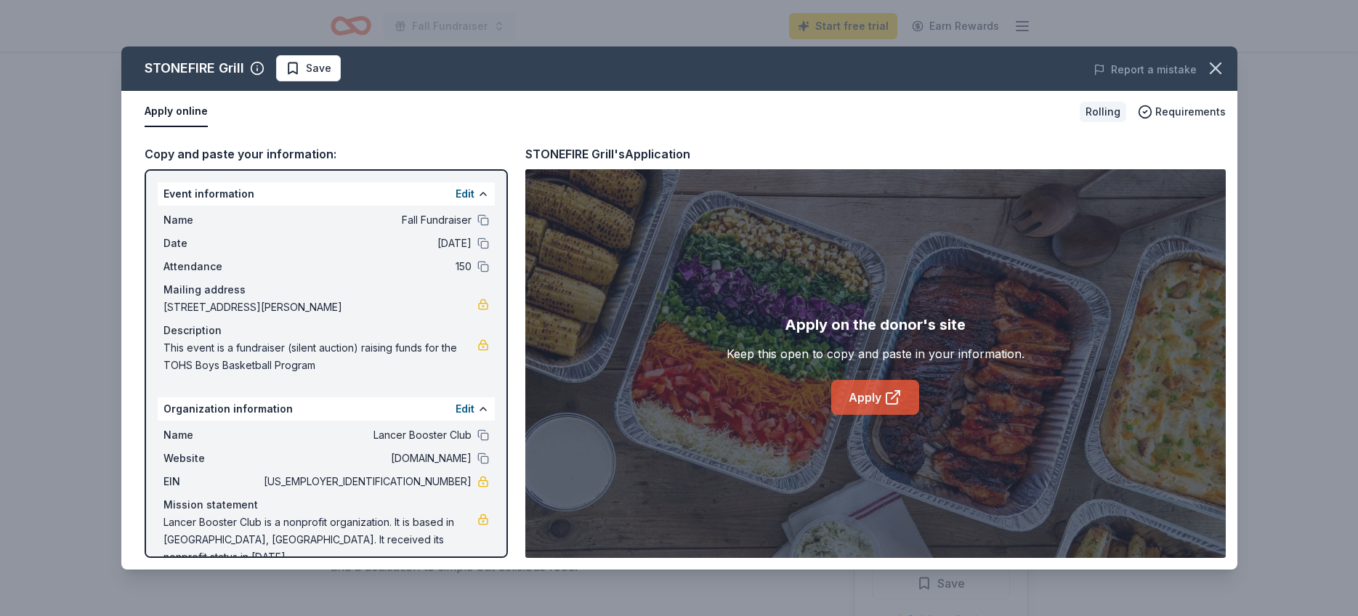
click at [871, 389] on link "Apply" at bounding box center [875, 397] width 88 height 35
click at [1219, 69] on icon "button" at bounding box center [1215, 68] width 20 height 20
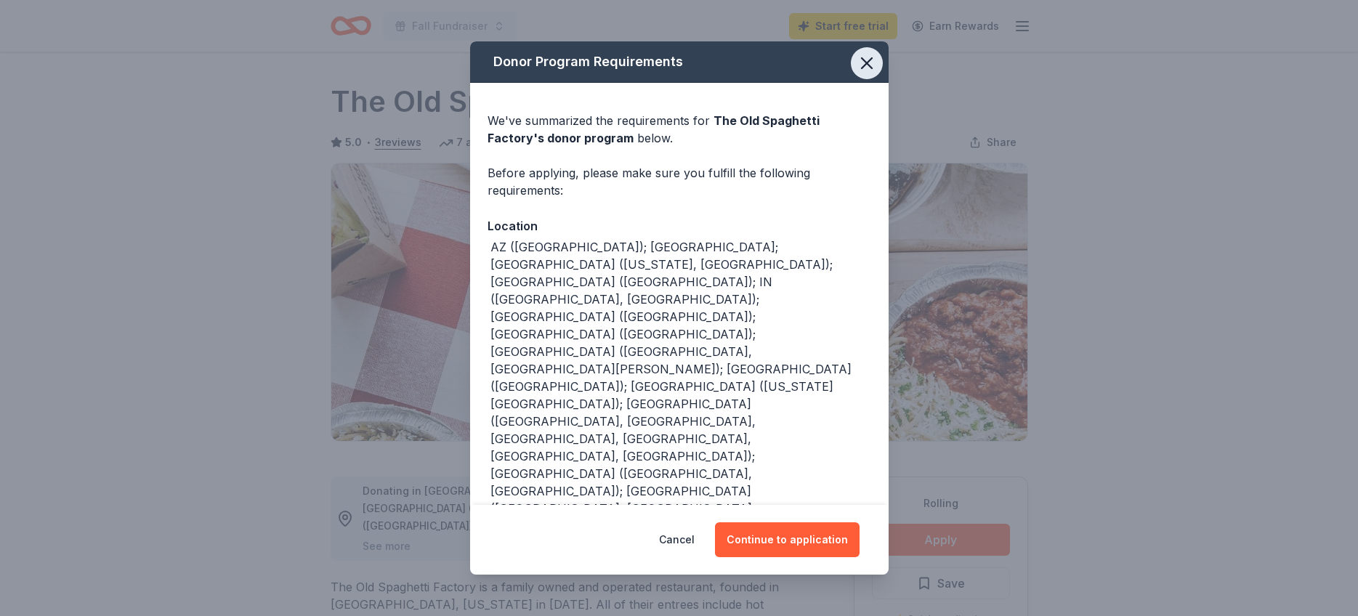
click at [859, 73] on icon "button" at bounding box center [866, 63] width 20 height 20
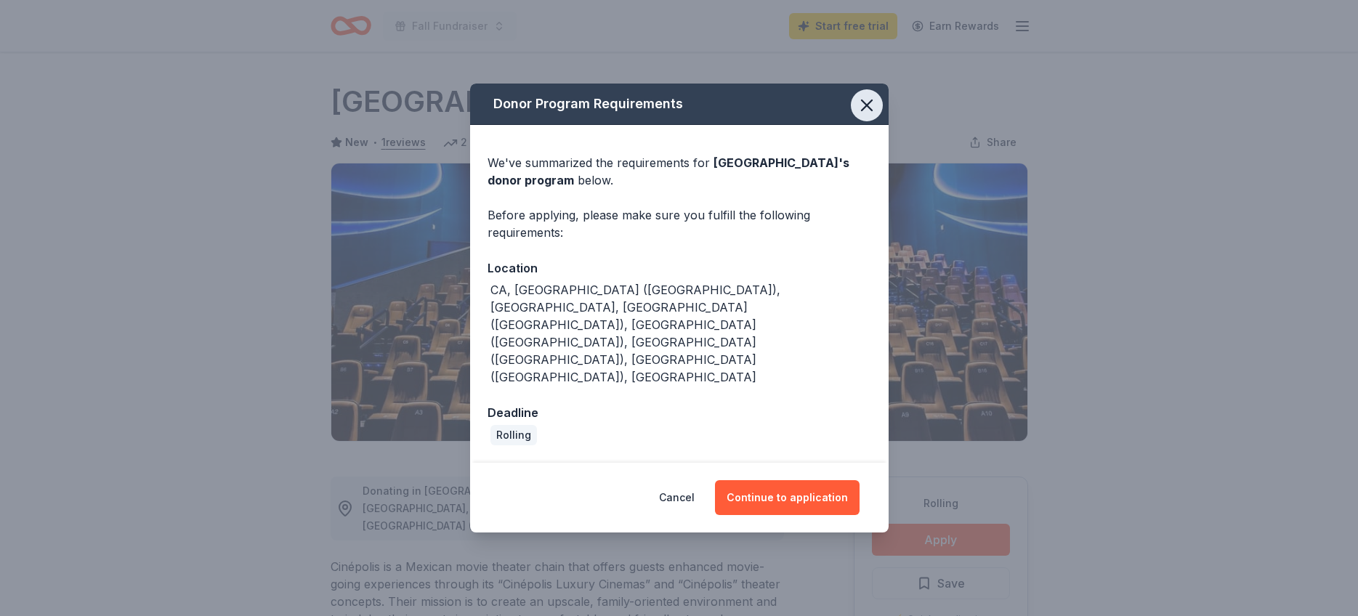
click at [864, 115] on icon "button" at bounding box center [866, 105] width 20 height 20
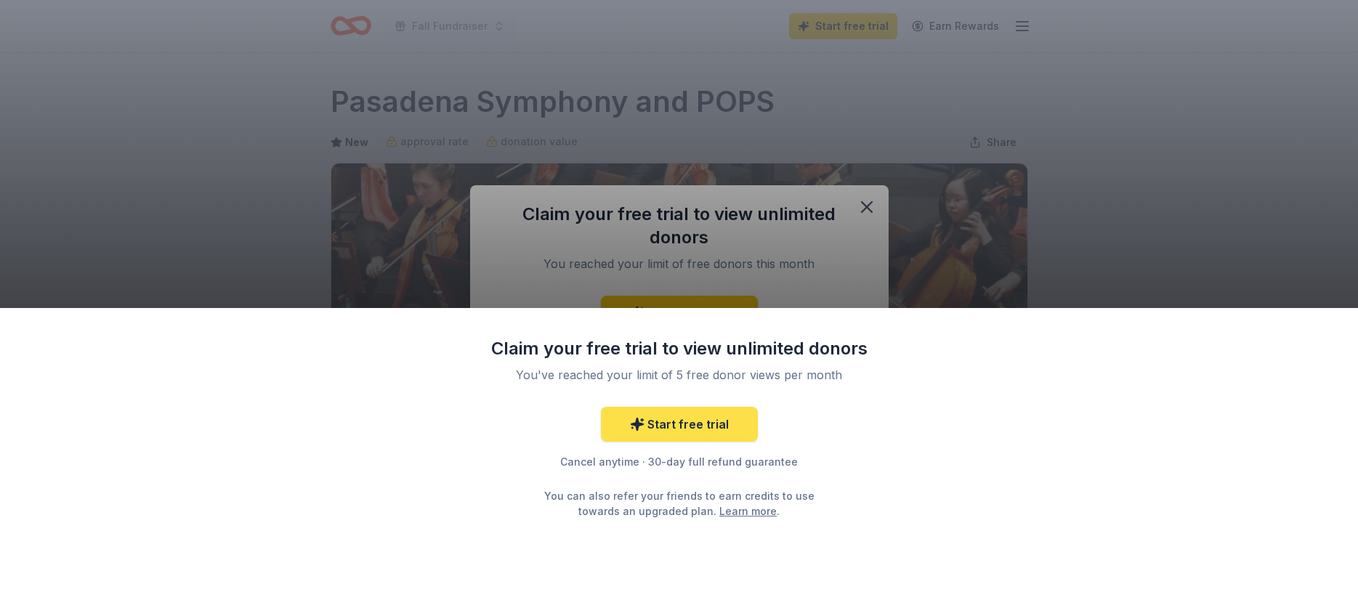
click at [692, 427] on link "Start free trial" at bounding box center [679, 424] width 157 height 35
